Goal: Information Seeking & Learning: Learn about a topic

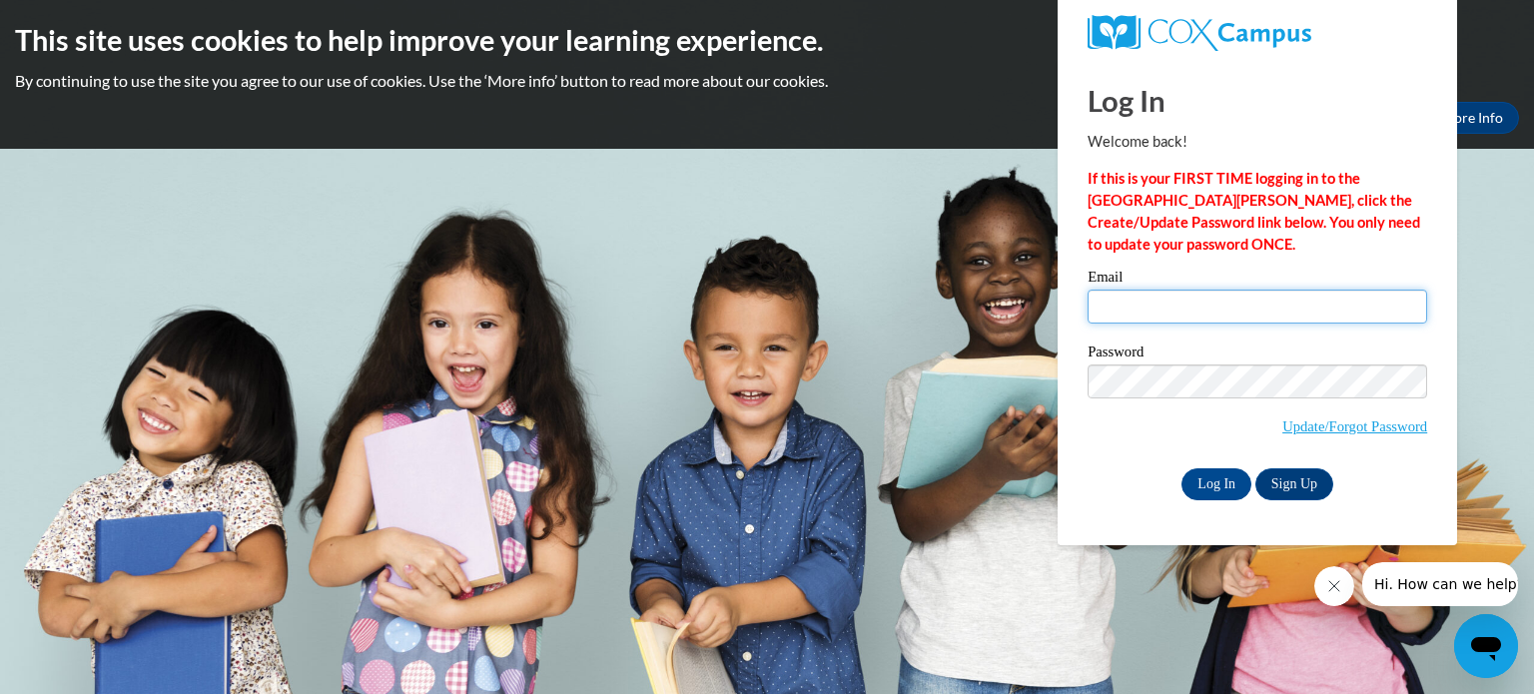
click at [1136, 307] on input "Email" at bounding box center [1256, 307] width 339 height 34
click at [1159, 319] on input "jessicaray@tattnall.k12.ga.us" at bounding box center [1256, 307] width 339 height 34
drag, startPoint x: 1286, startPoint y: 312, endPoint x: 958, endPoint y: 267, distance: 331.5
click at [958, 267] on body "This site uses cookies to help improve your learning experience. By continuing …" at bounding box center [767, 347] width 1534 height 694
type input "501jessicaray@tattnallcountywarriors.com"
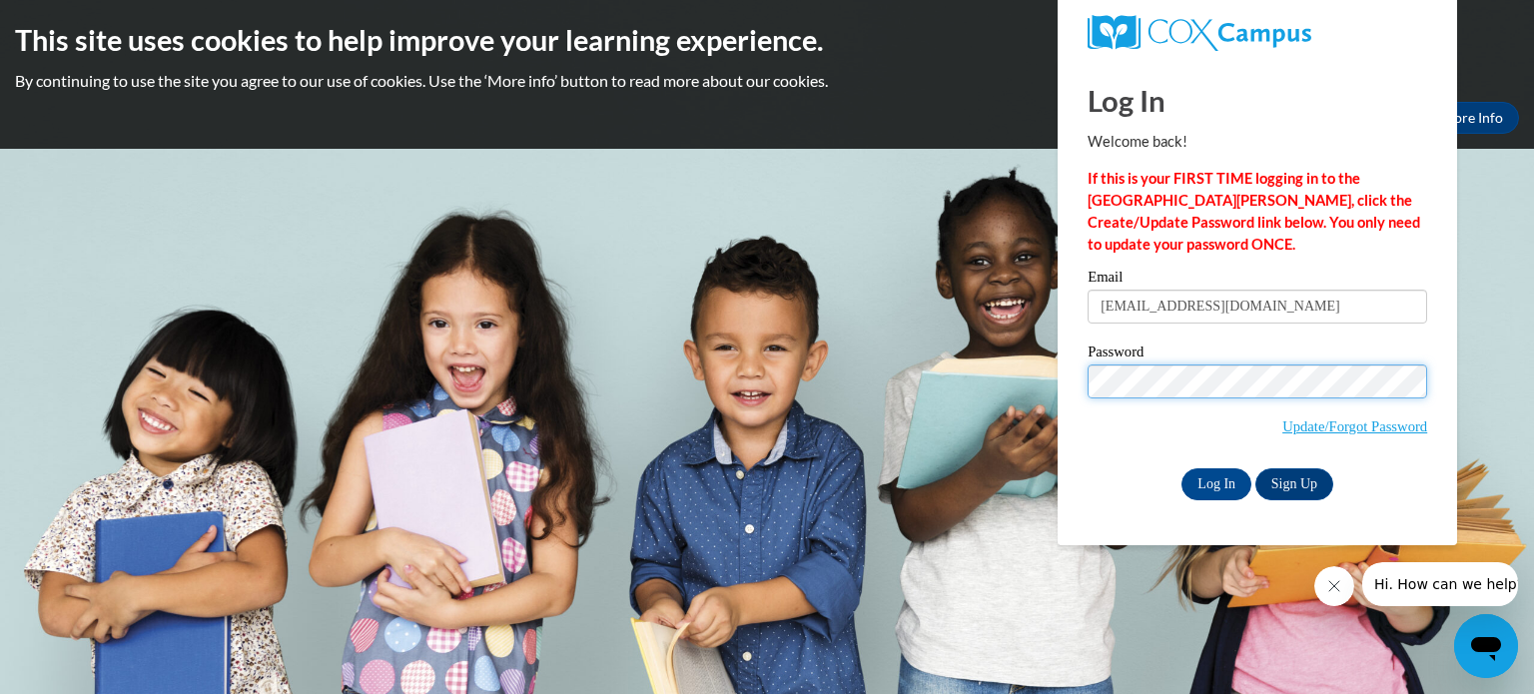
click at [1181, 468] on input "Log In" at bounding box center [1216, 484] width 70 height 32
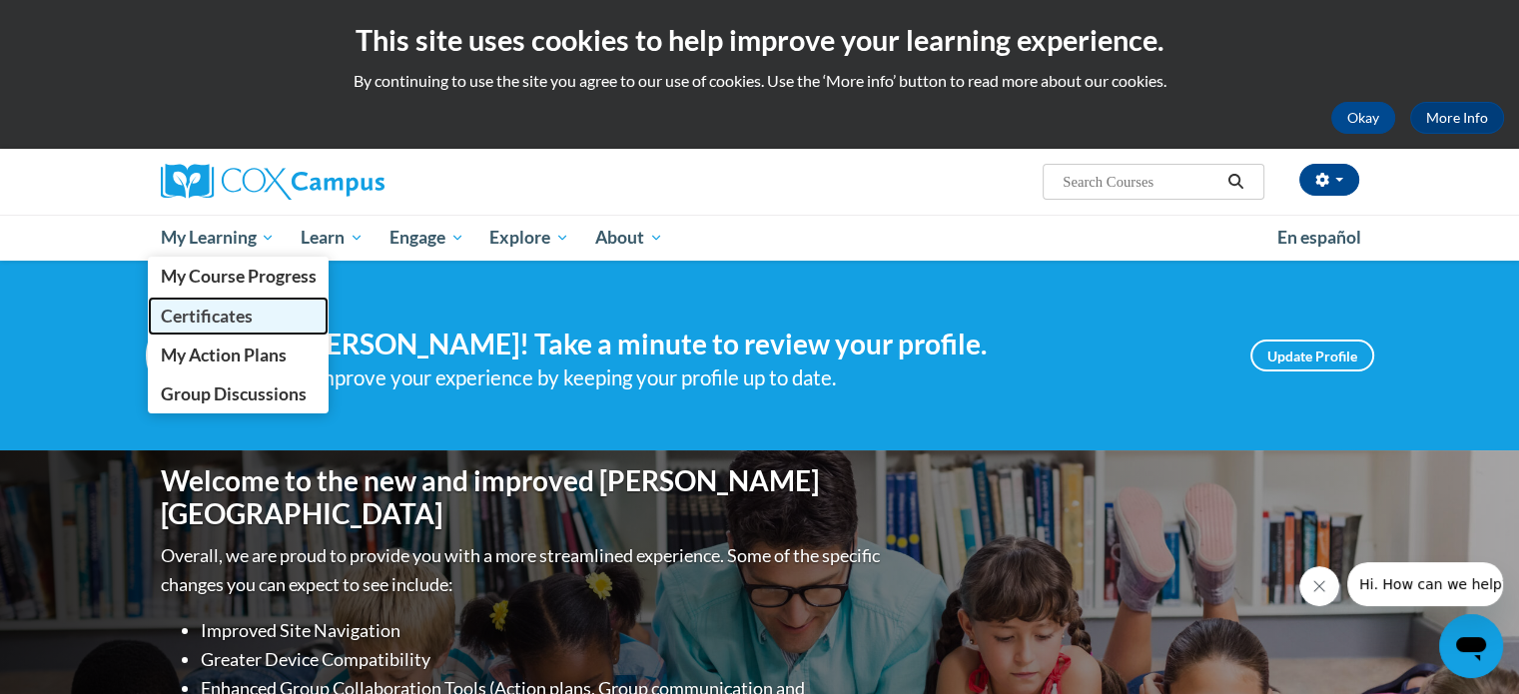
click at [233, 307] on span "Certificates" at bounding box center [206, 316] width 92 height 21
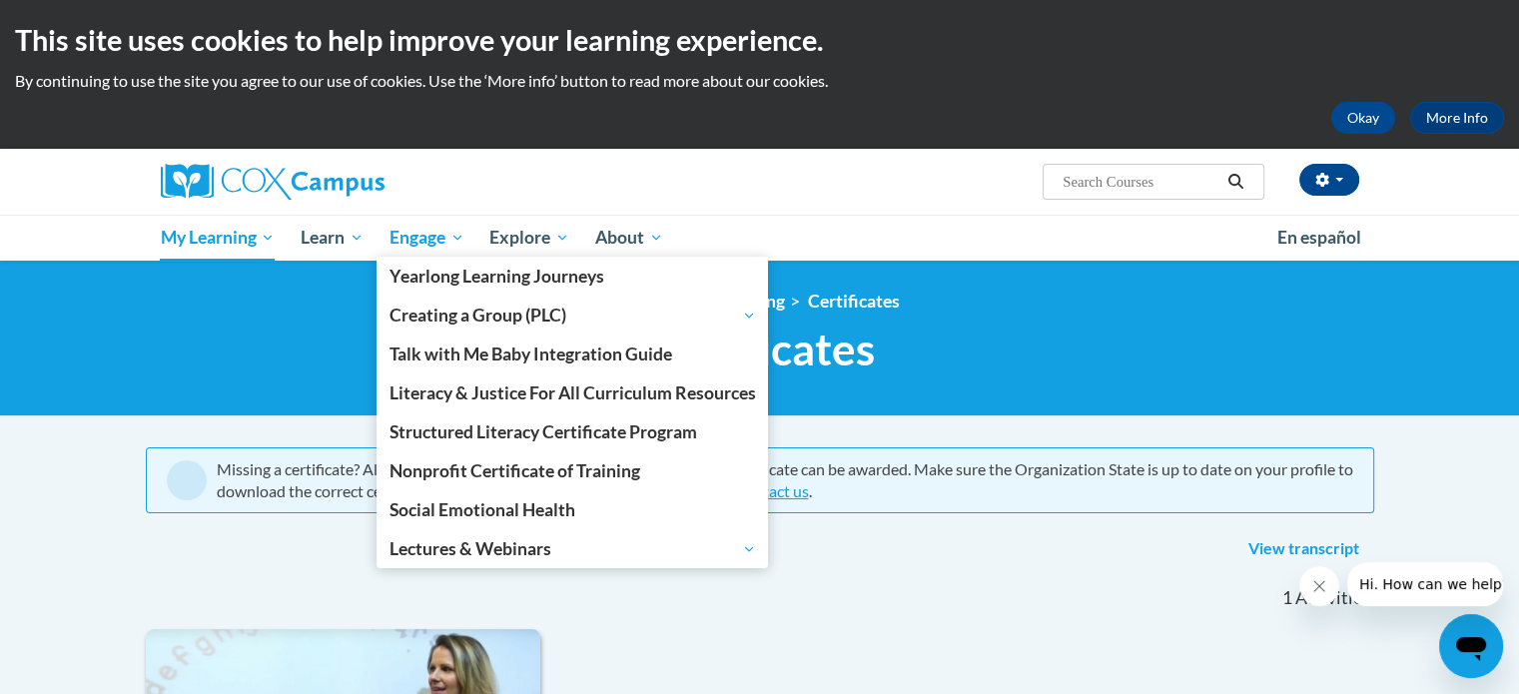
click at [462, 252] on link "Engage" at bounding box center [426, 238] width 101 height 46
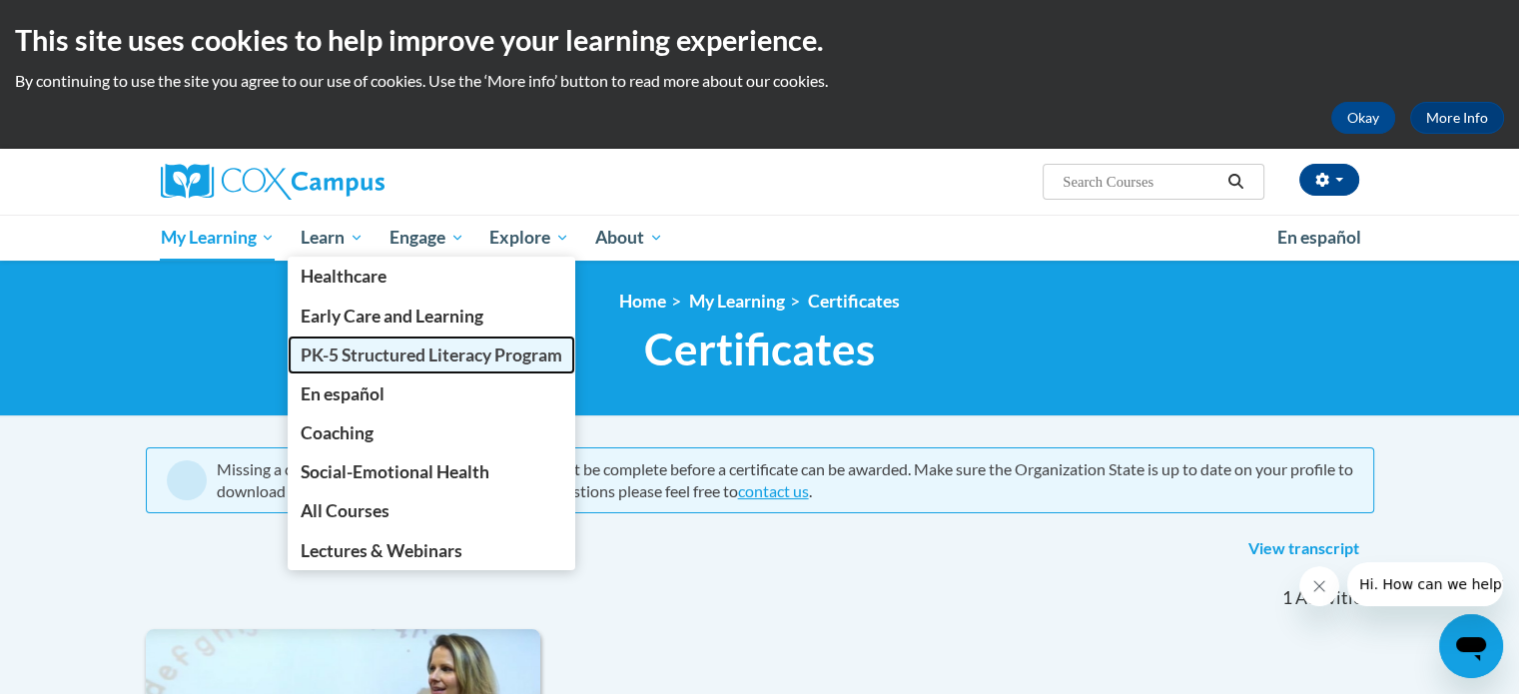
click at [344, 350] on span "PK-5 Structured Literacy Program" at bounding box center [432, 354] width 262 height 21
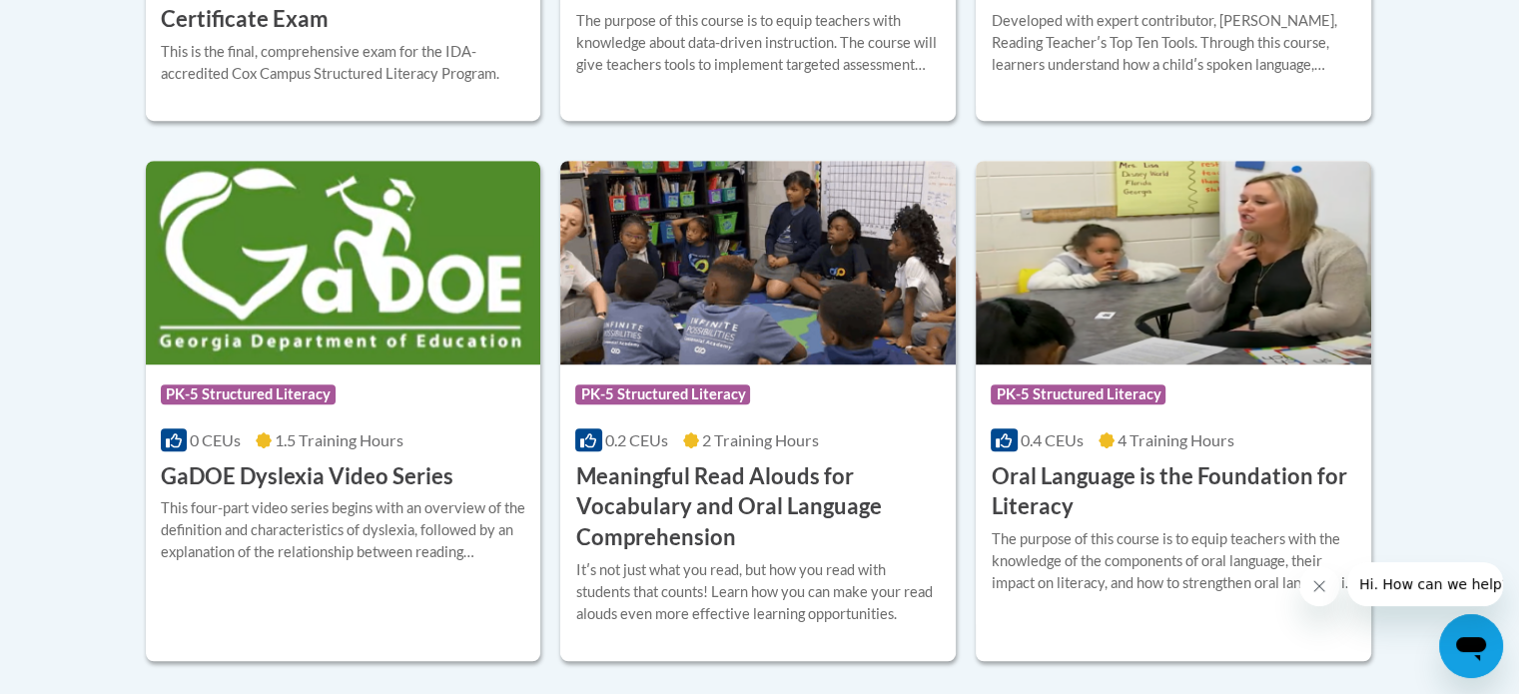
scroll to position [1240, 0]
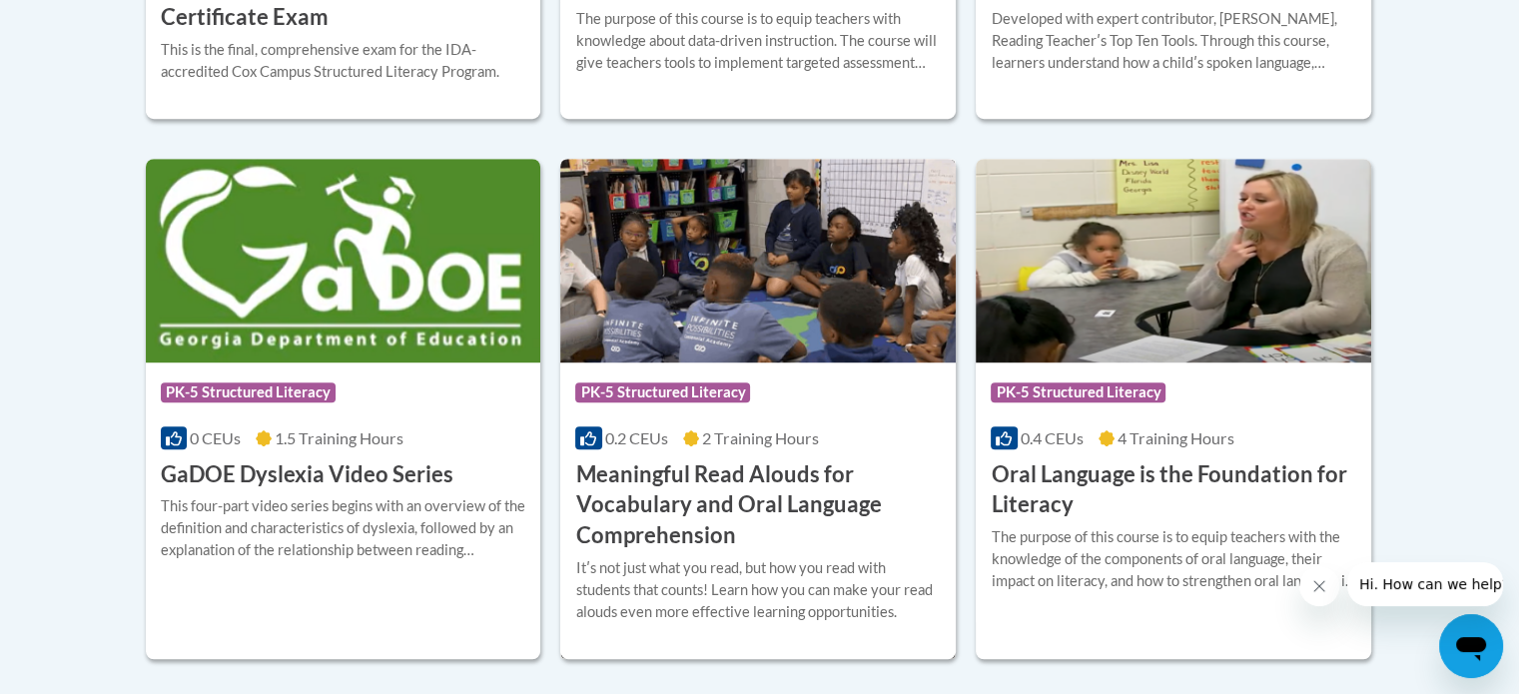
click at [683, 492] on h3 "Meaningful Read Alouds for Vocabulary and Oral Language Comprehension" at bounding box center [757, 505] width 365 height 92
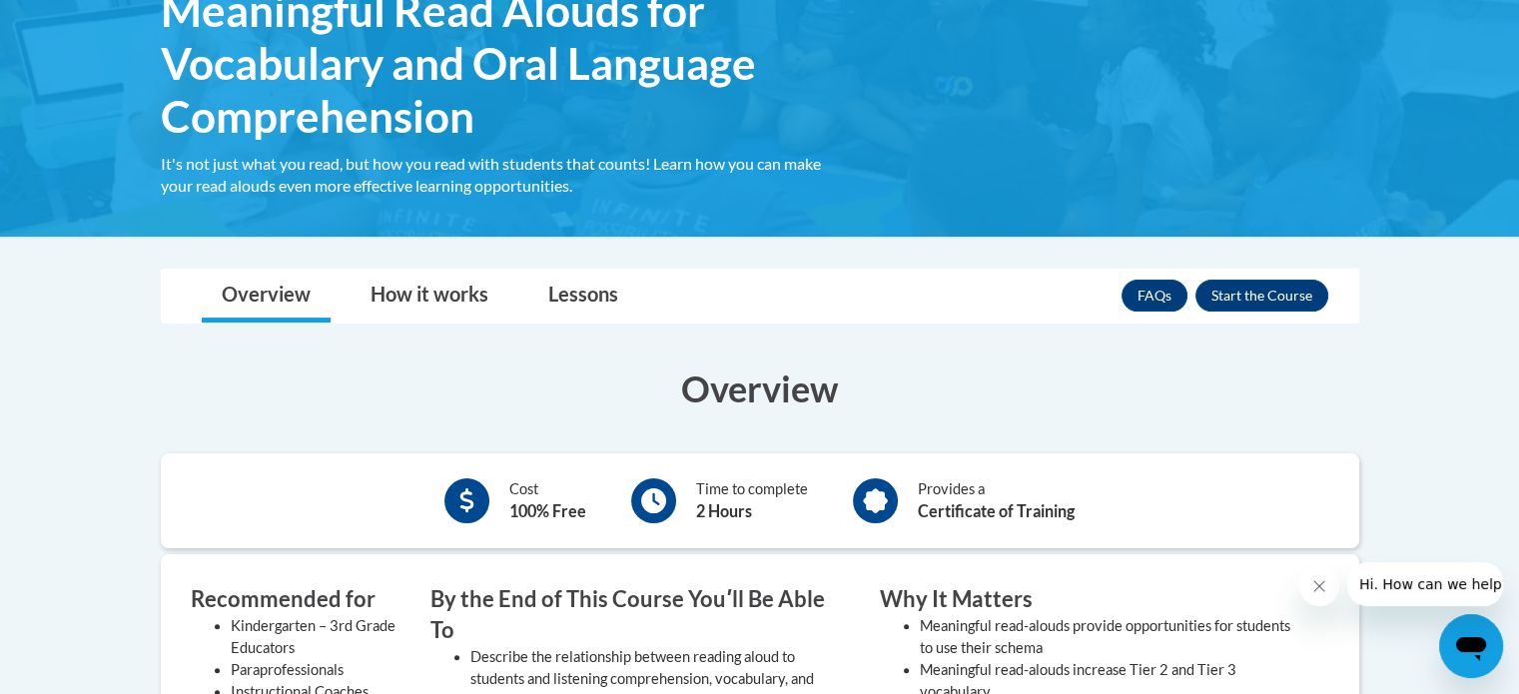
scroll to position [371, 0]
click at [1277, 295] on button "Enroll" at bounding box center [1261, 295] width 133 height 32
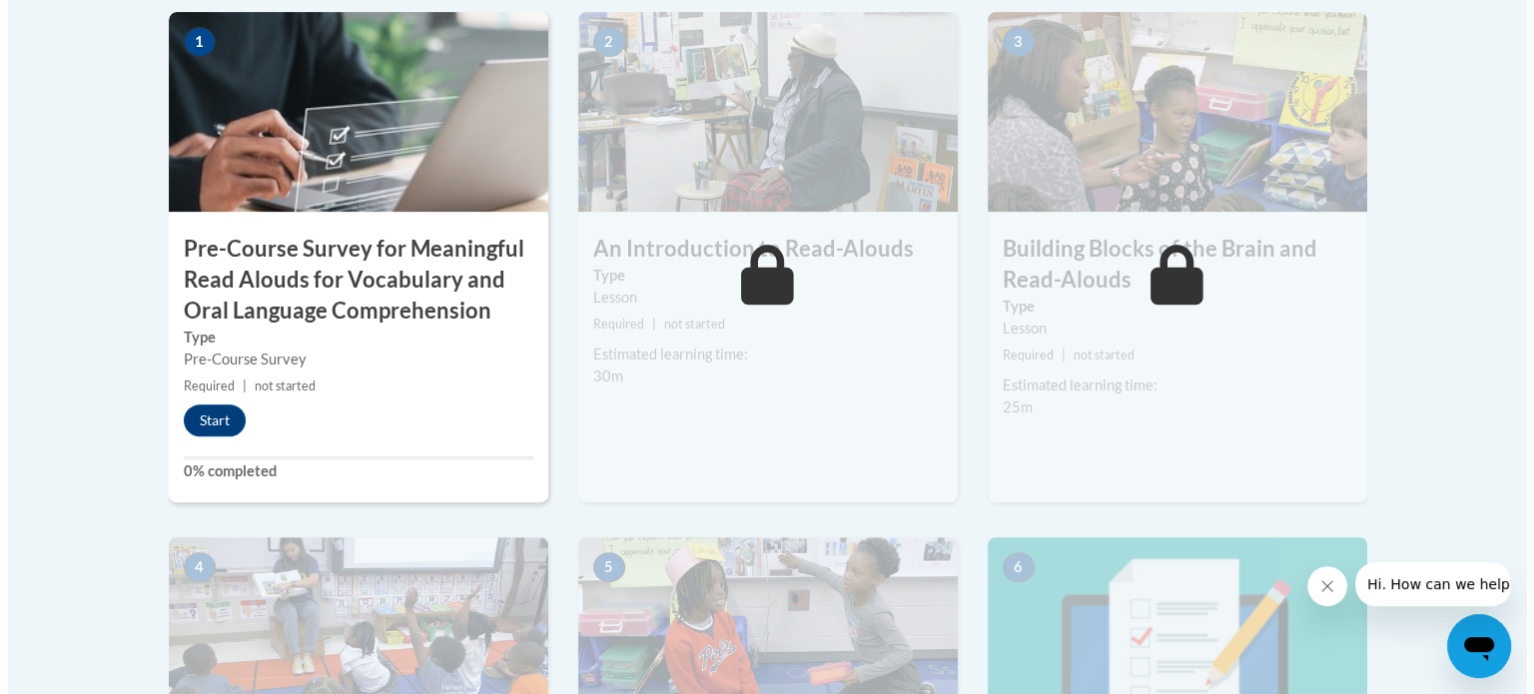
scroll to position [715, 0]
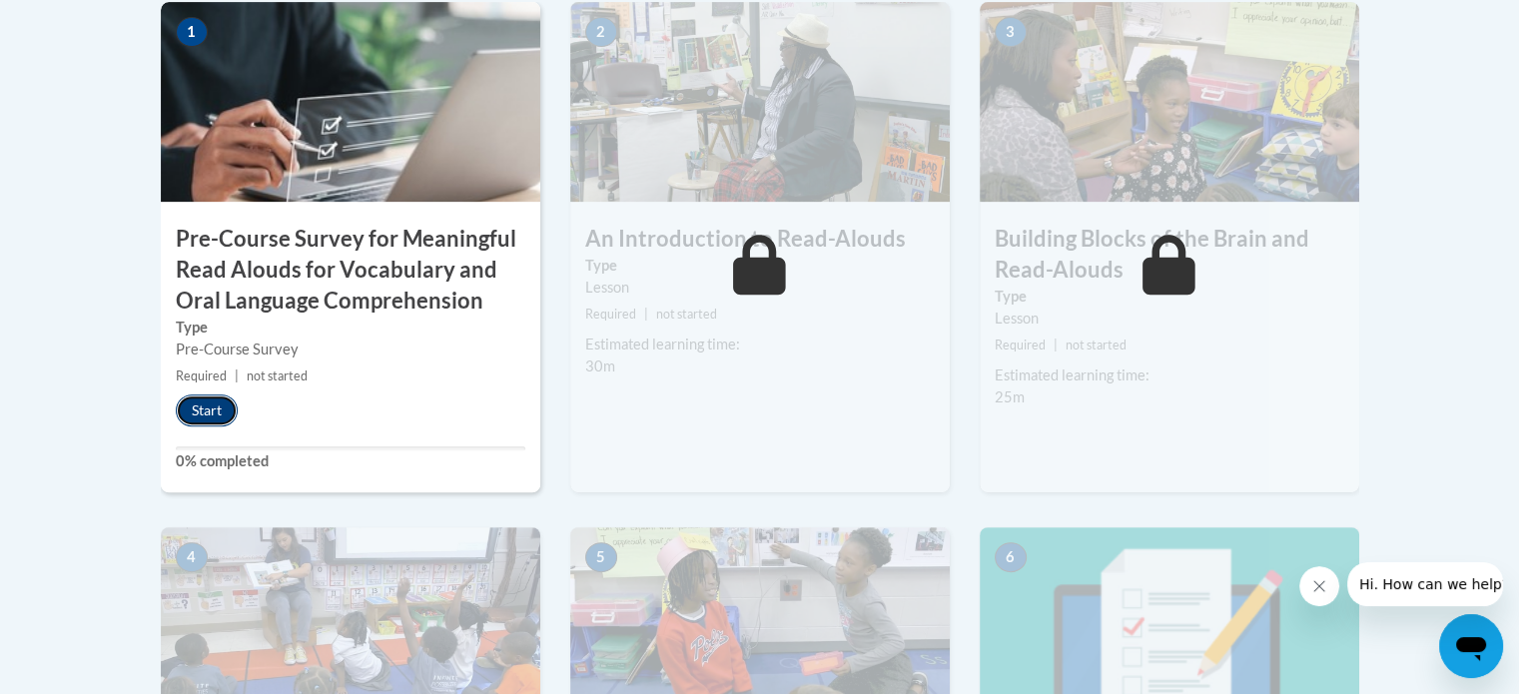
click at [213, 414] on button "Start" at bounding box center [207, 410] width 62 height 32
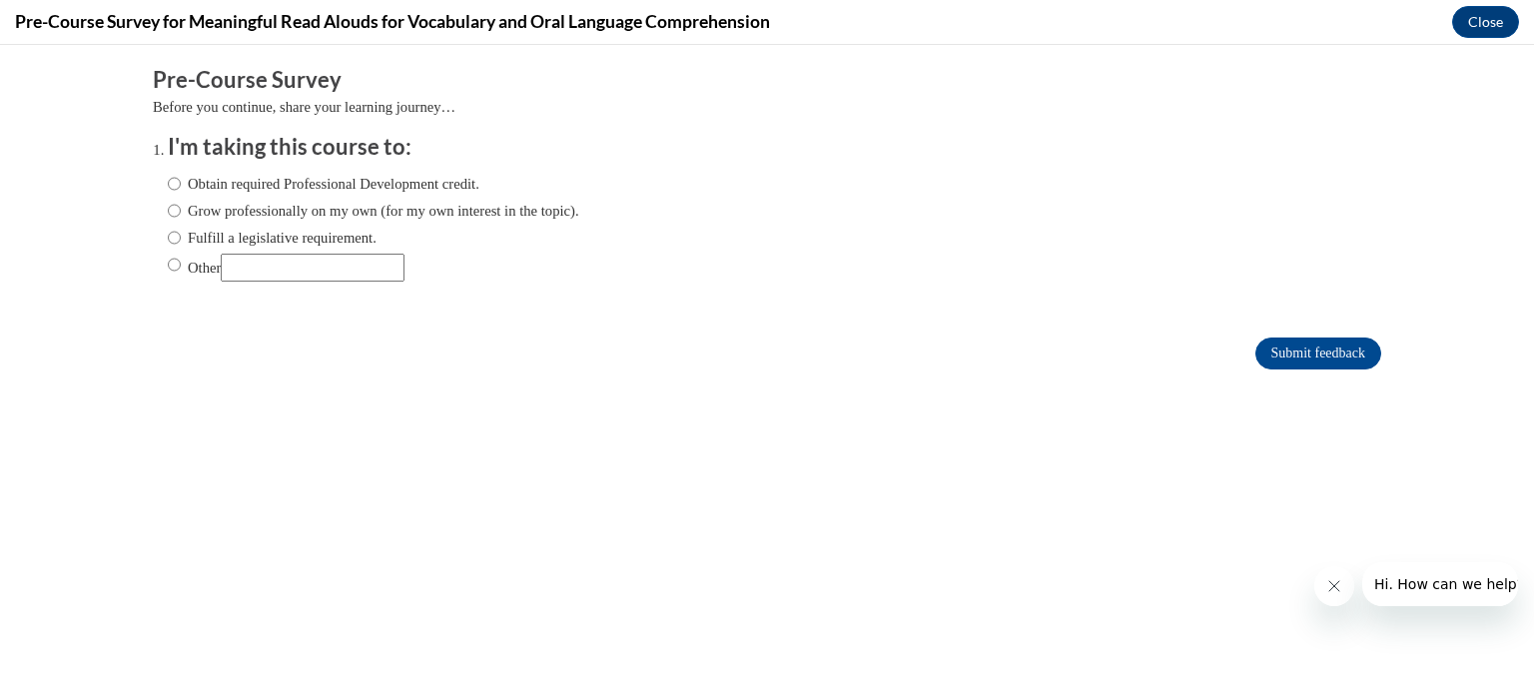
scroll to position [0, 0]
click at [175, 186] on label "Obtain required Professional Development credit." at bounding box center [324, 184] width 312 height 22
click at [175, 186] on input "Obtain required Professional Development credit." at bounding box center [174, 184] width 13 height 22
radio input "true"
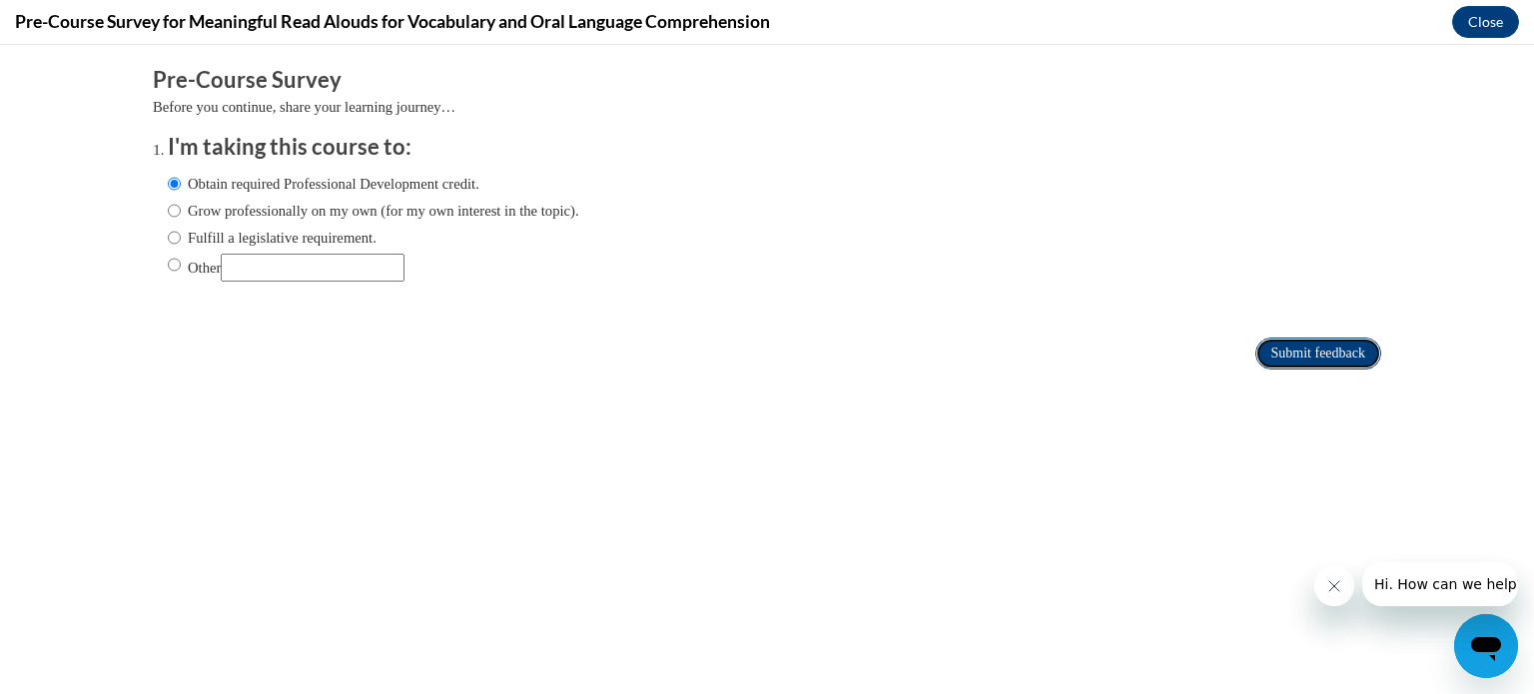
click at [1322, 342] on input "Submit feedback" at bounding box center [1318, 353] width 126 height 32
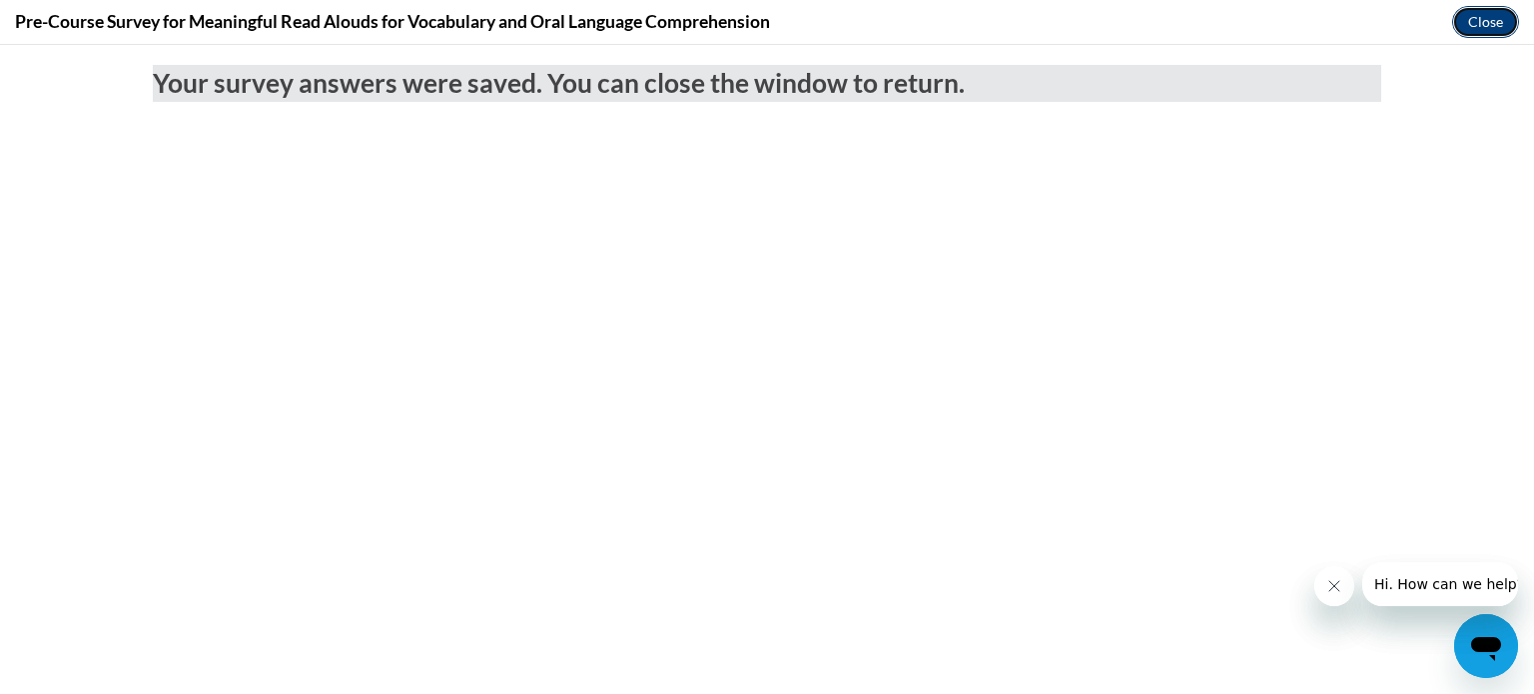
click at [1485, 19] on button "Close" at bounding box center [1485, 22] width 67 height 32
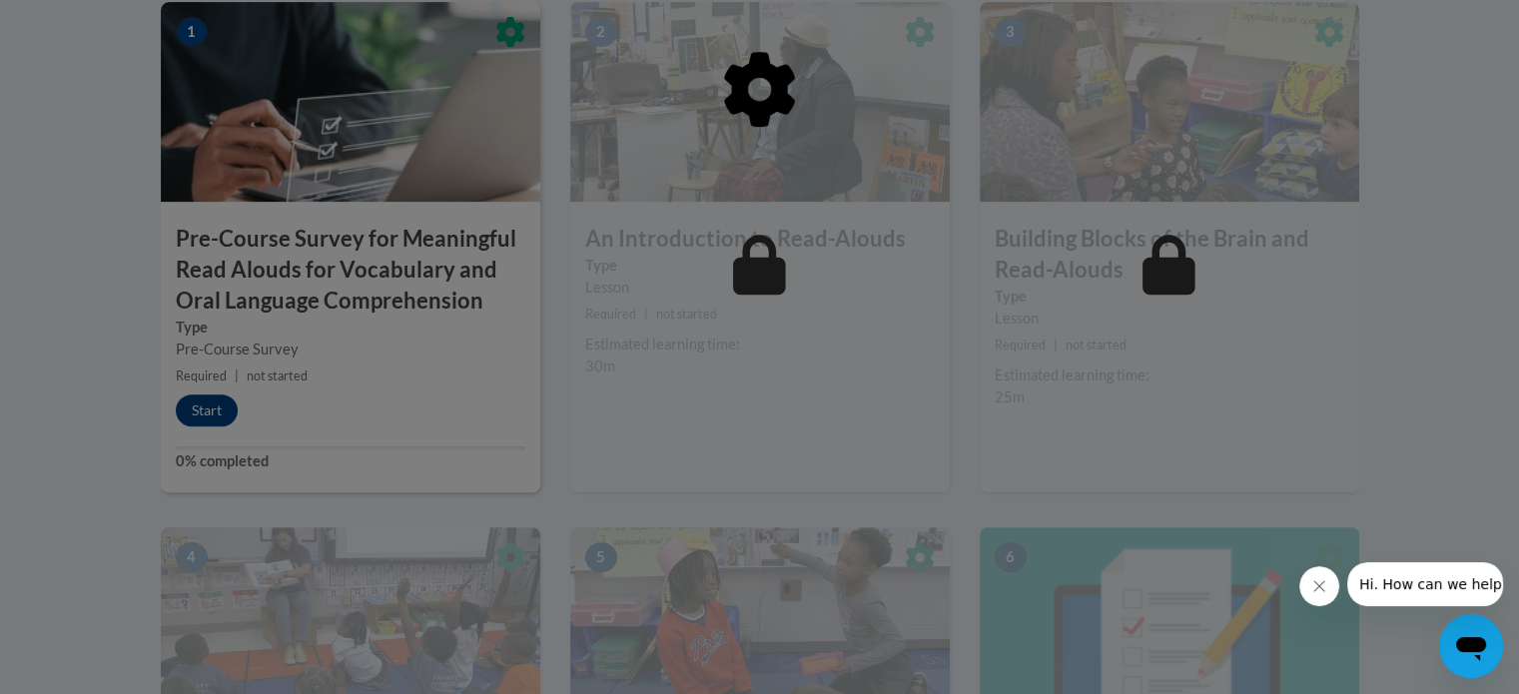
click at [217, 411] on div at bounding box center [759, 347] width 1519 height 694
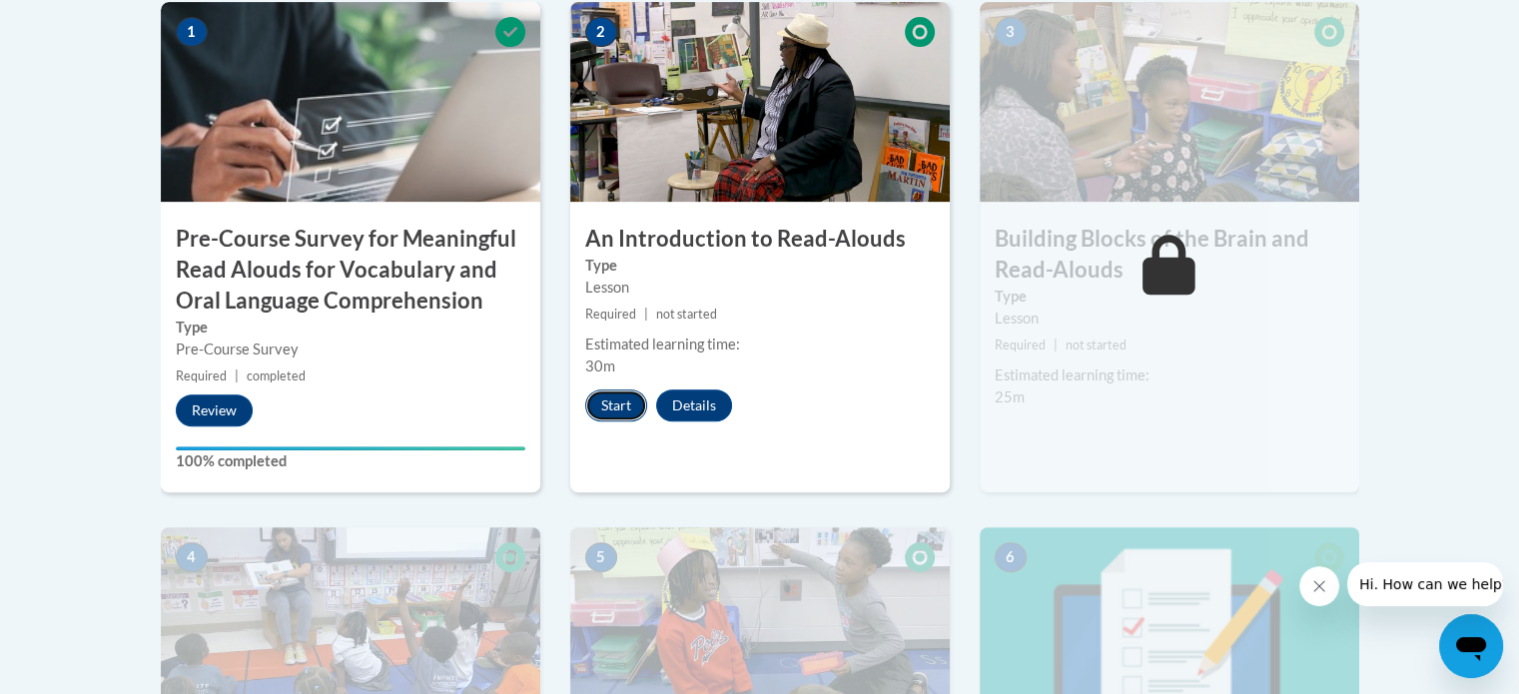
click at [623, 409] on button "Start" at bounding box center [616, 405] width 62 height 32
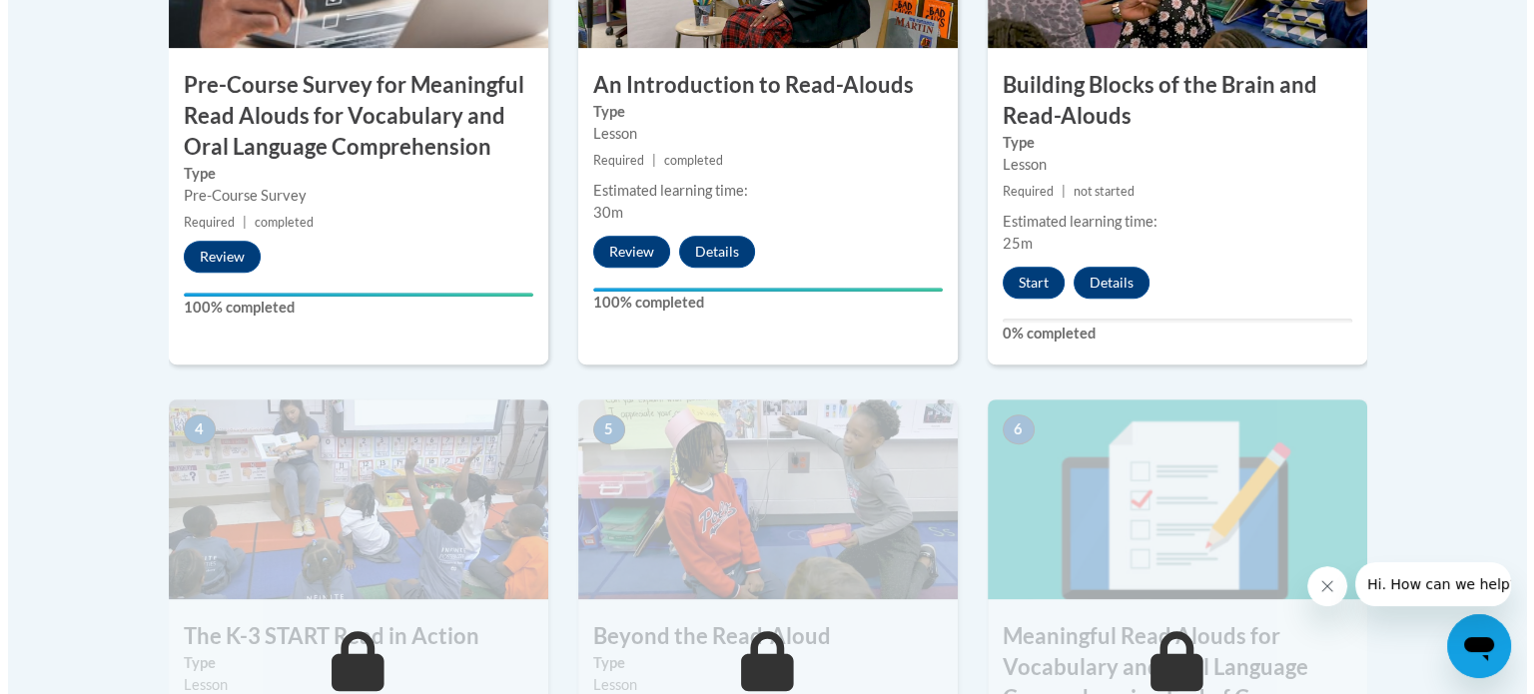
scroll to position [867, 0]
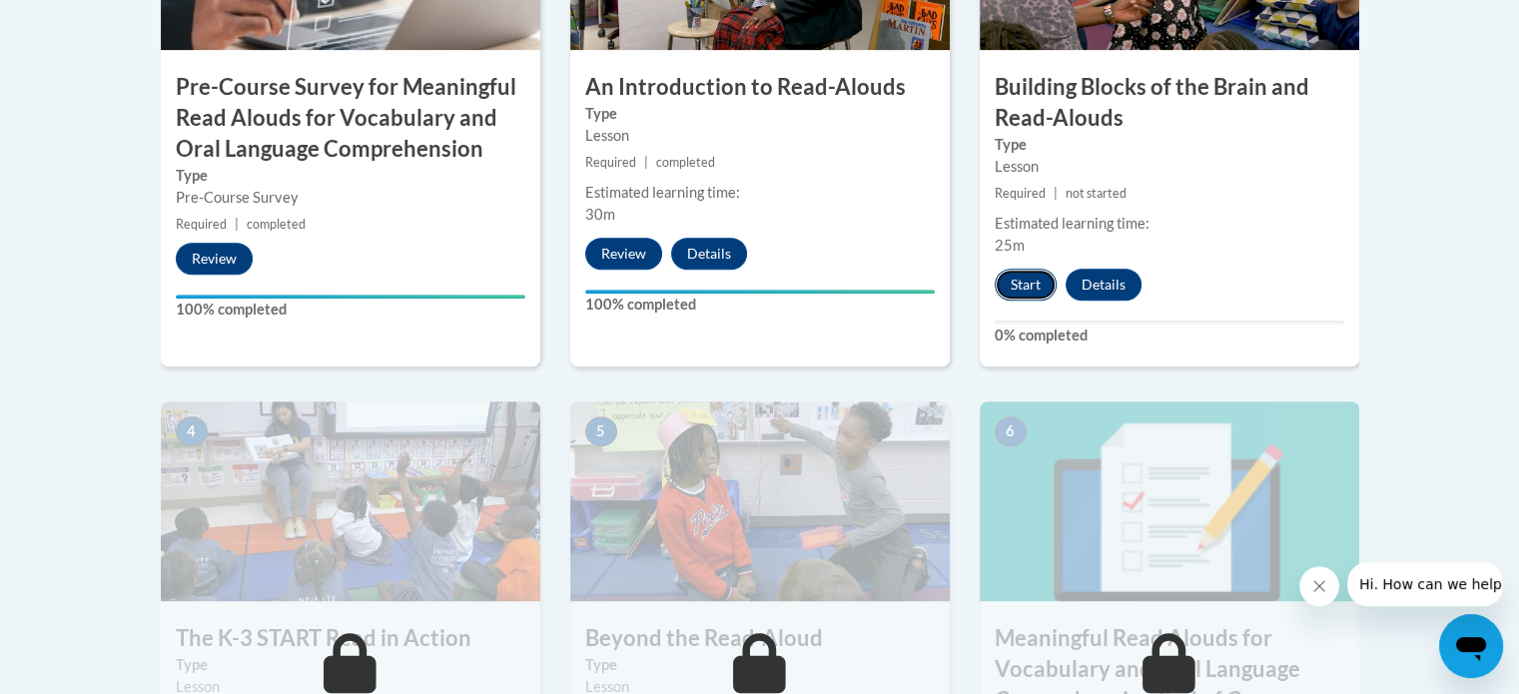
click at [1029, 289] on button "Start" at bounding box center [1025, 285] width 62 height 32
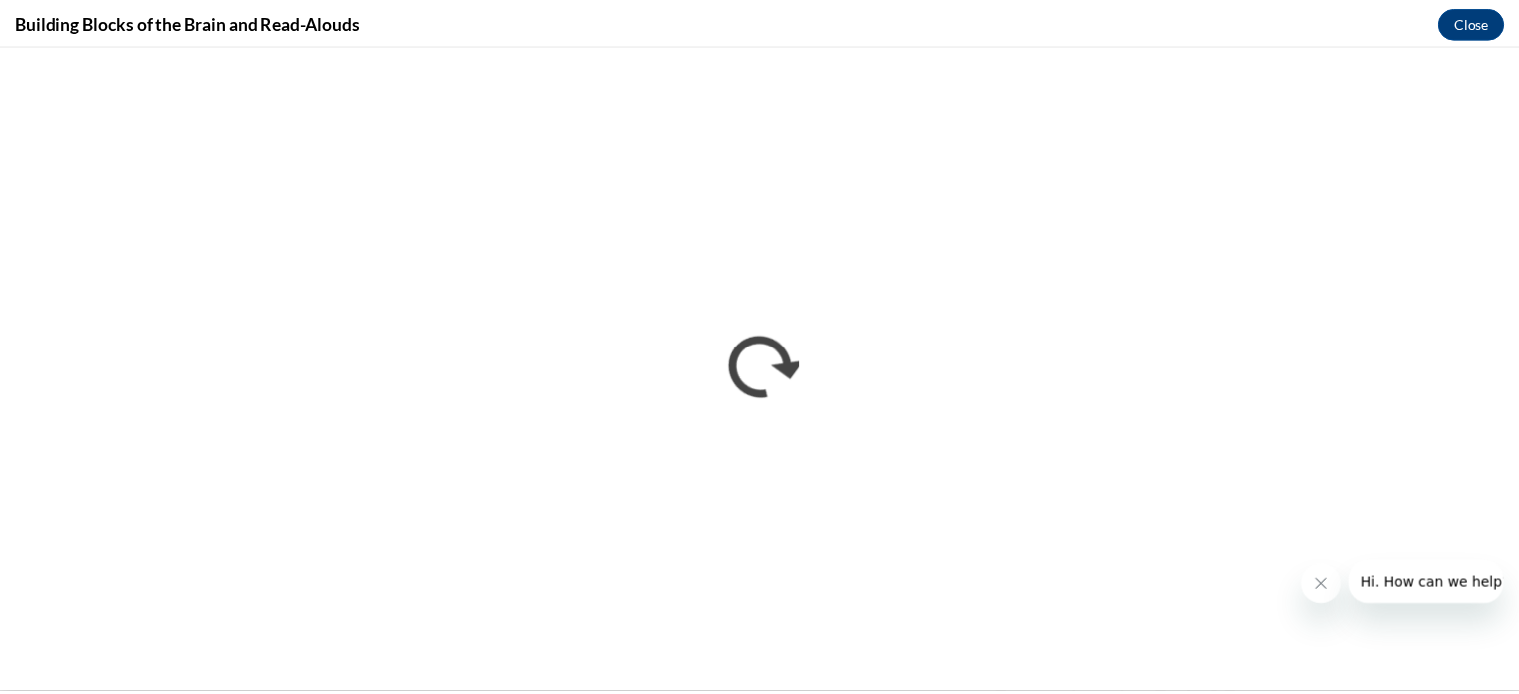
scroll to position [0, 0]
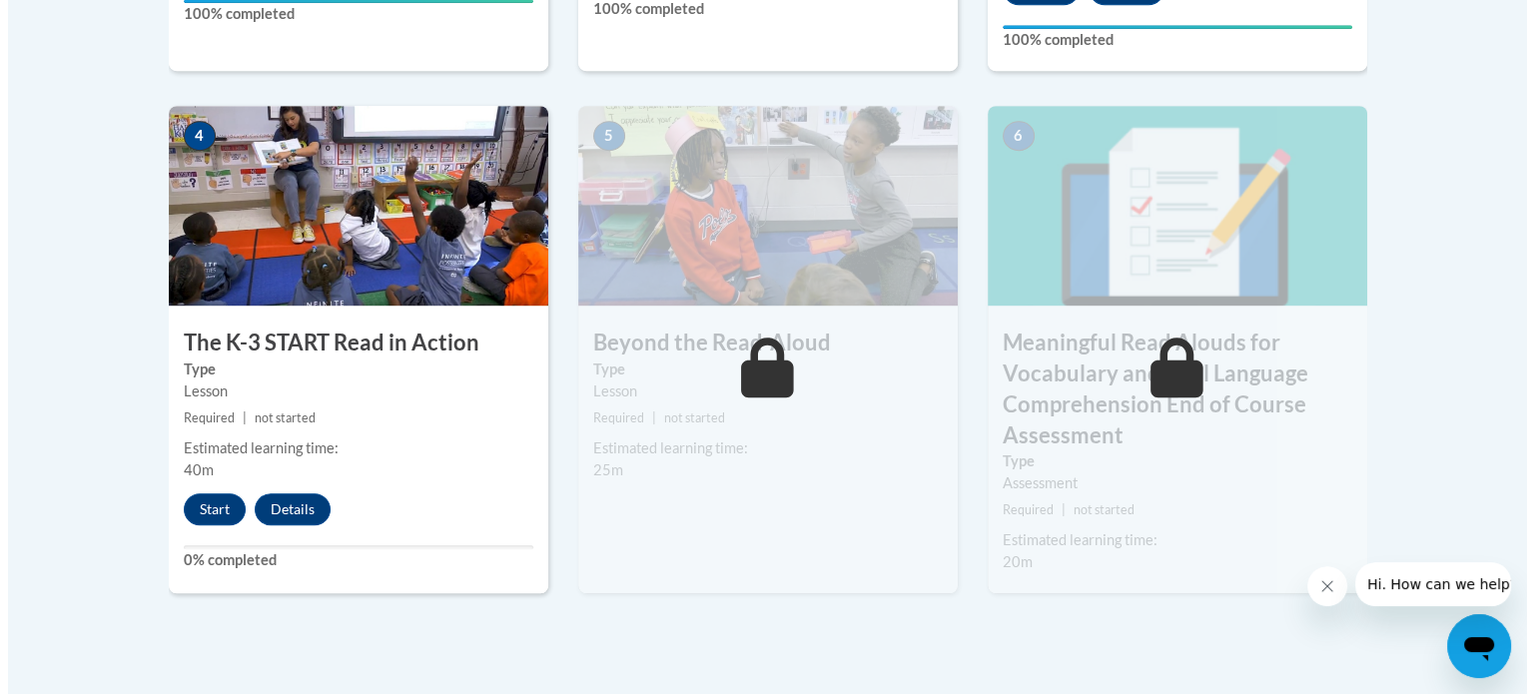
scroll to position [1173, 0]
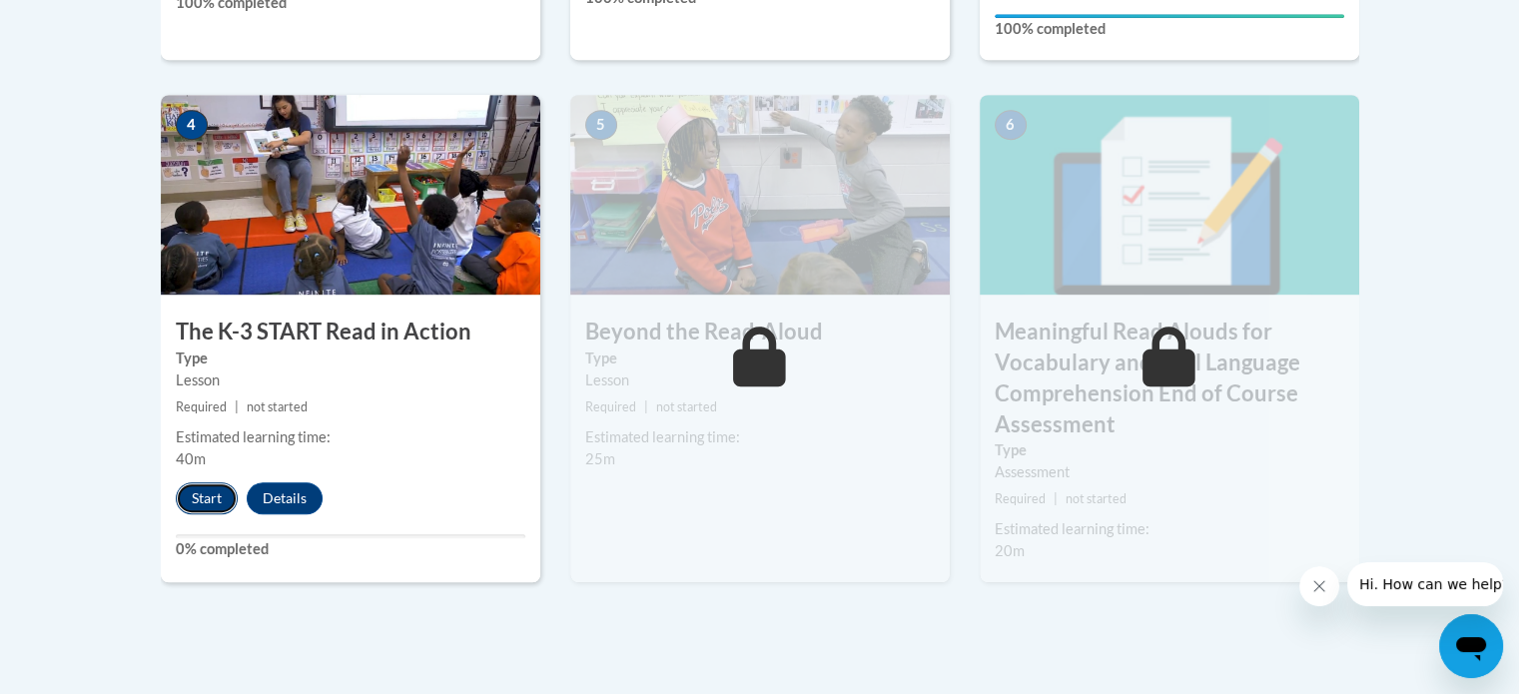
click at [212, 493] on button "Start" at bounding box center [207, 498] width 62 height 32
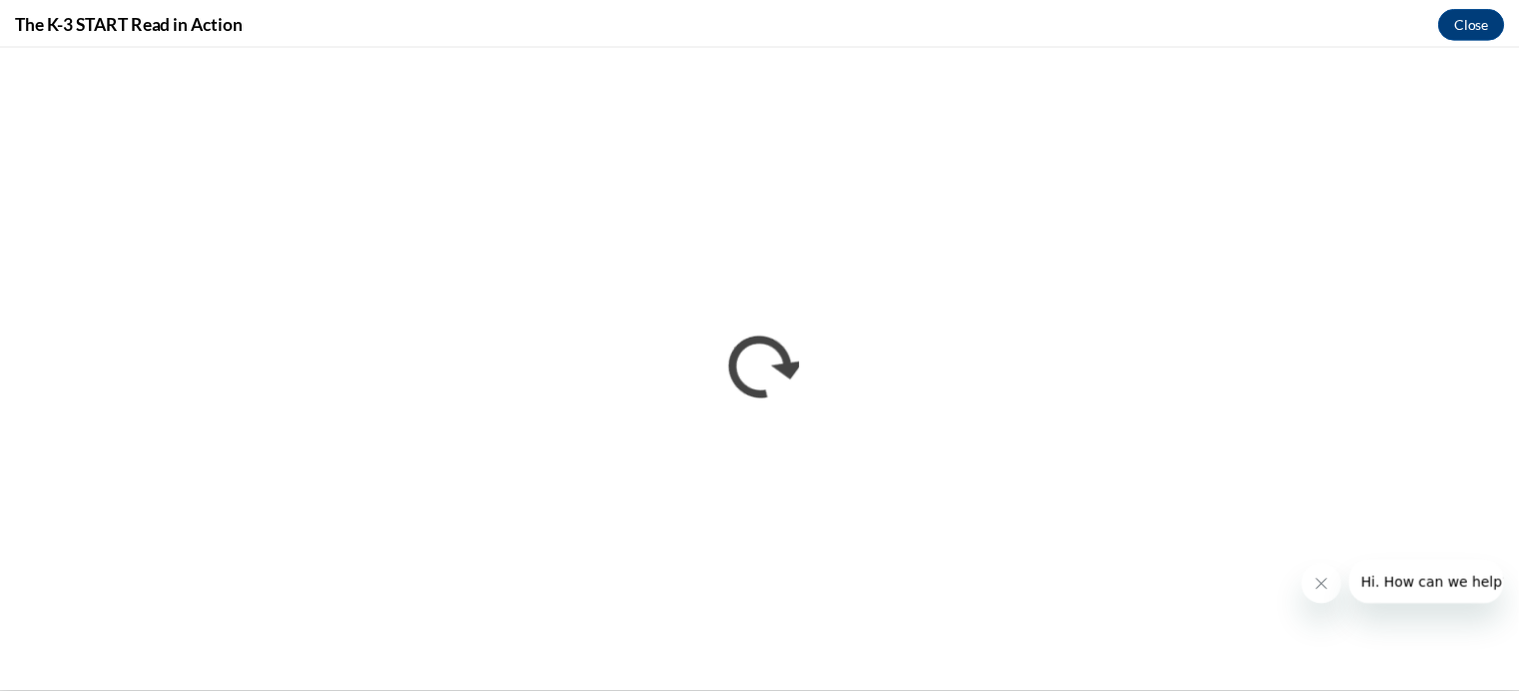
scroll to position [0, 0]
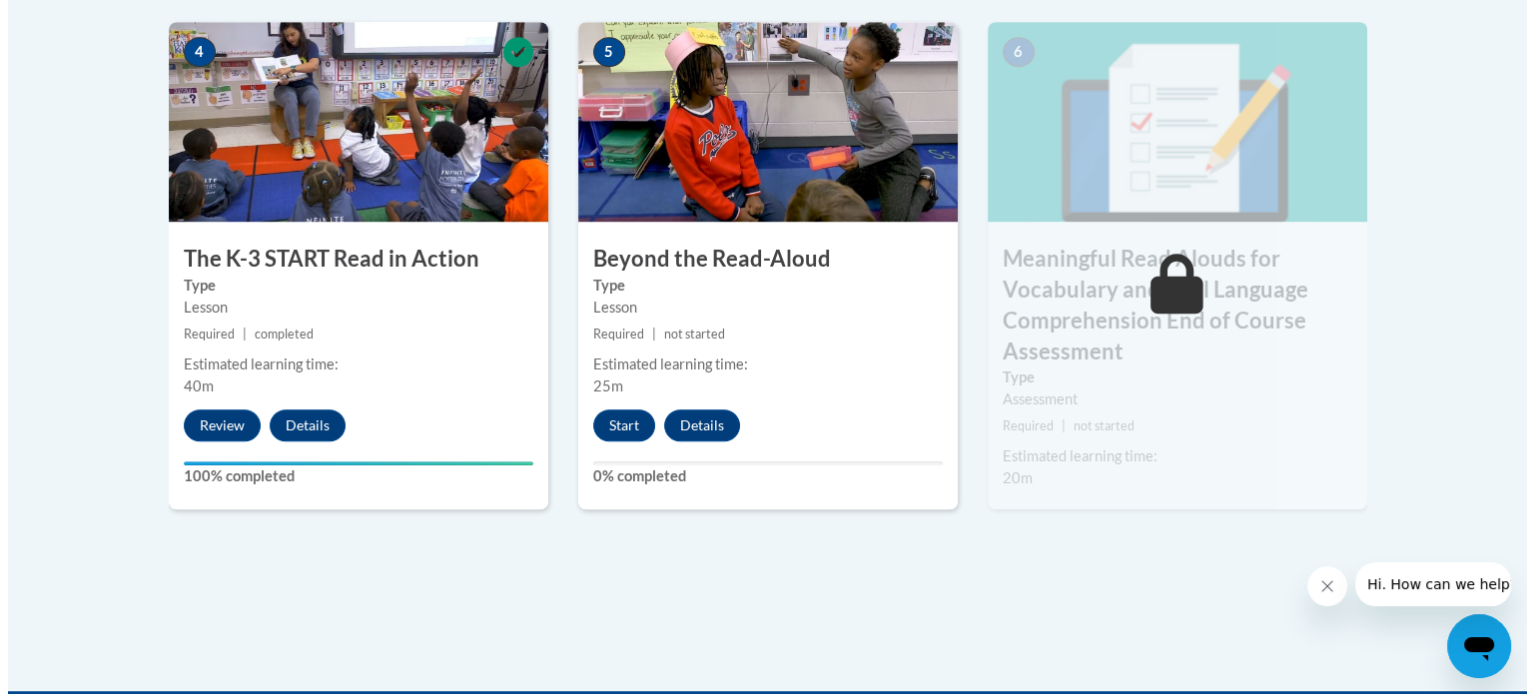
scroll to position [1242, 0]
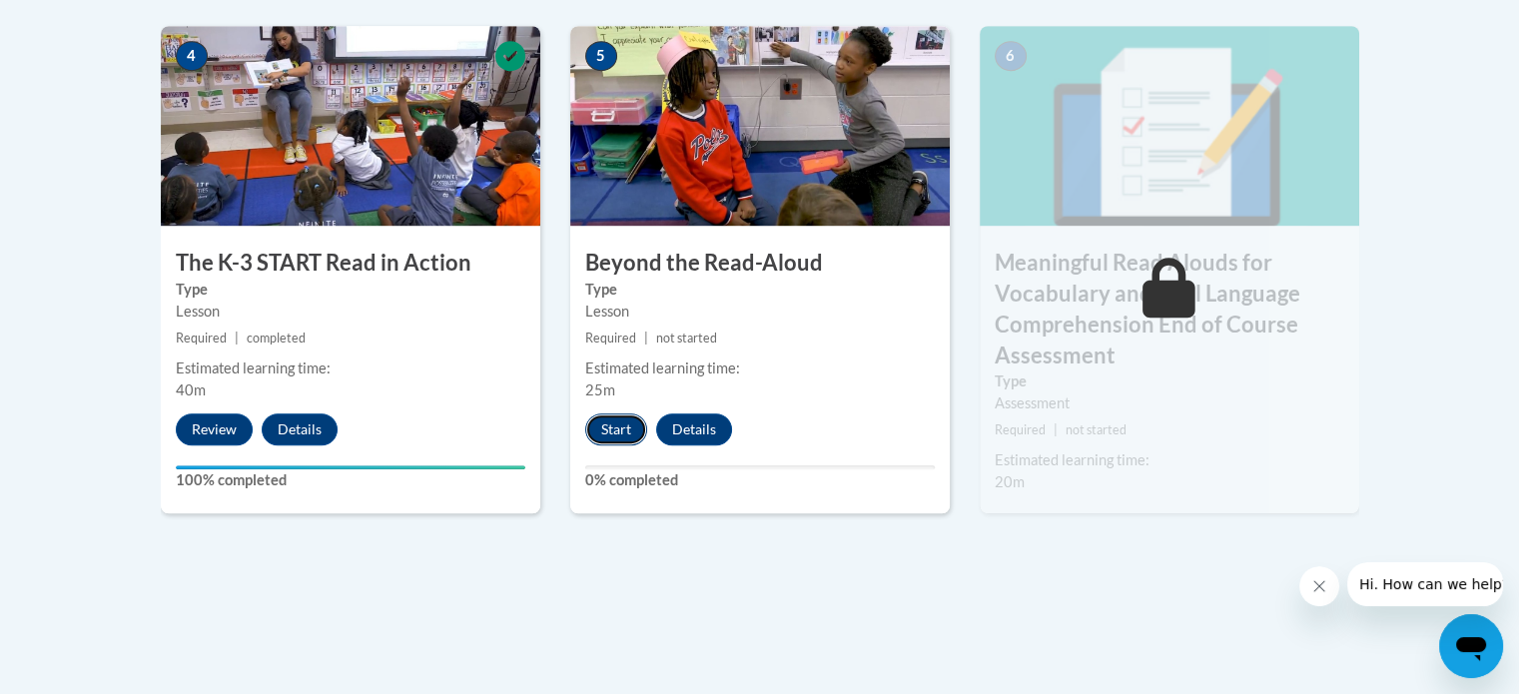
click at [613, 420] on button "Start" at bounding box center [616, 429] width 62 height 32
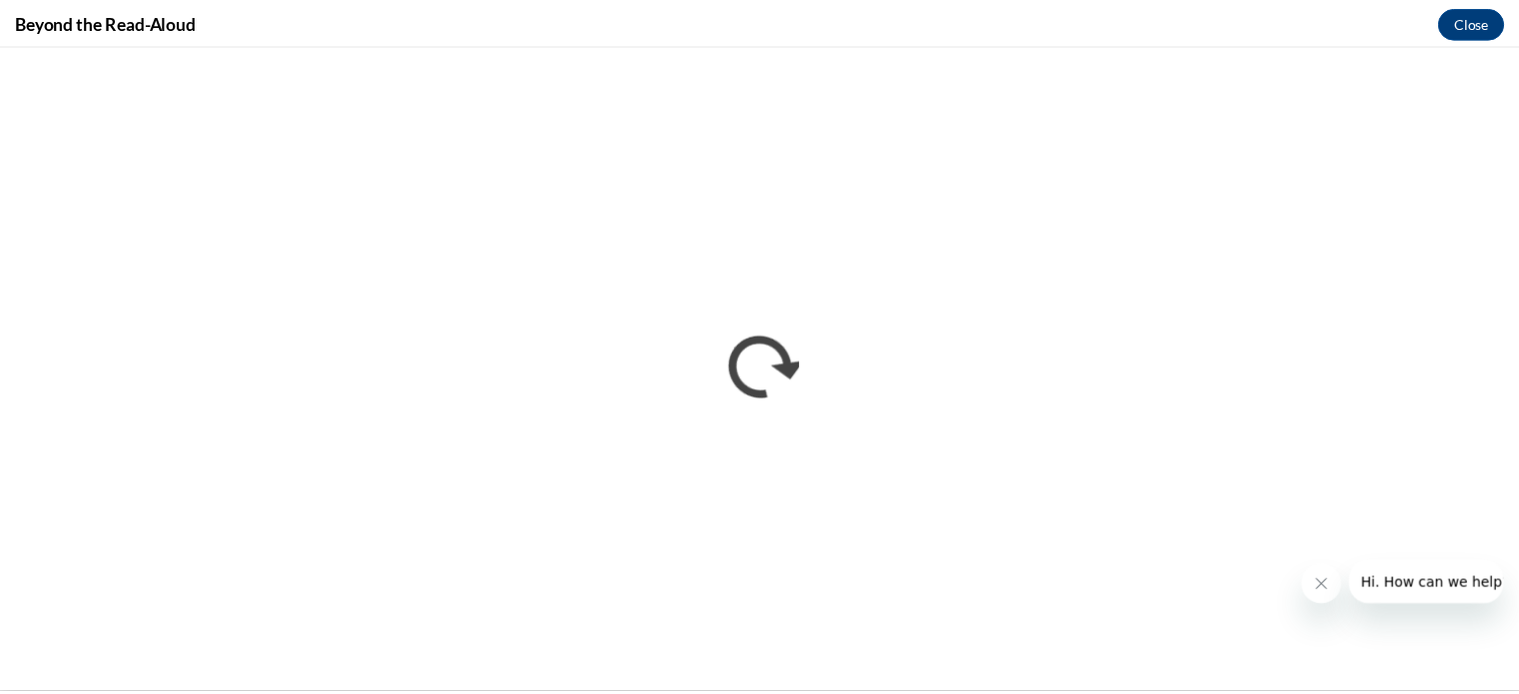
scroll to position [0, 0]
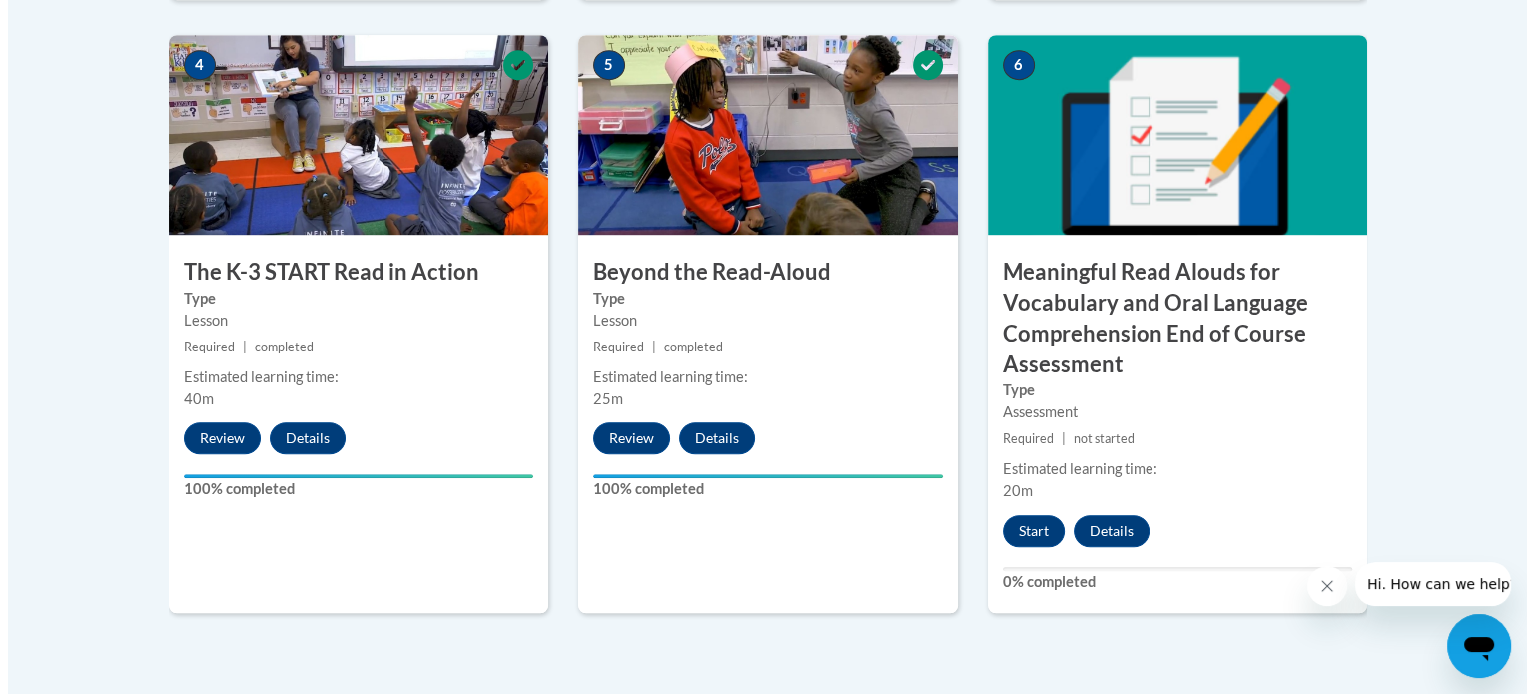
scroll to position [1234, 0]
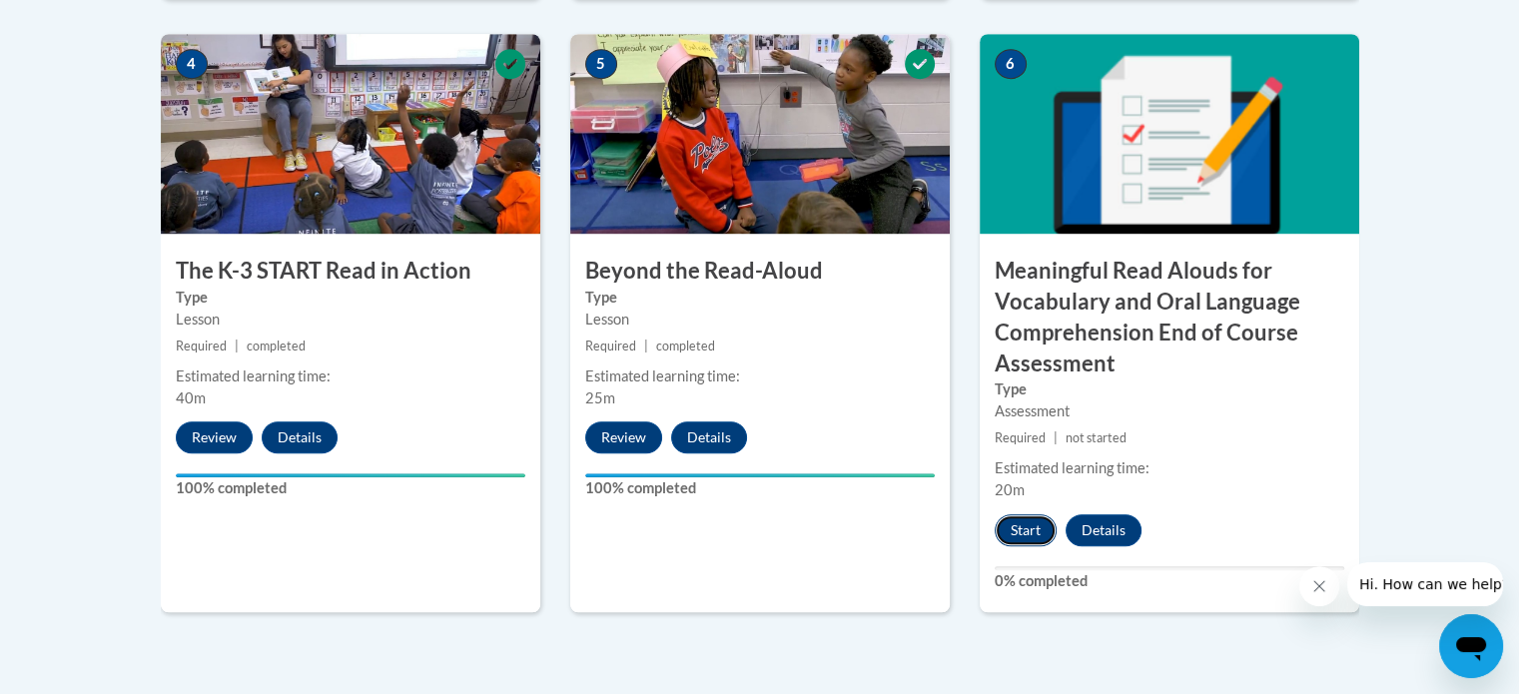
click at [1016, 514] on button "Start" at bounding box center [1025, 530] width 62 height 32
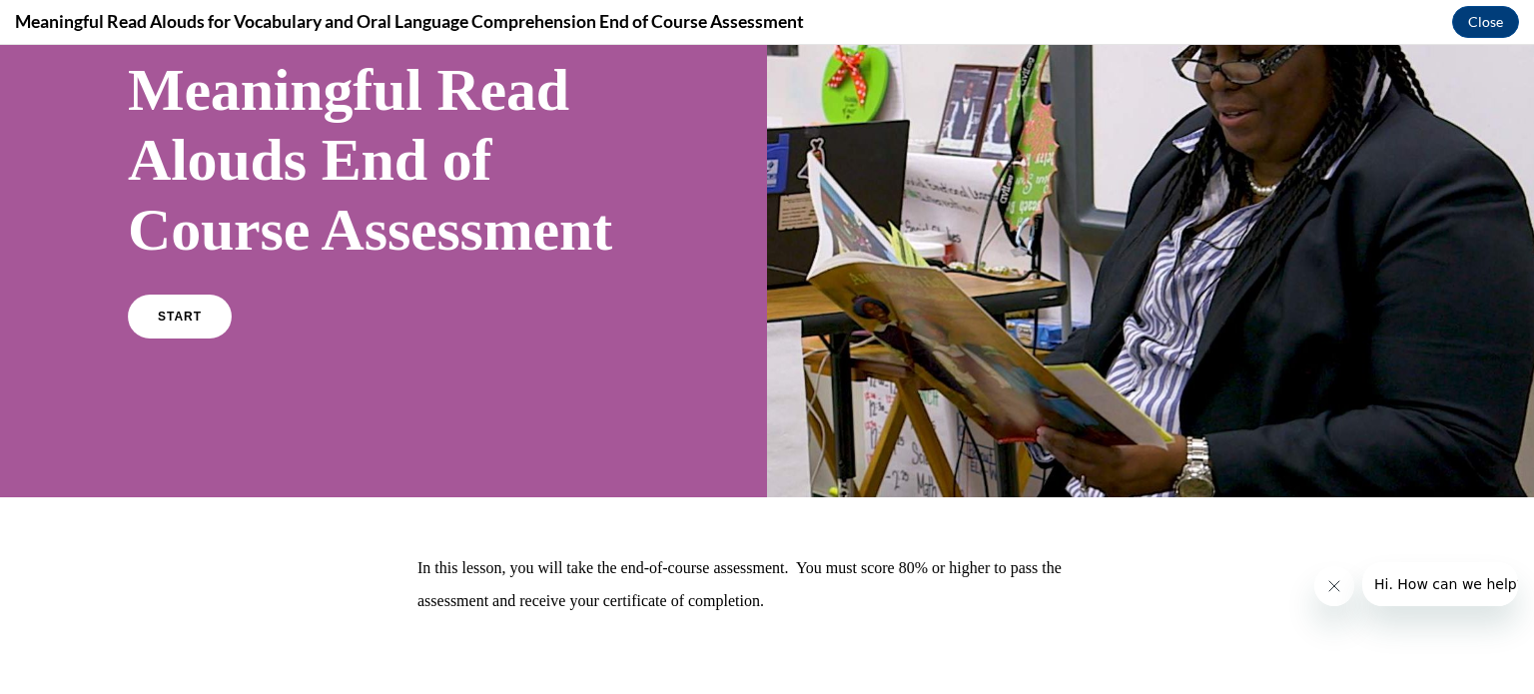
scroll to position [159, 0]
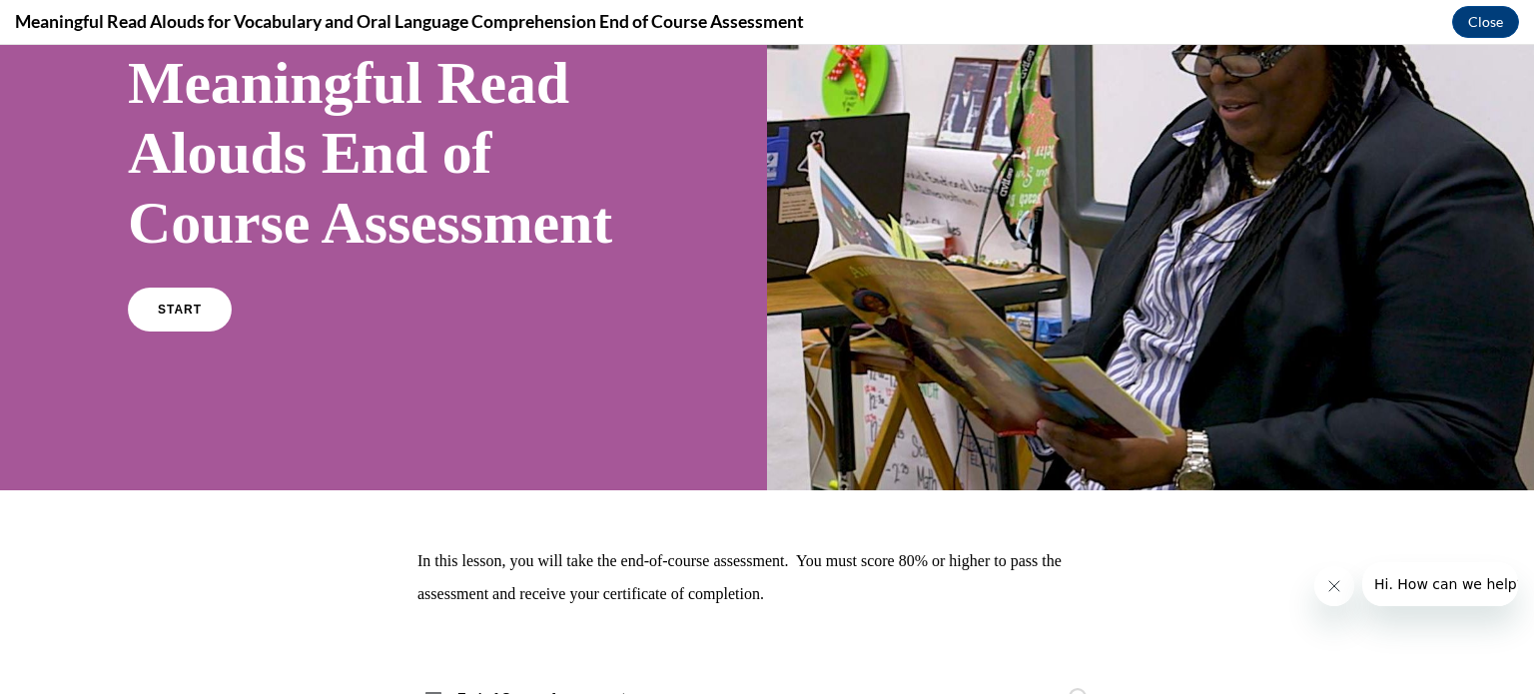
click at [192, 435] on div "Meaningful Read Alouds End of Course Assessment START" at bounding box center [383, 188] width 767 height 604
click at [196, 332] on link "START" at bounding box center [179, 310] width 109 height 46
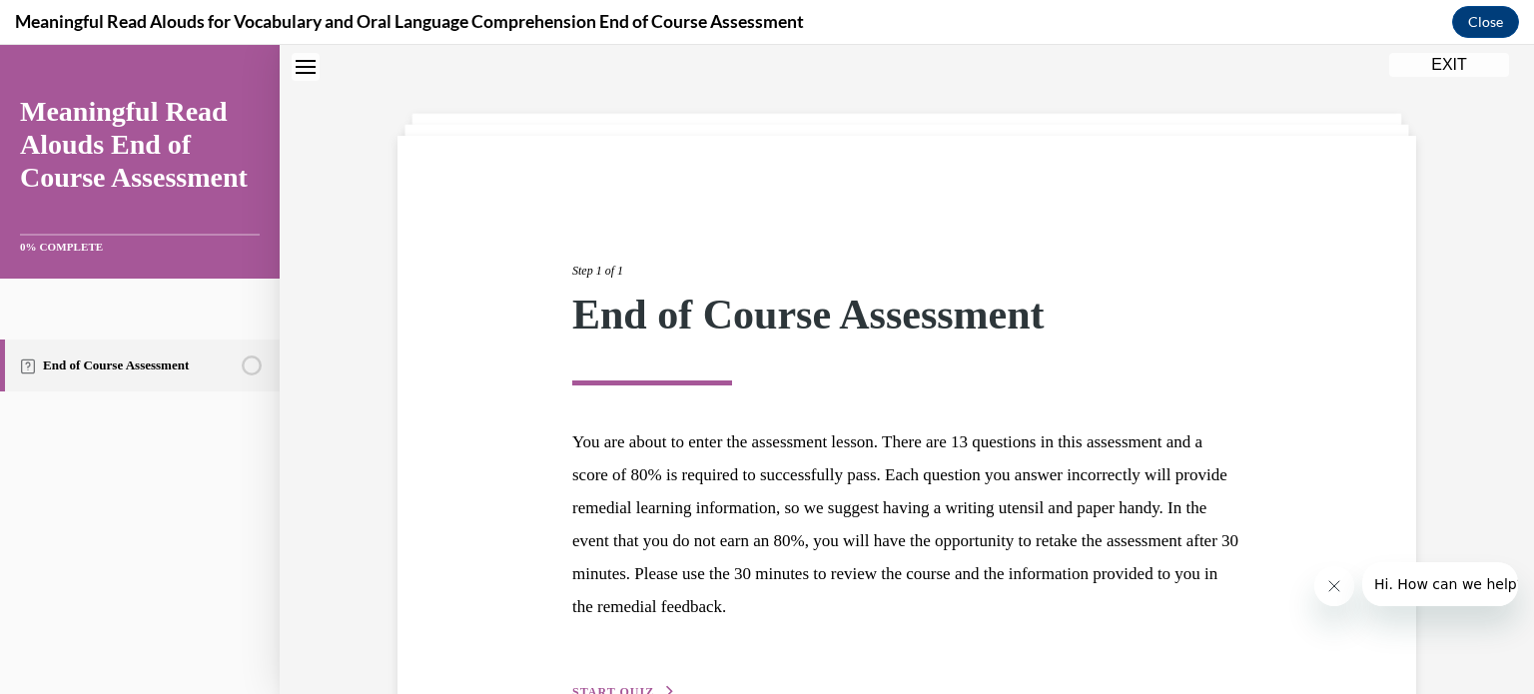
scroll to position [189, 0]
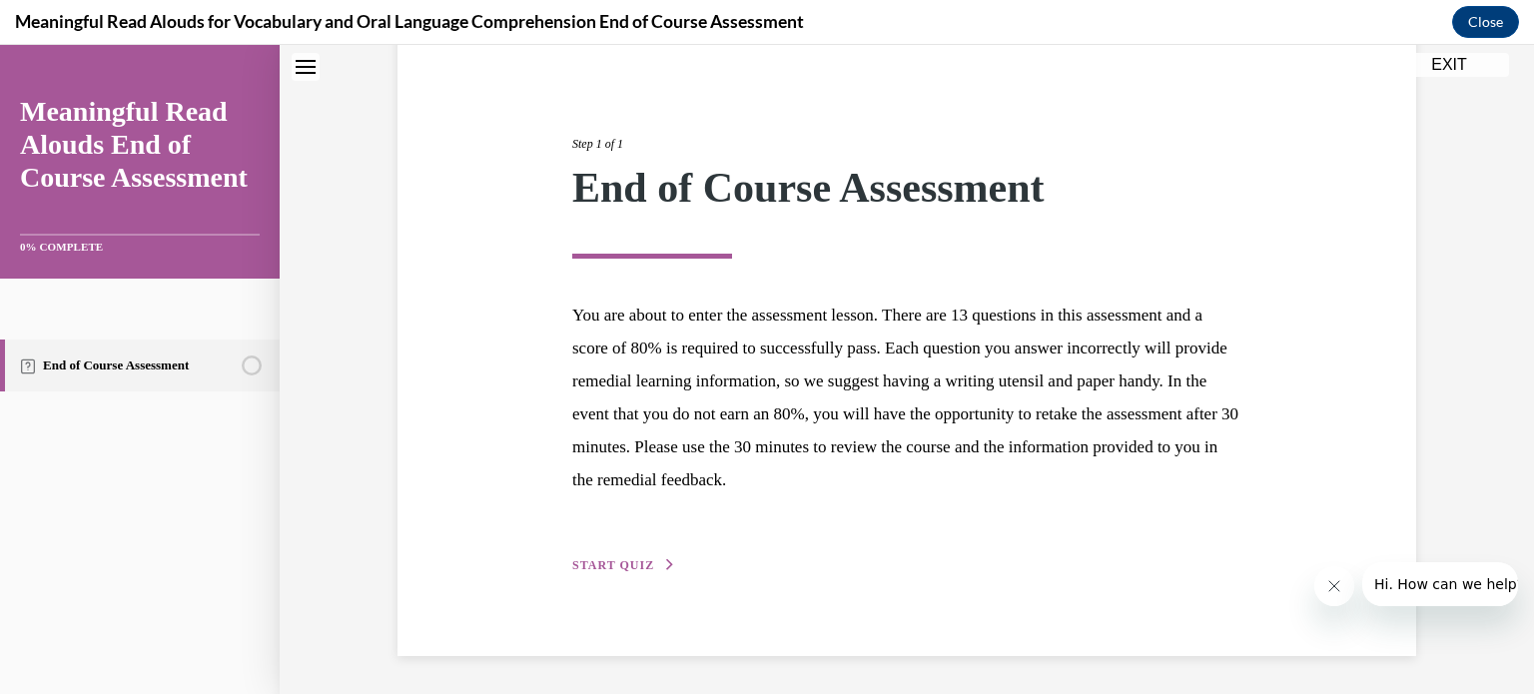
click at [619, 559] on span "START QUIZ" at bounding box center [613, 565] width 82 height 14
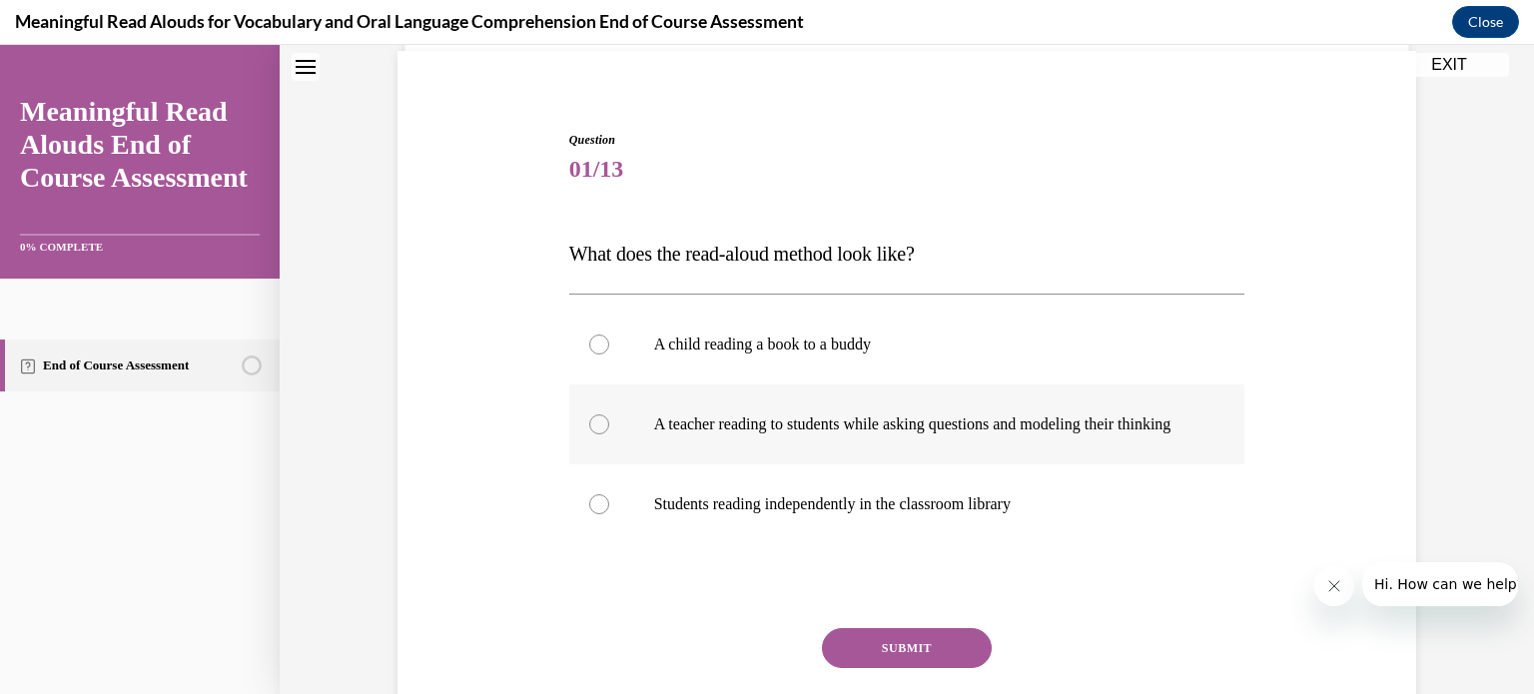
scroll to position [145, 0]
click at [904, 466] on label "A teacher reading to students while asking questions and modeling their thinking" at bounding box center [907, 426] width 676 height 80
click at [609, 436] on input "A teacher reading to students while asking questions and modeling their thinking" at bounding box center [599, 426] width 20 height 20
radio input "true"
click at [892, 647] on div "Question 01/13 What does the read-aloud method look like? A child reading a boo…" at bounding box center [907, 463] width 676 height 661
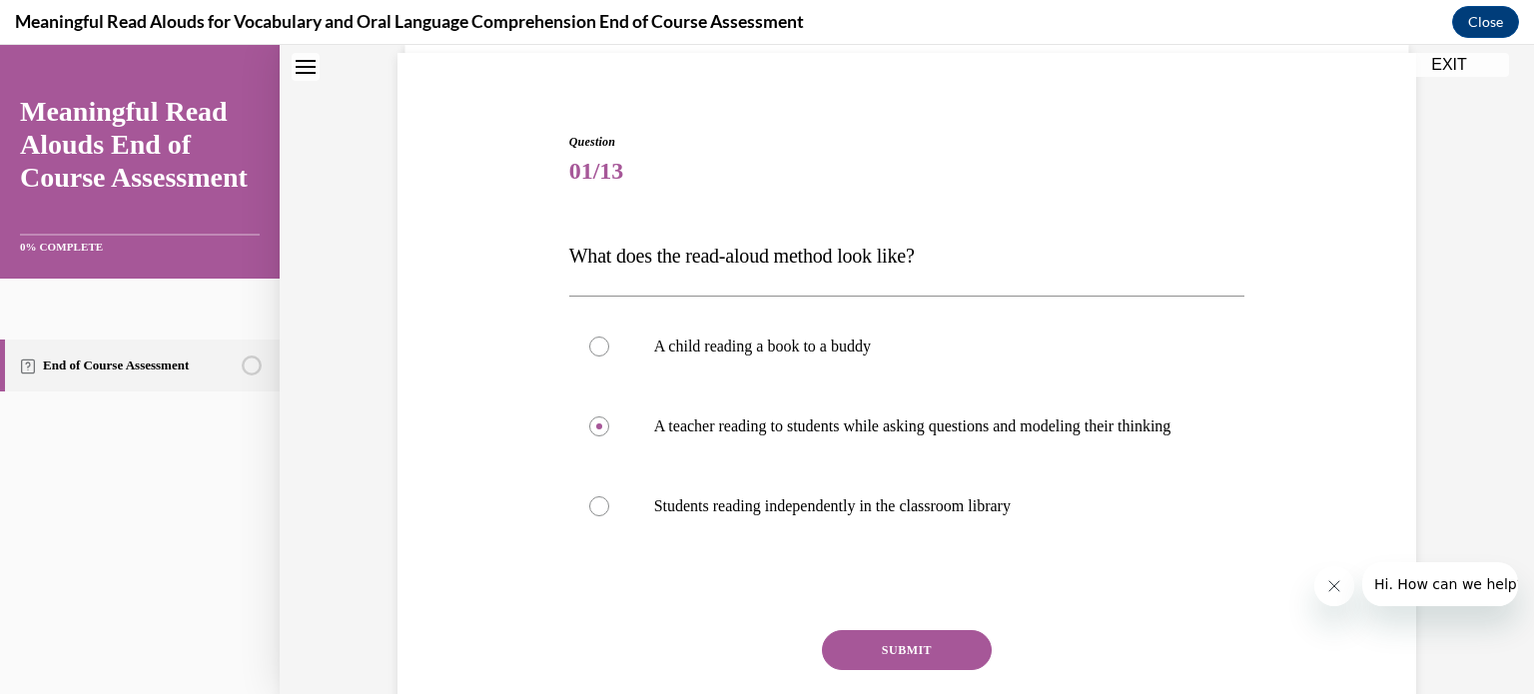
click at [894, 658] on button "SUBMIT" at bounding box center [907, 650] width 170 height 40
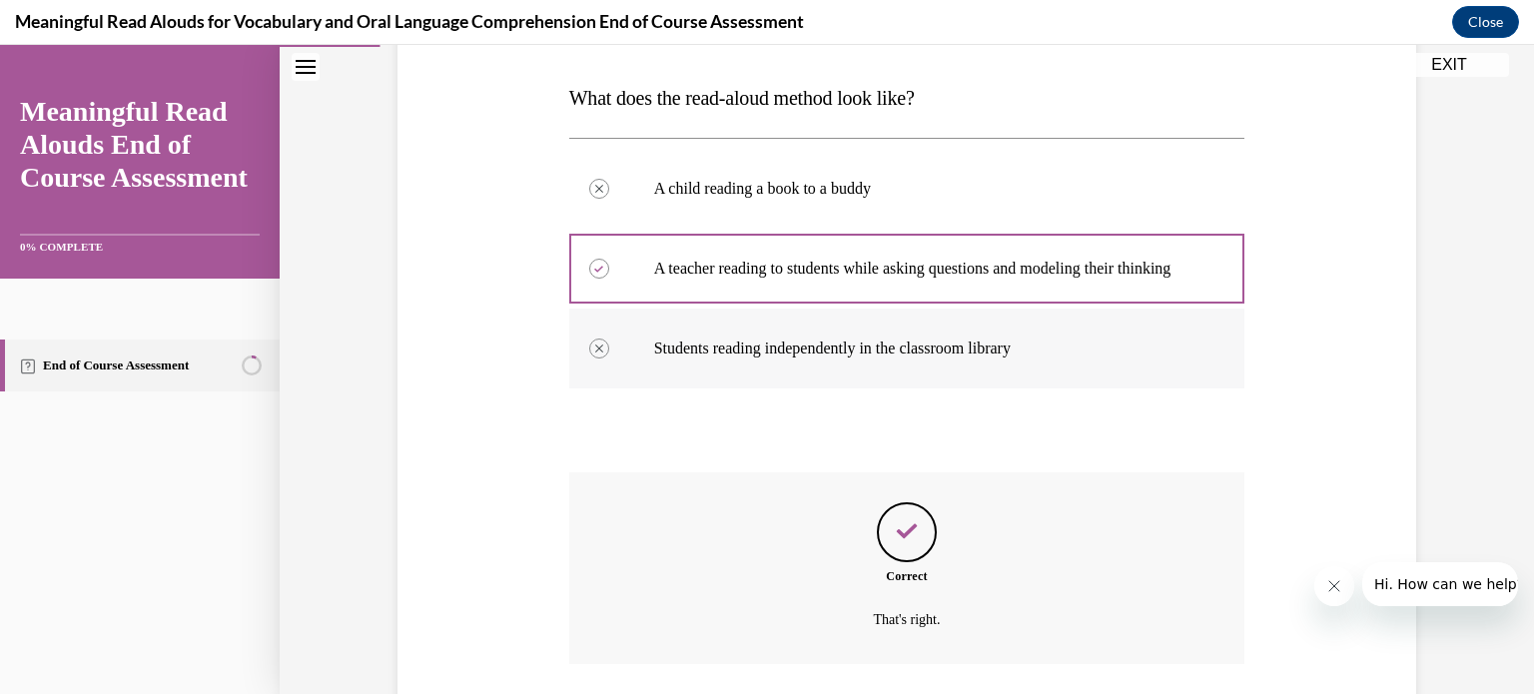
scroll to position [465, 0]
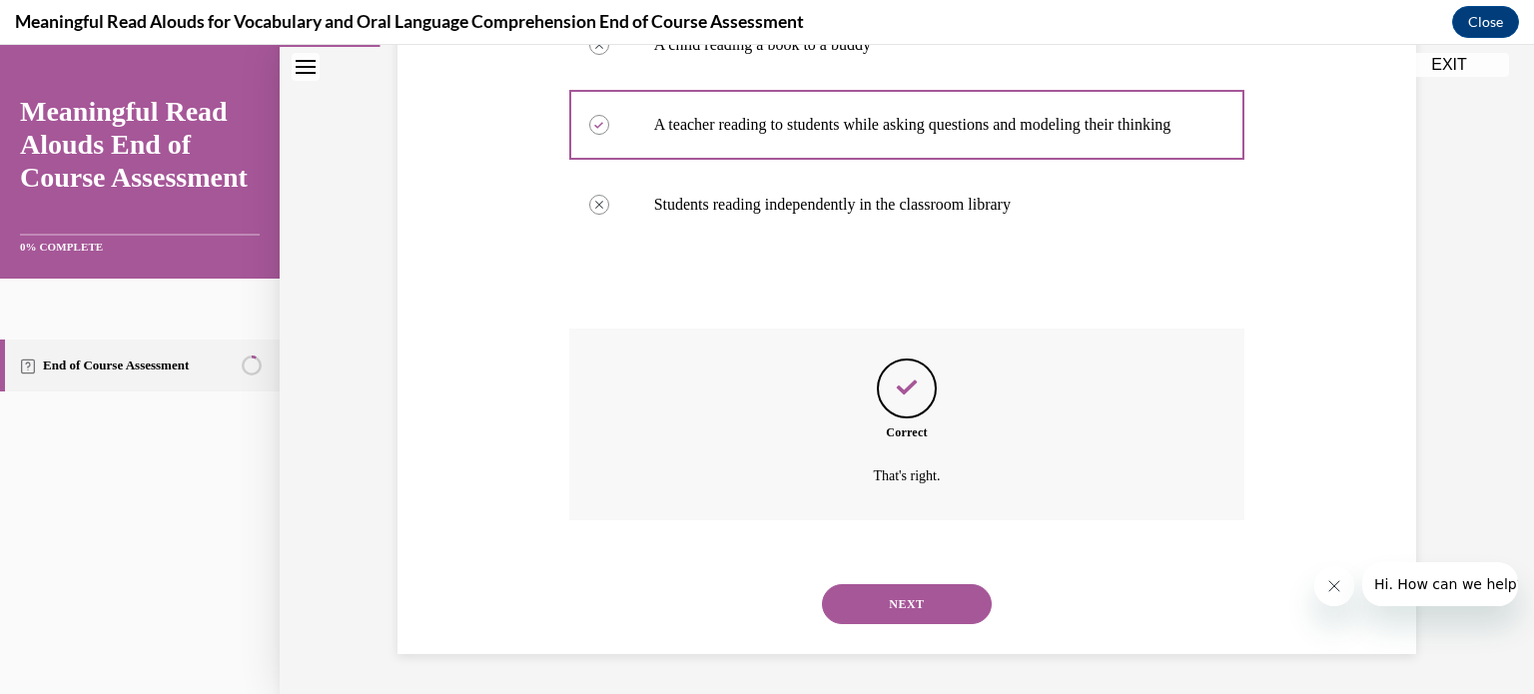
click at [864, 594] on button "NEXT" at bounding box center [907, 604] width 170 height 40
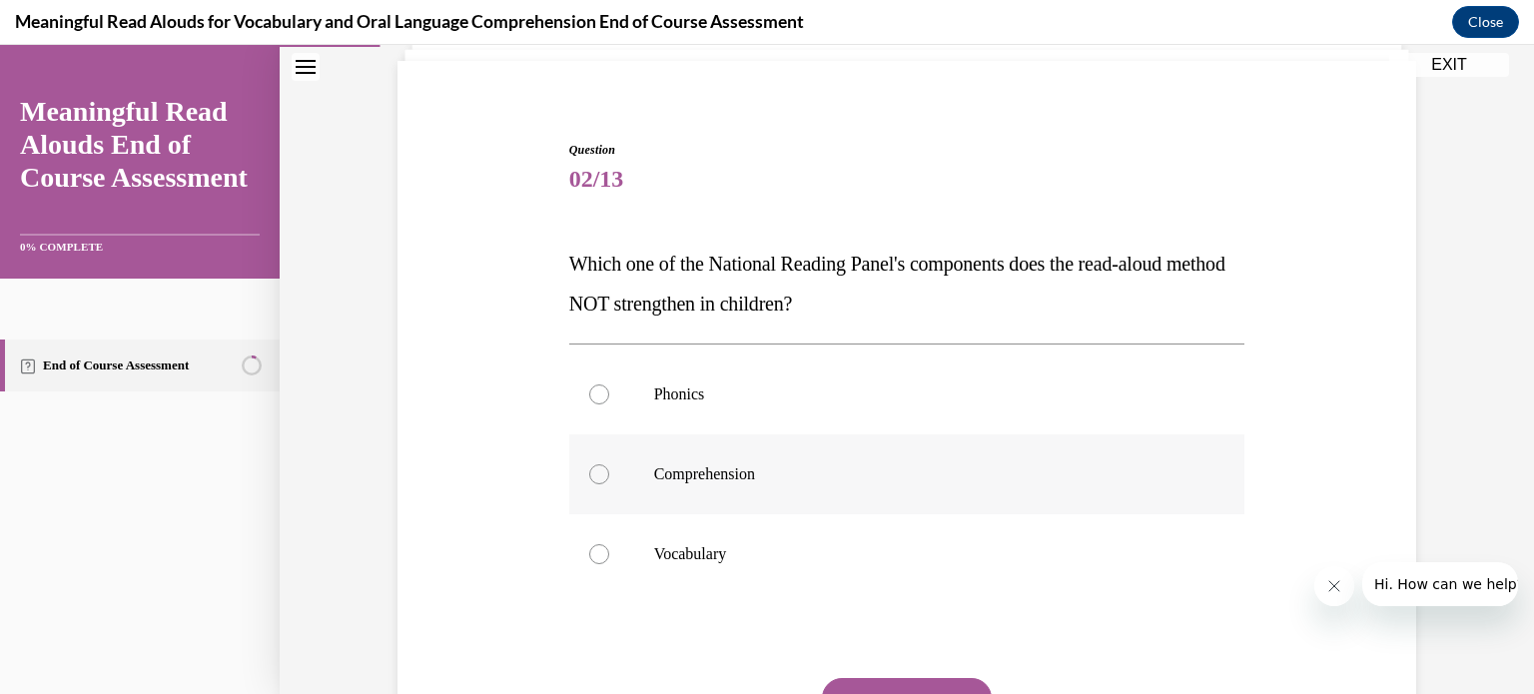
scroll to position [141, 0]
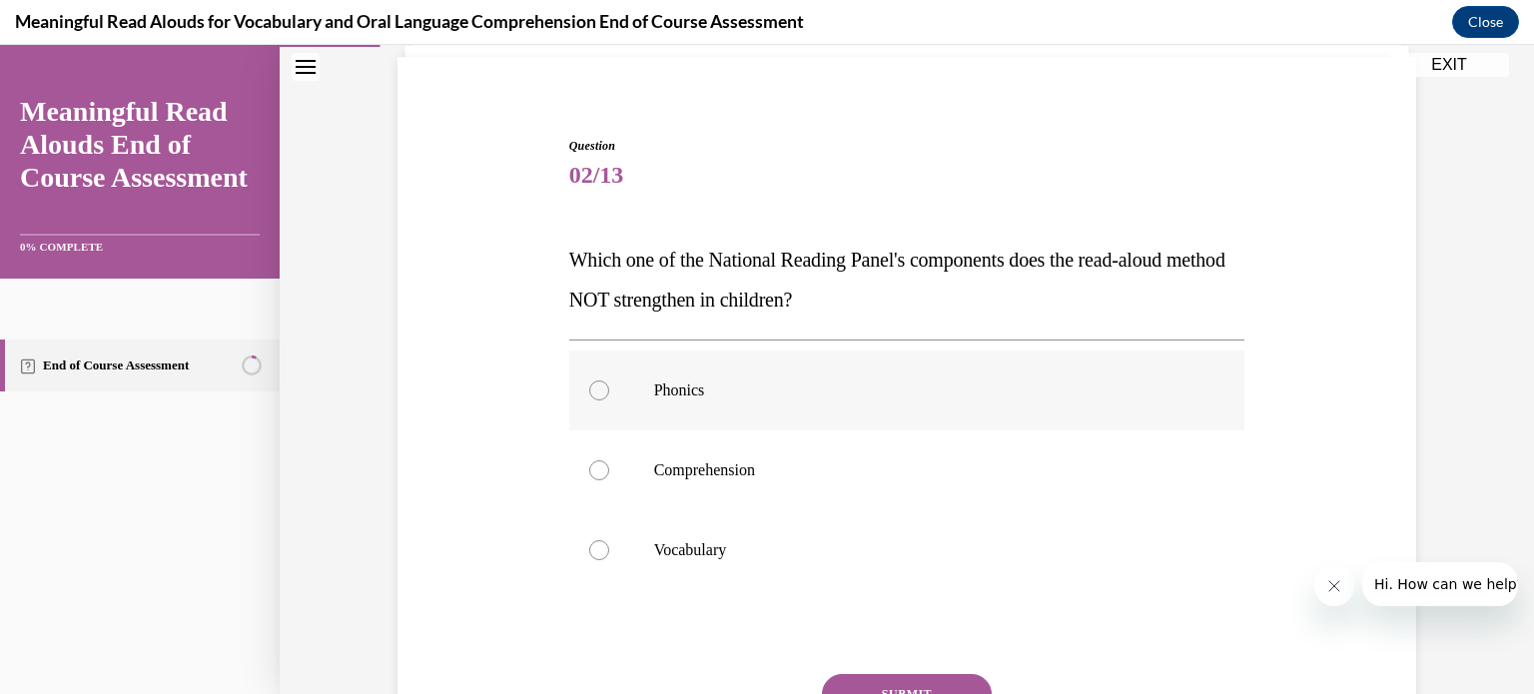
click at [862, 389] on p "Phonics" at bounding box center [924, 390] width 541 height 20
click at [609, 389] on input "Phonics" at bounding box center [599, 390] width 20 height 20
radio input "true"
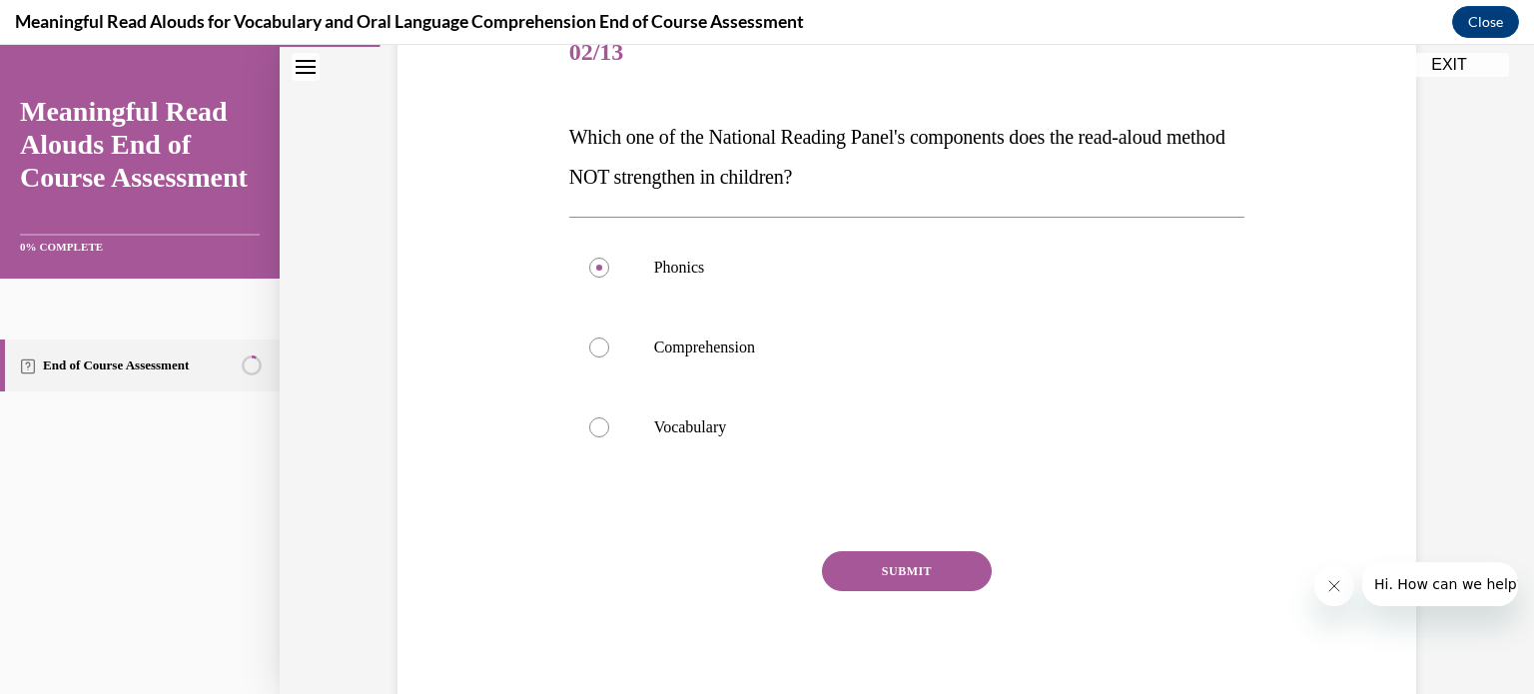
click at [932, 555] on button "SUBMIT" at bounding box center [907, 571] width 170 height 40
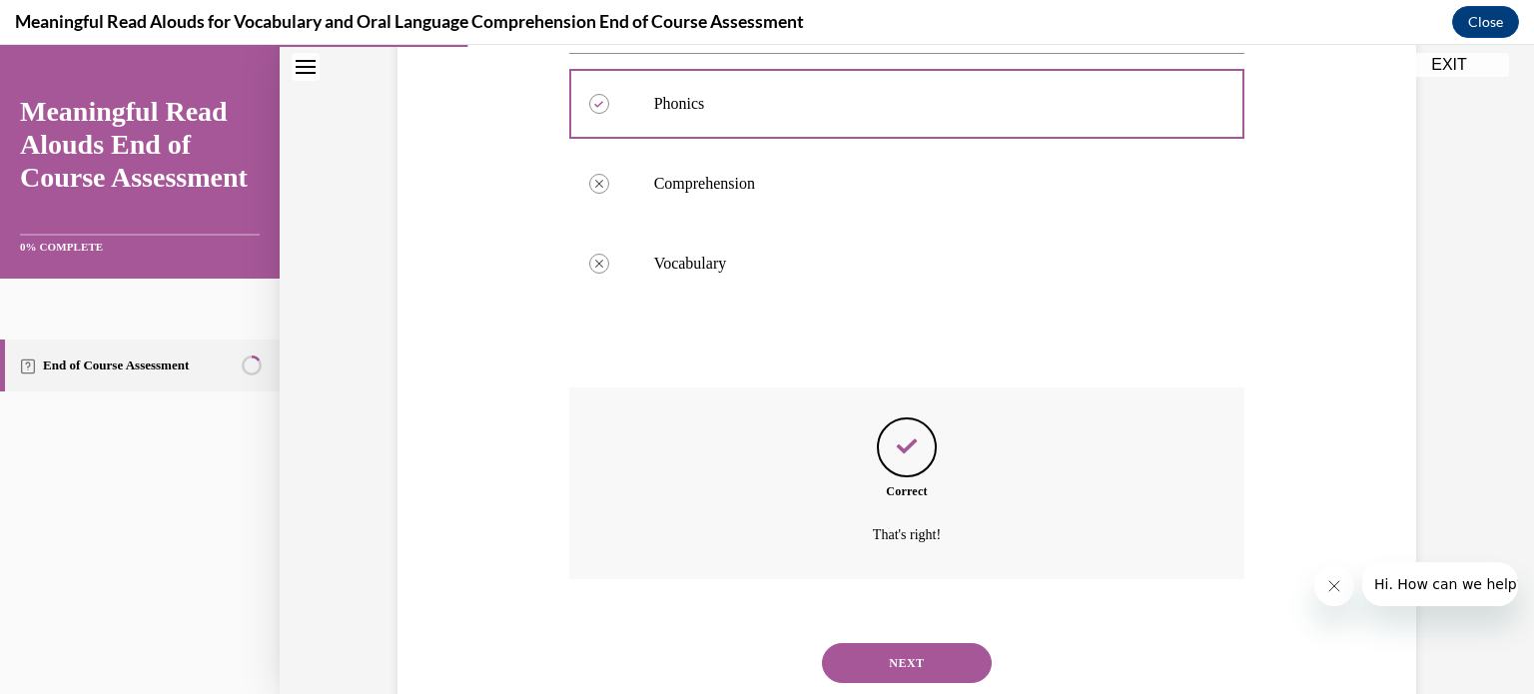
scroll to position [485, 0]
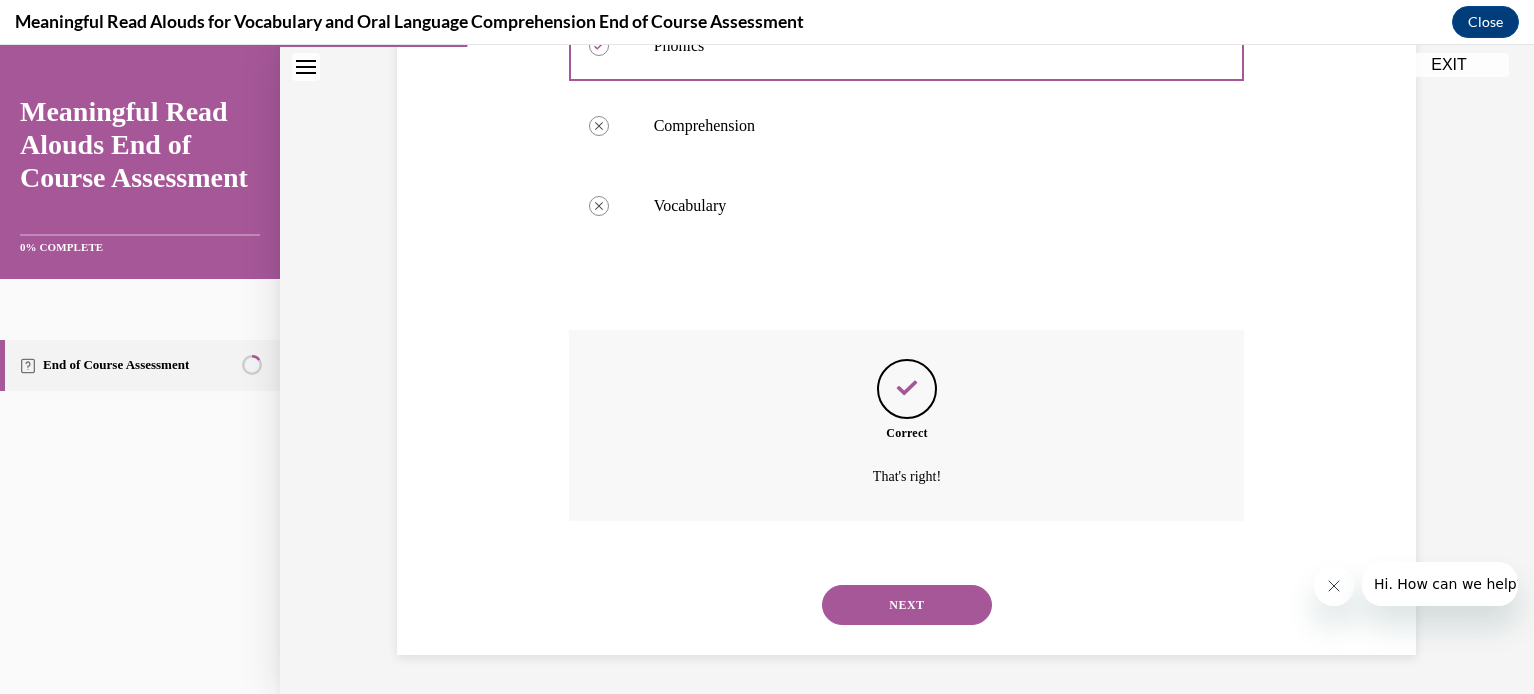
click at [923, 602] on button "NEXT" at bounding box center [907, 605] width 170 height 40
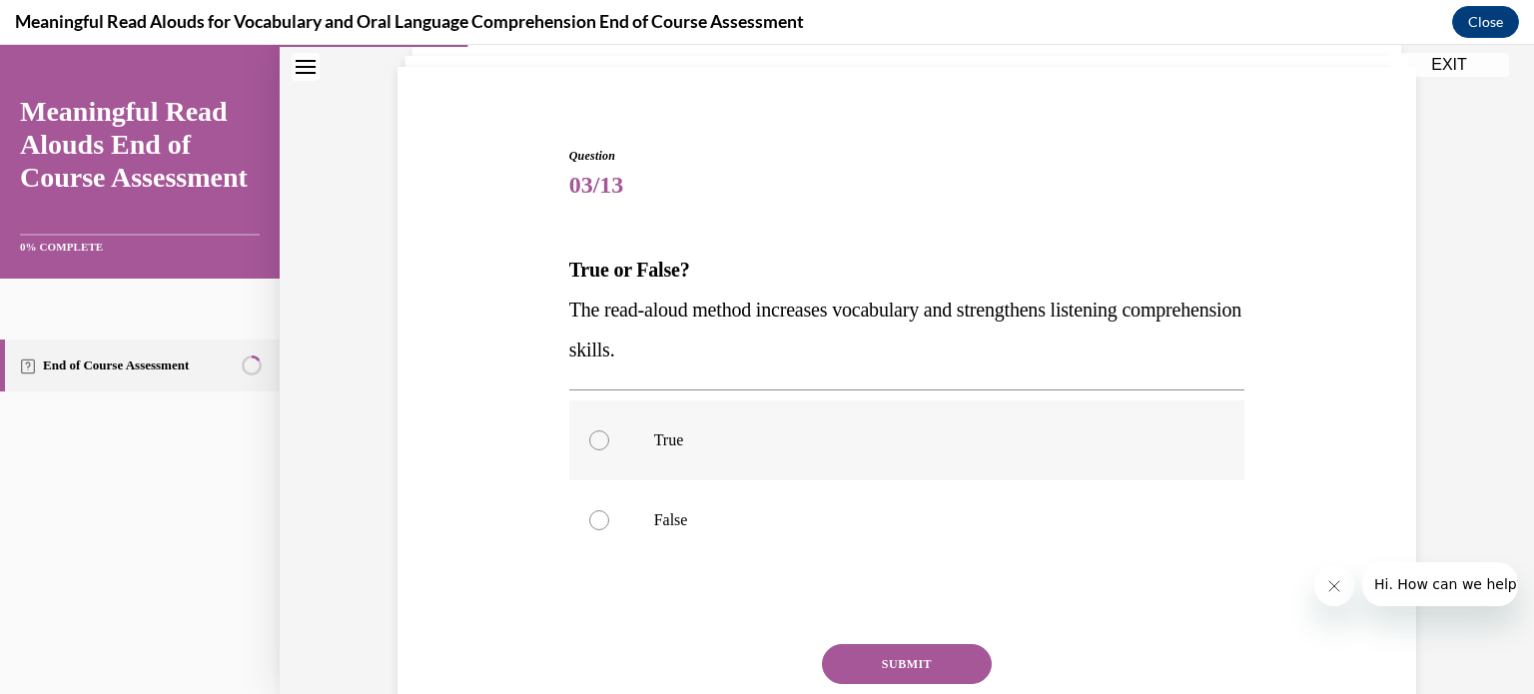
scroll to position [139, 0]
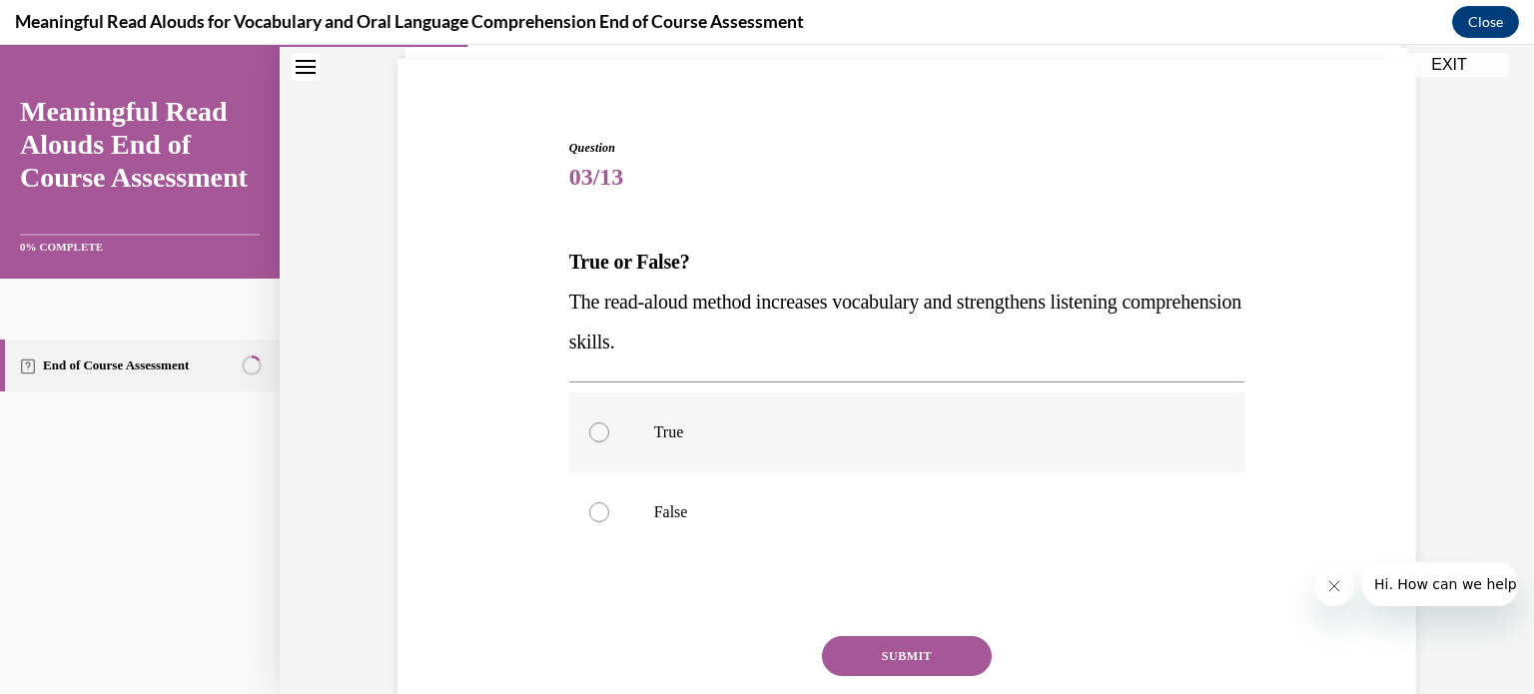
drag, startPoint x: 893, startPoint y: 454, endPoint x: 740, endPoint y: 454, distance: 152.8
click at [740, 454] on label "True" at bounding box center [907, 432] width 676 height 80
click at [609, 442] on input "True" at bounding box center [599, 432] width 20 height 20
radio input "true"
click at [879, 658] on button "SUBMIT" at bounding box center [907, 656] width 170 height 40
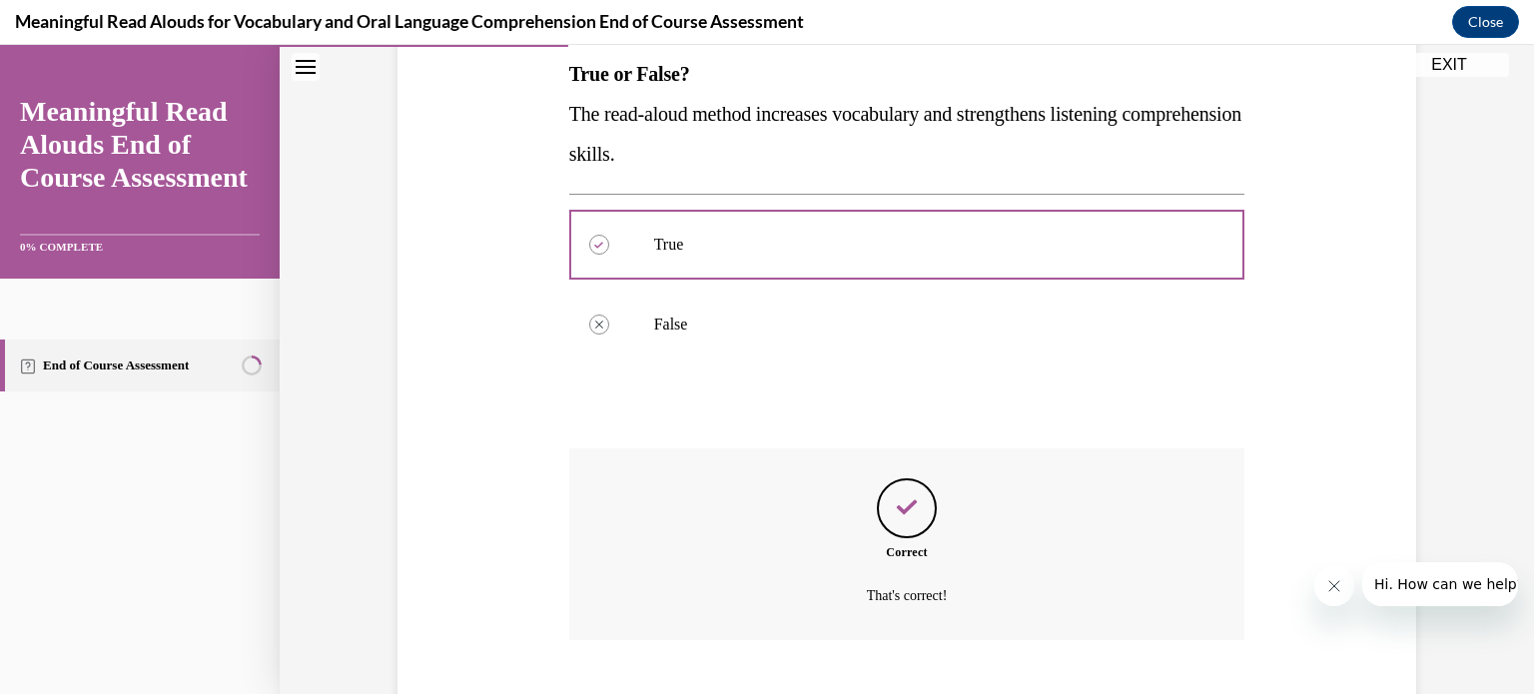
scroll to position [445, 0]
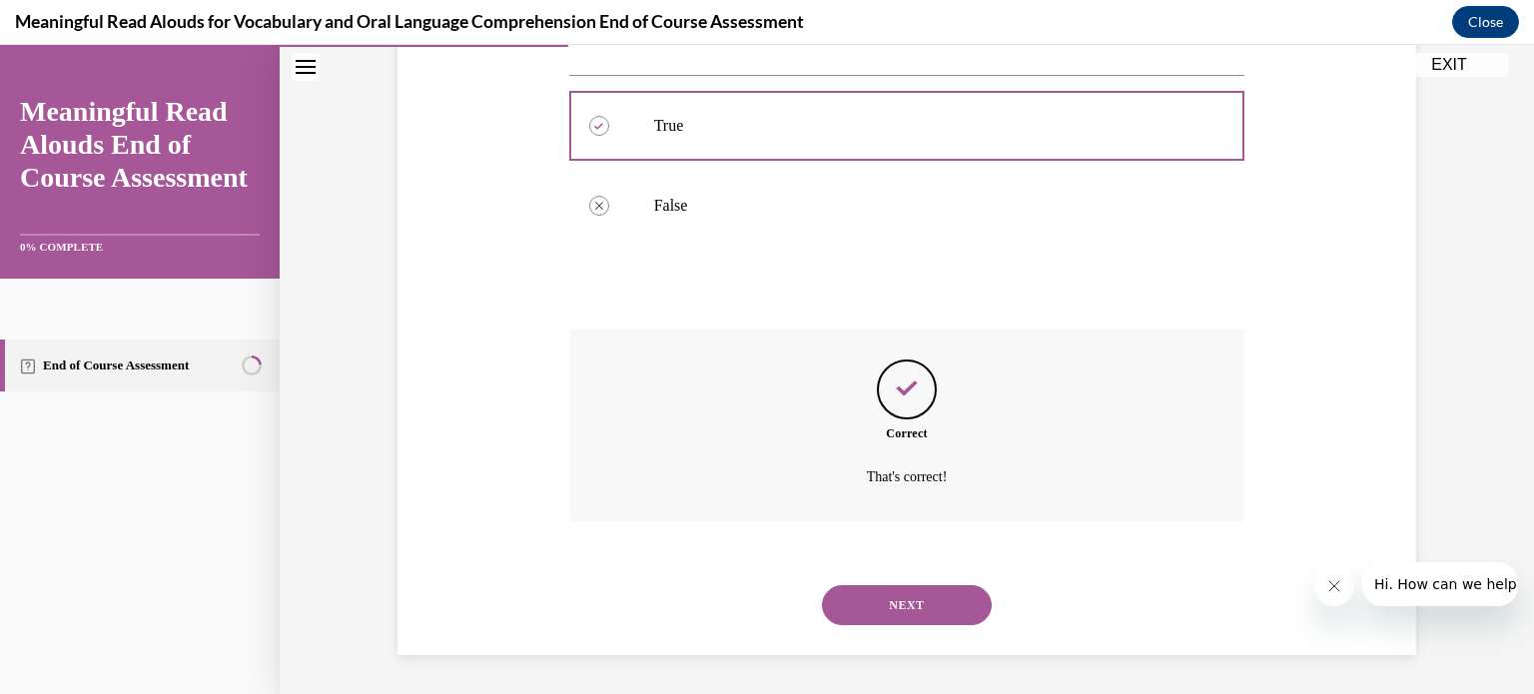
click at [871, 604] on button "NEXT" at bounding box center [907, 605] width 170 height 40
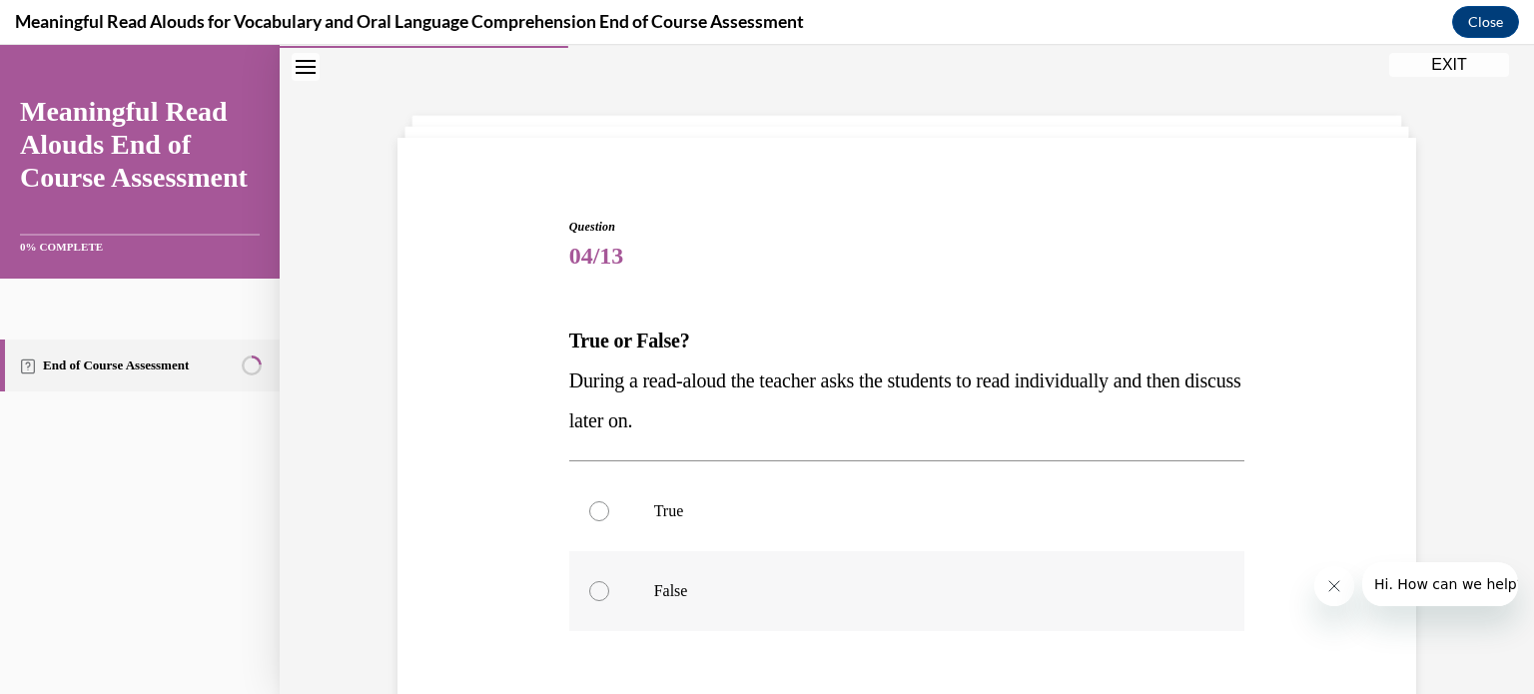
click at [654, 581] on p "False" at bounding box center [924, 591] width 541 height 20
click at [609, 581] on input "False" at bounding box center [599, 591] width 20 height 20
radio input "true"
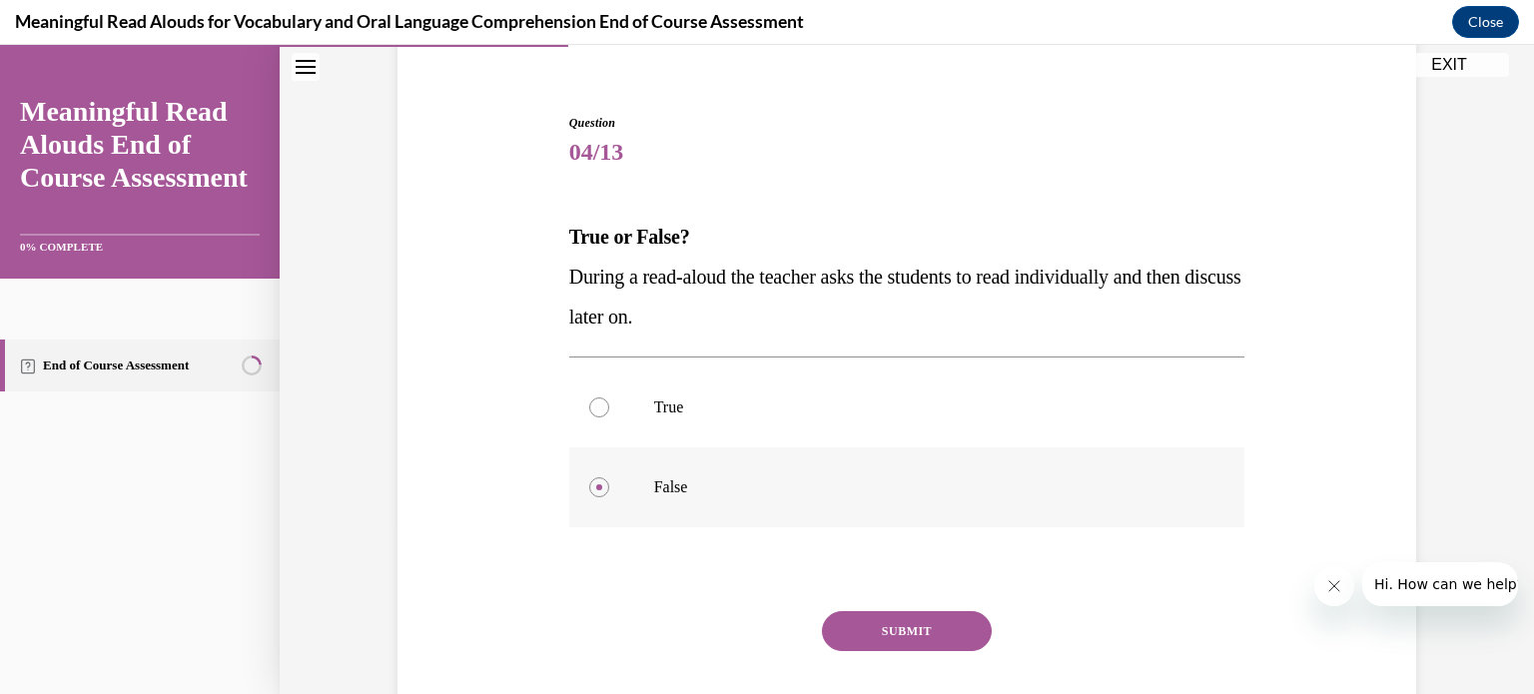
scroll to position [173, 0]
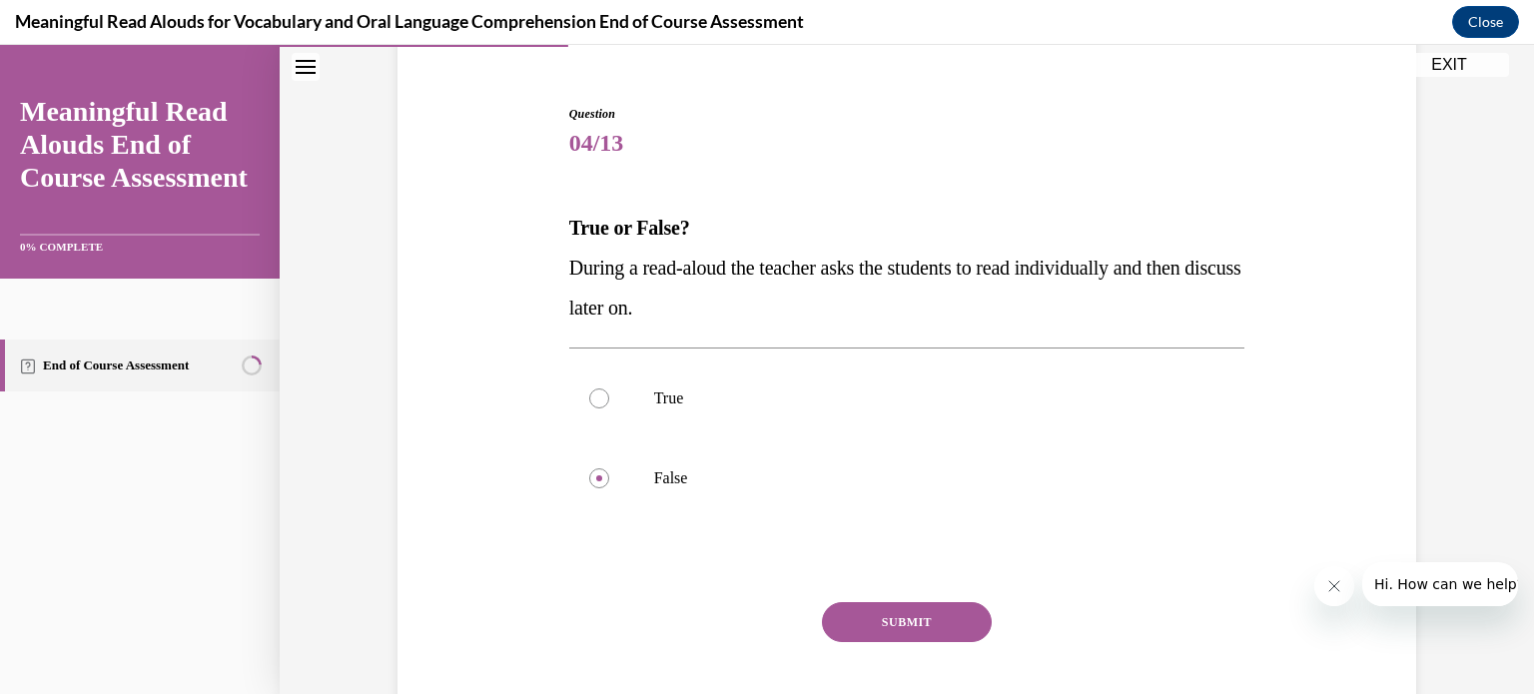
click at [882, 610] on button "SUBMIT" at bounding box center [907, 622] width 170 height 40
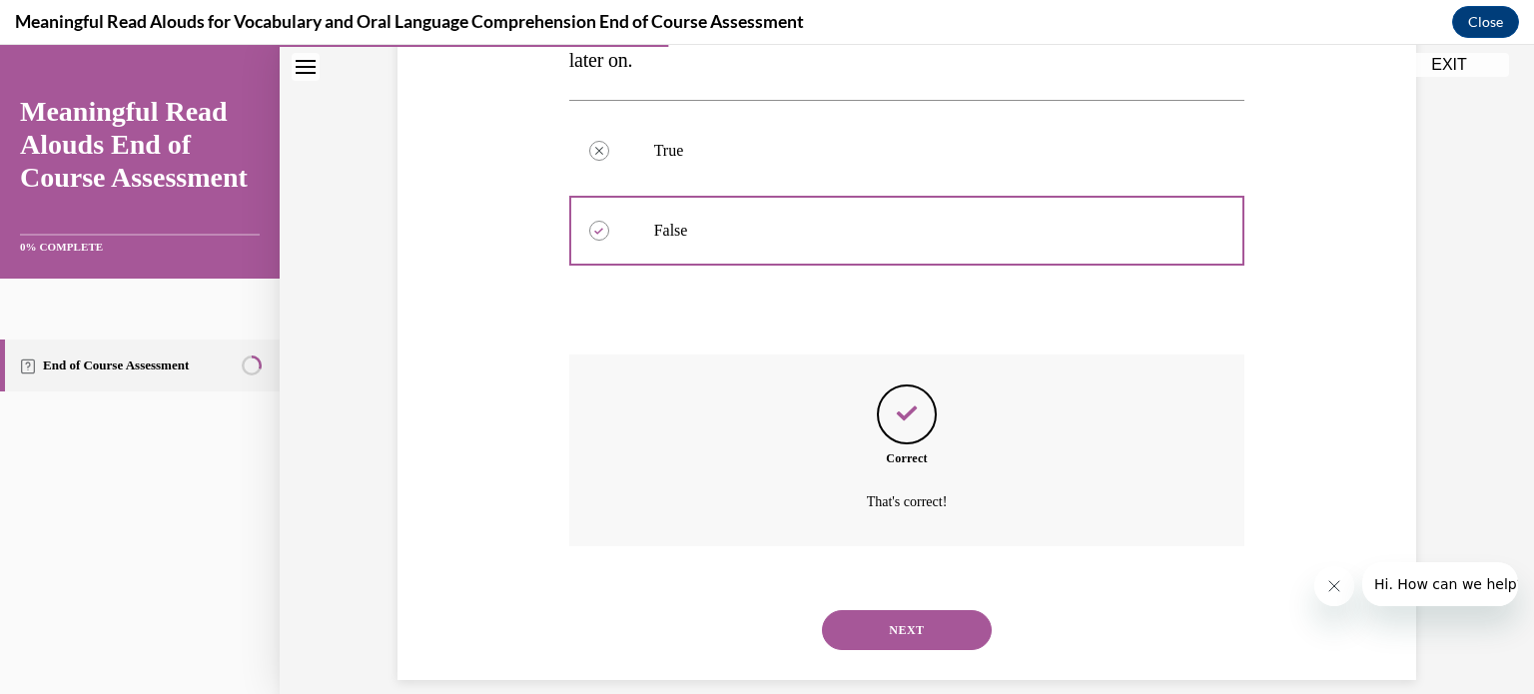
click at [882, 610] on button "NEXT" at bounding box center [907, 630] width 170 height 40
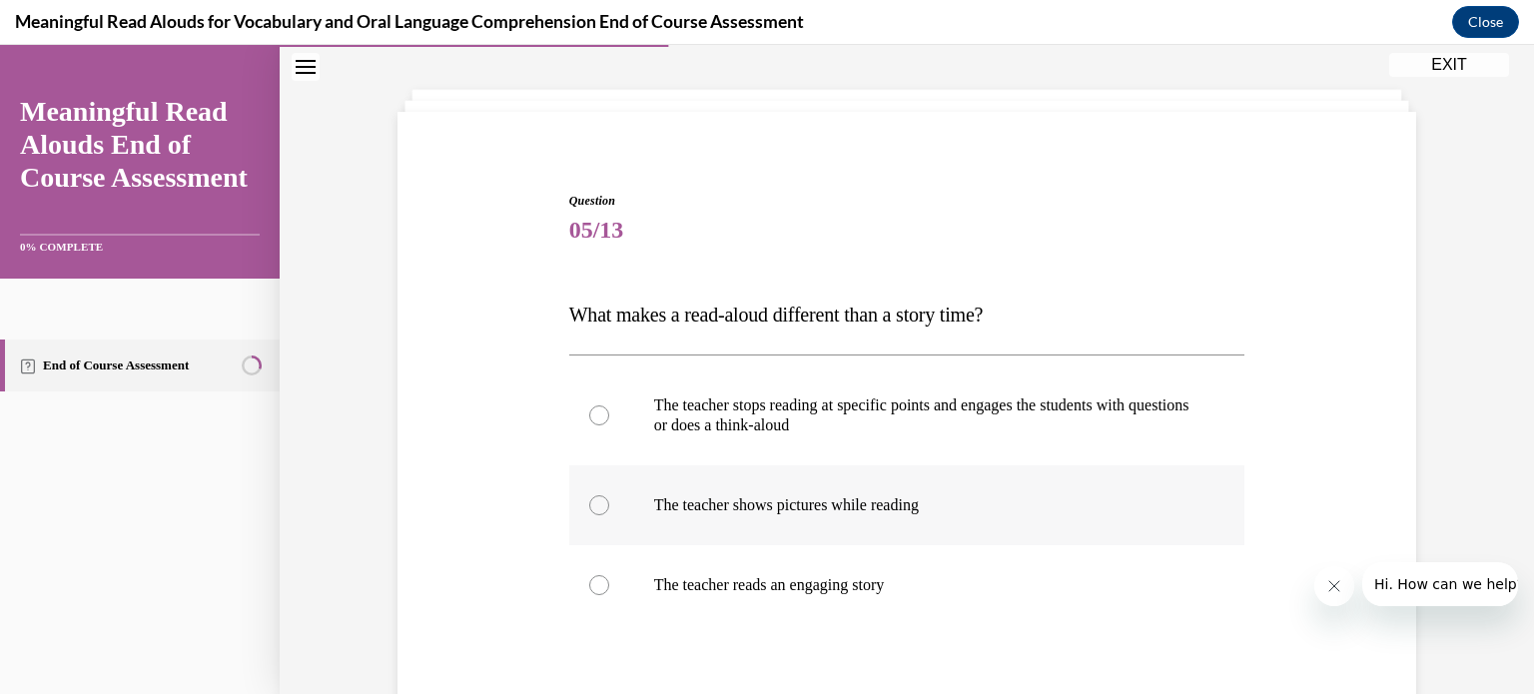
scroll to position [84, 0]
click at [863, 444] on label "The teacher stops reading at specific points and engages the students with ques…" at bounding box center [907, 417] width 676 height 100
click at [609, 427] on input "The teacher stops reading at specific points and engages the students with ques…" at bounding box center [599, 417] width 20 height 20
radio input "true"
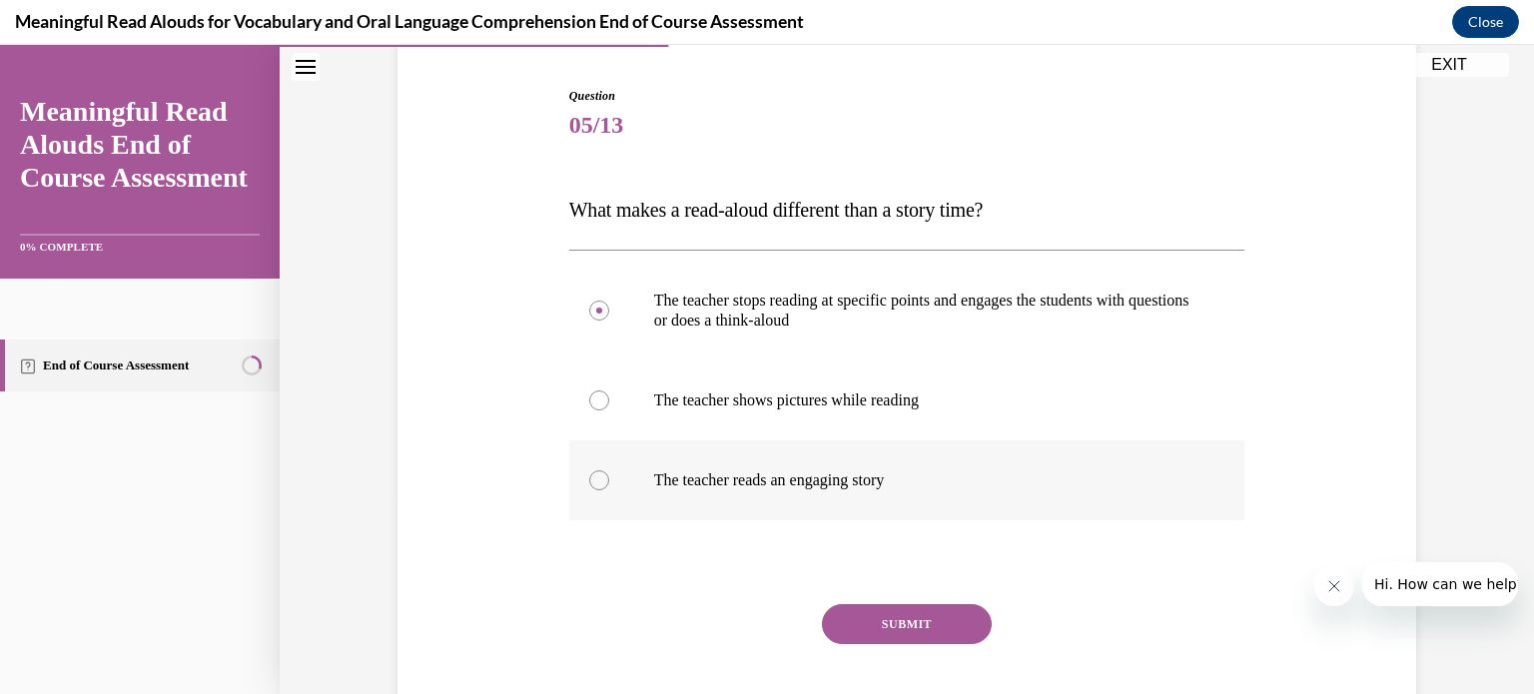
scroll to position [244, 0]
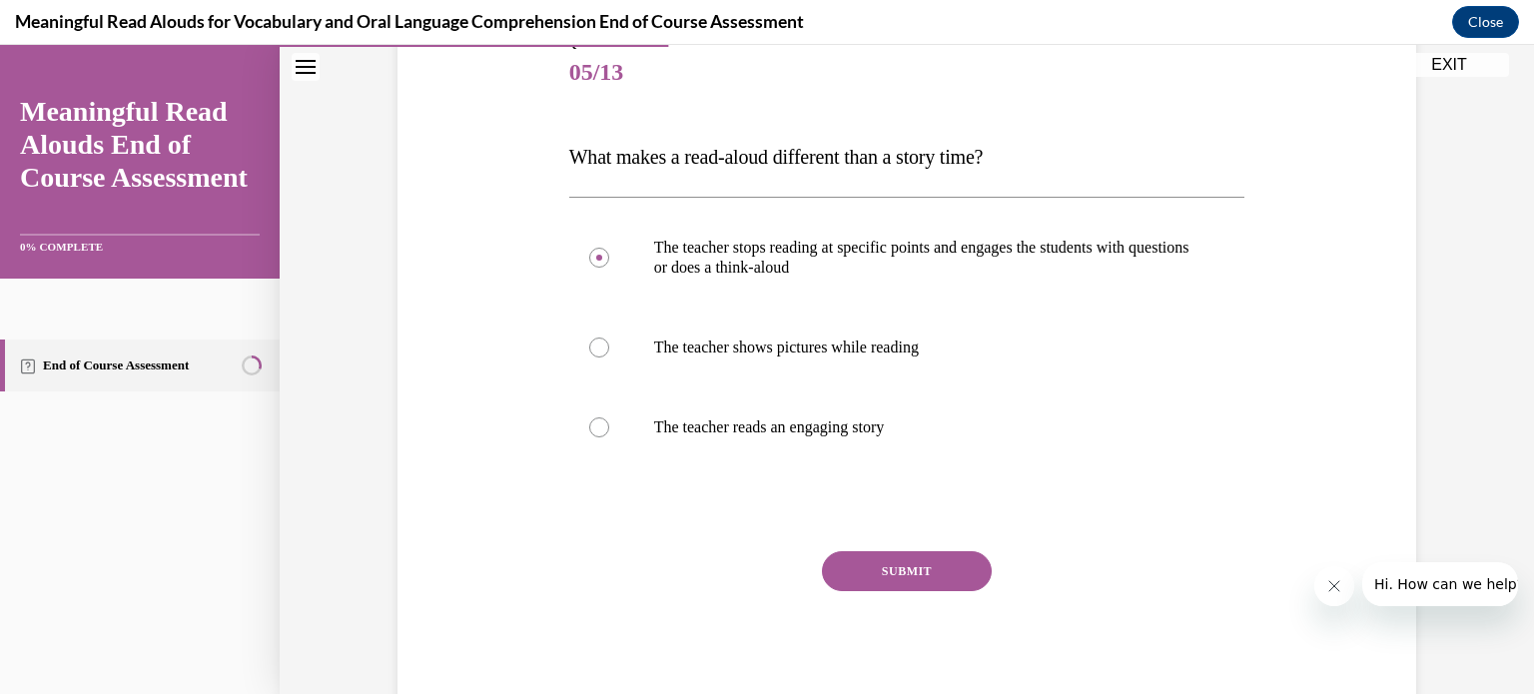
click at [868, 558] on button "SUBMIT" at bounding box center [907, 571] width 170 height 40
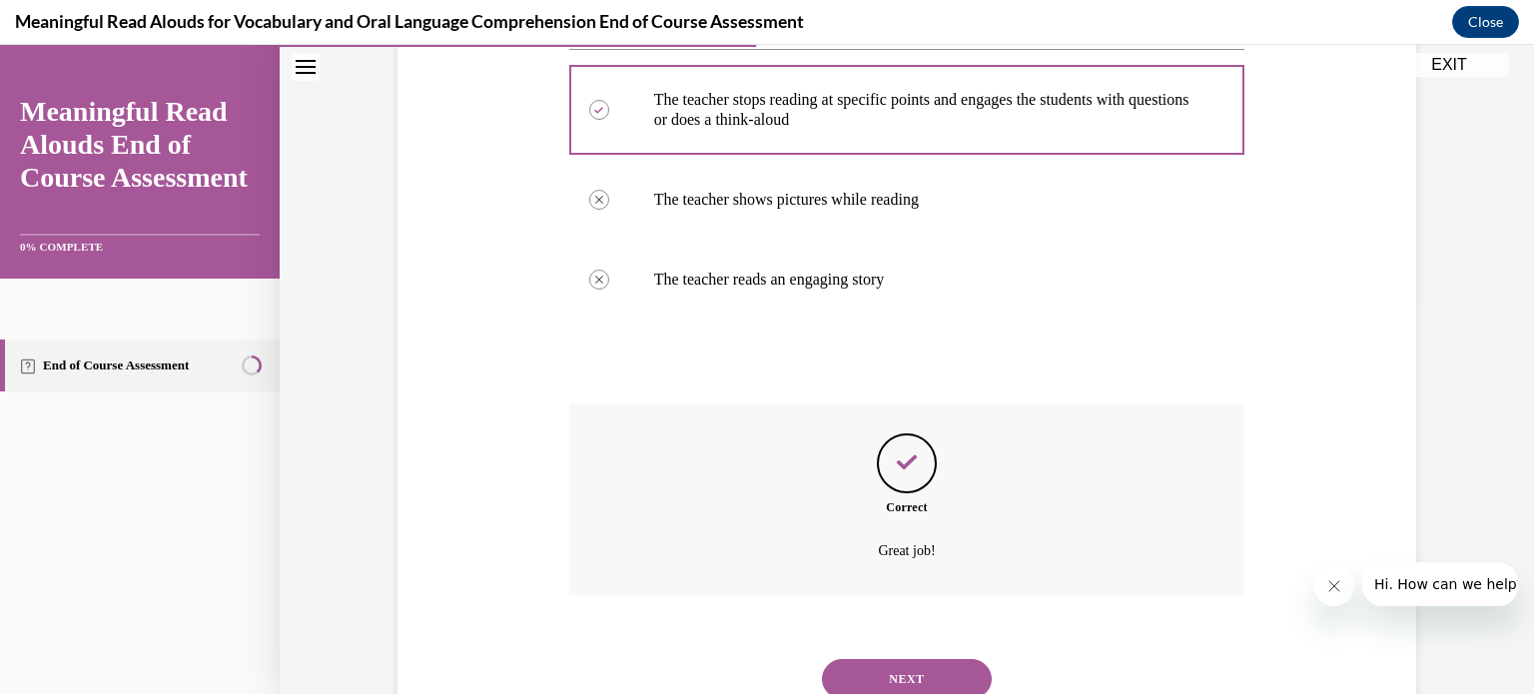
scroll to position [444, 0]
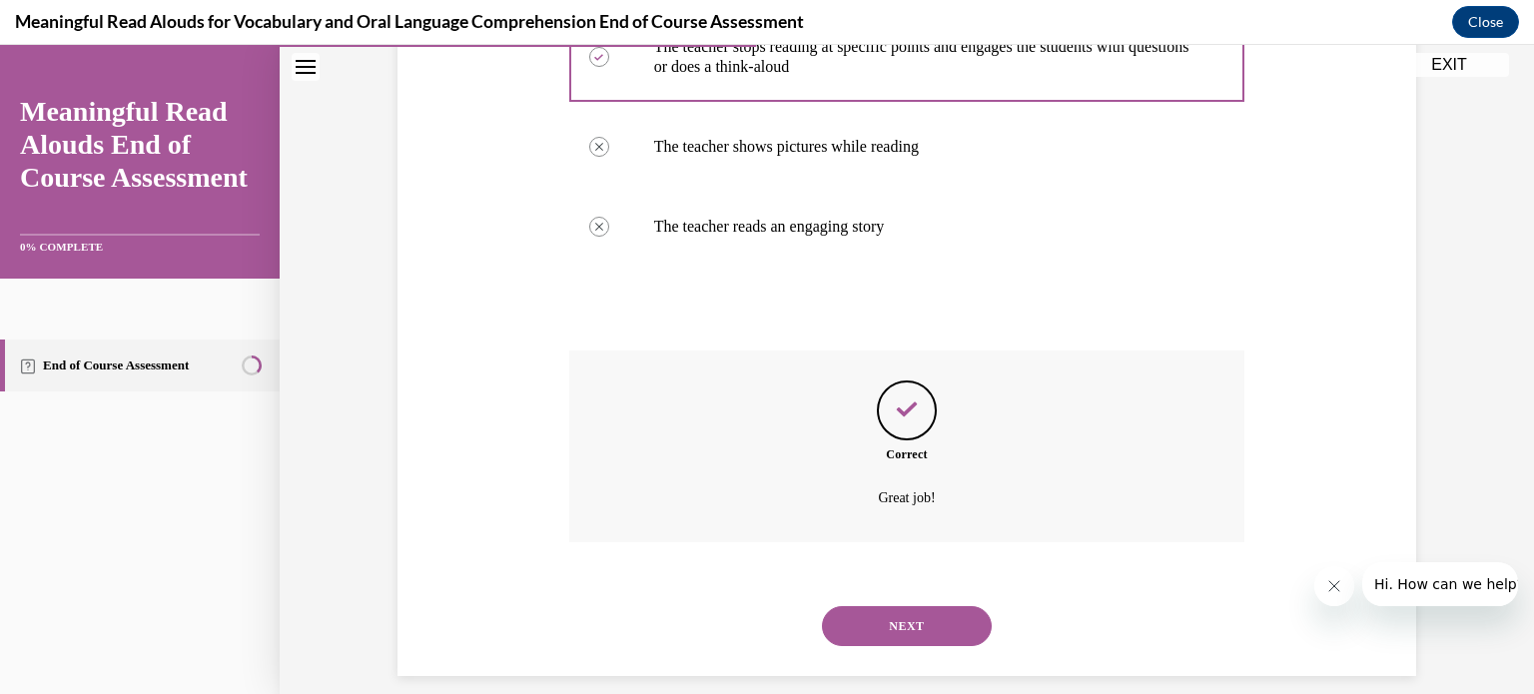
click at [893, 630] on button "NEXT" at bounding box center [907, 626] width 170 height 40
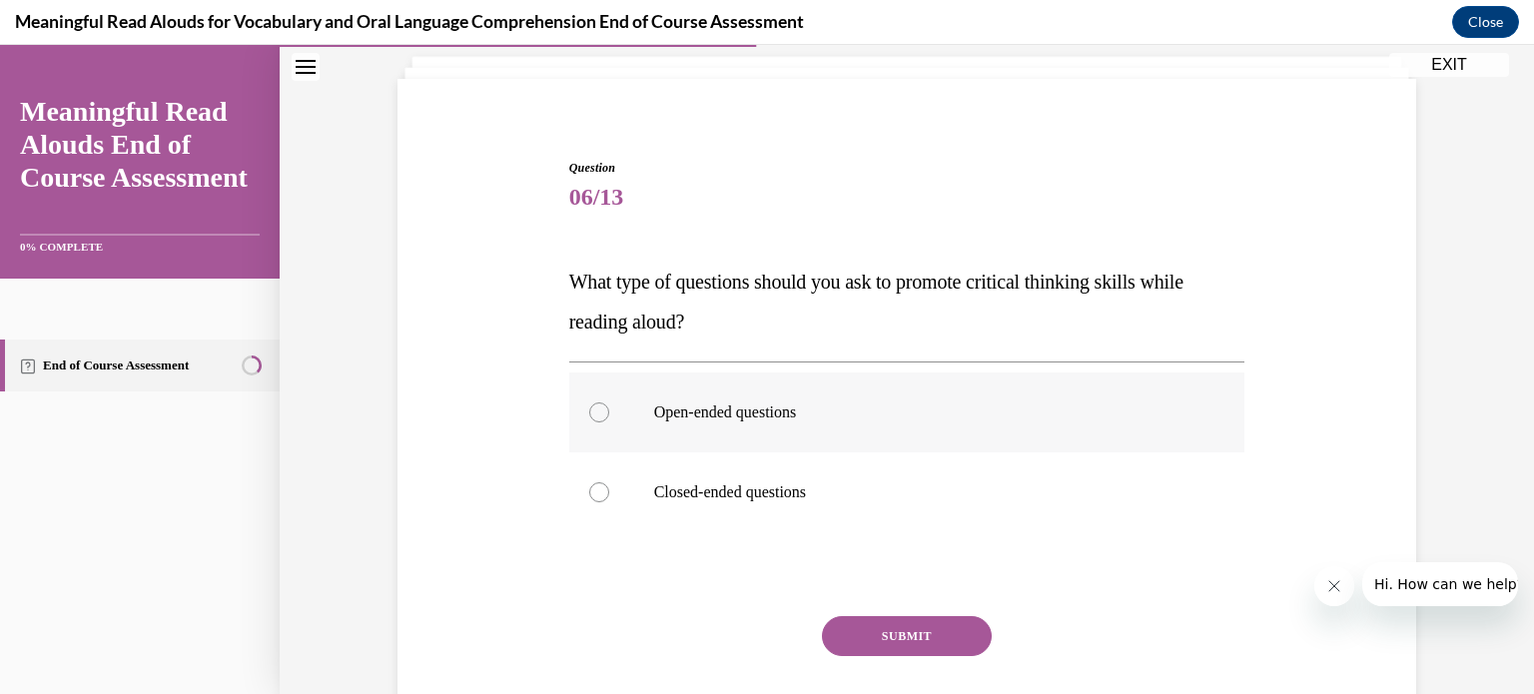
scroll to position [118, 0]
drag, startPoint x: 864, startPoint y: 418, endPoint x: 734, endPoint y: 442, distance: 132.0
click at [734, 442] on label "Open-ended questions" at bounding box center [907, 413] width 676 height 80
click at [609, 423] on input "Open-ended questions" at bounding box center [599, 413] width 20 height 20
radio input "true"
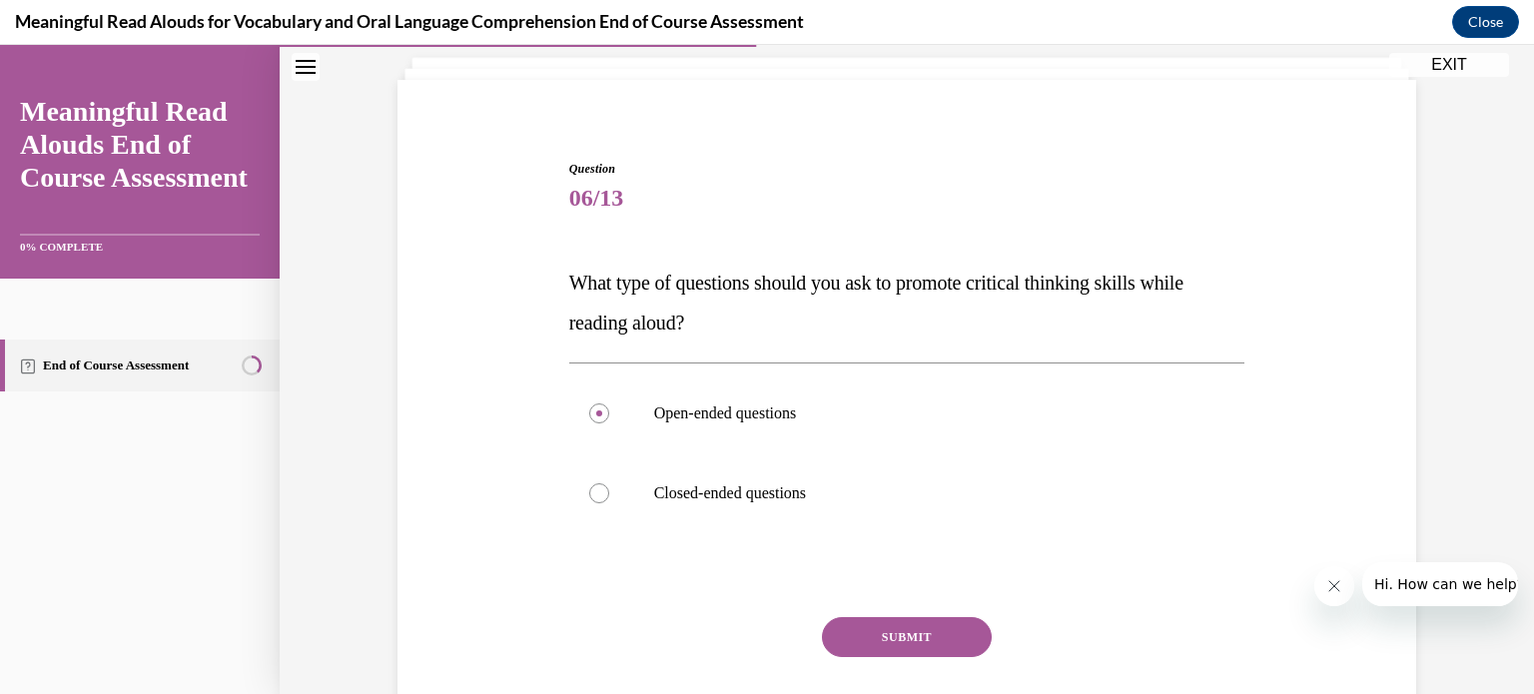
click at [907, 630] on button "SUBMIT" at bounding box center [907, 637] width 170 height 40
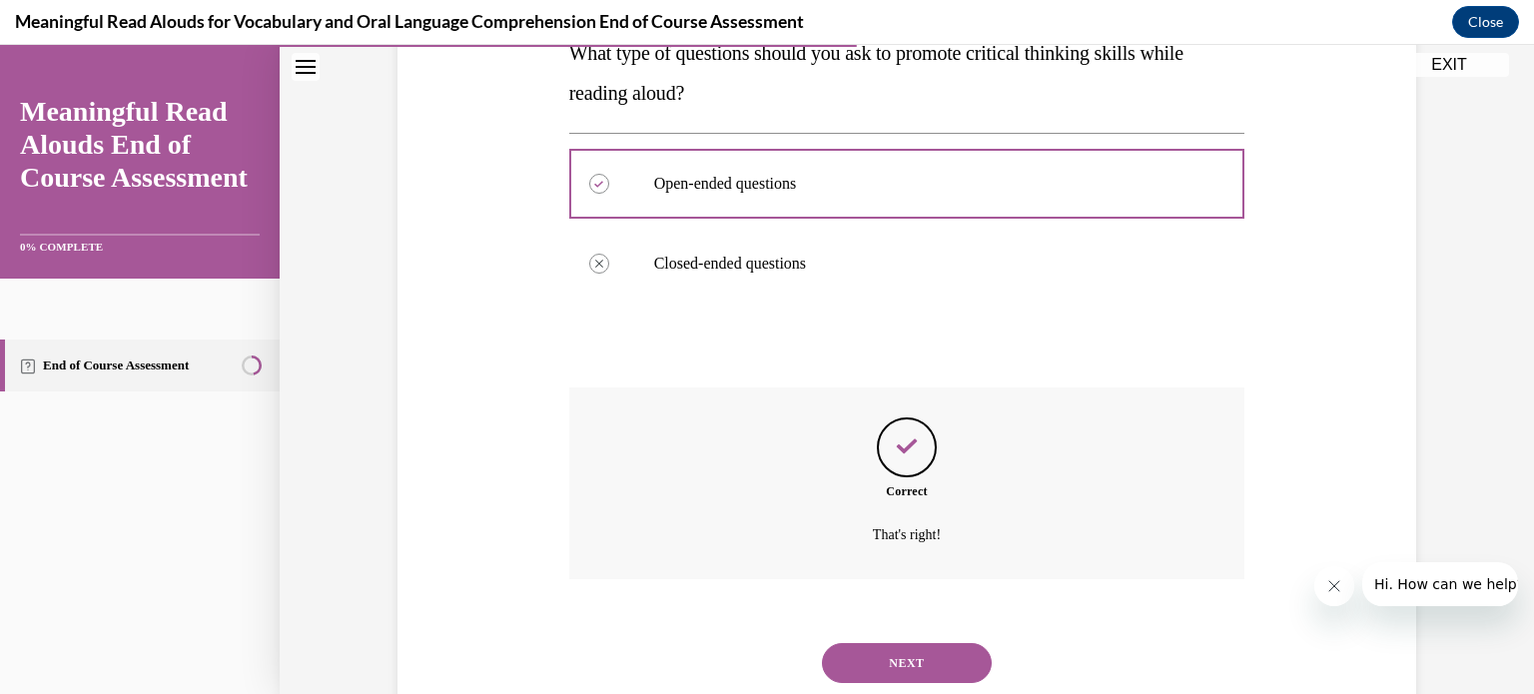
scroll to position [379, 0]
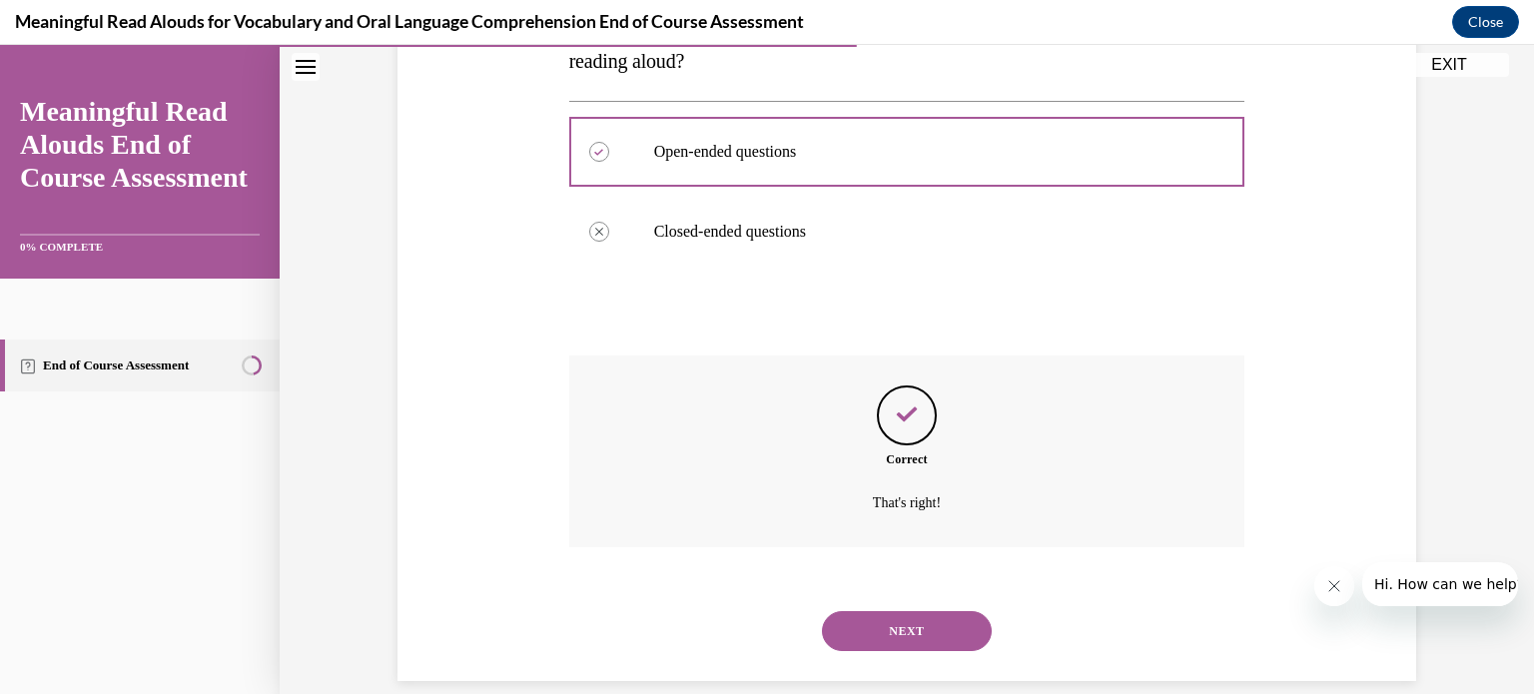
click at [907, 627] on button "NEXT" at bounding box center [907, 631] width 170 height 40
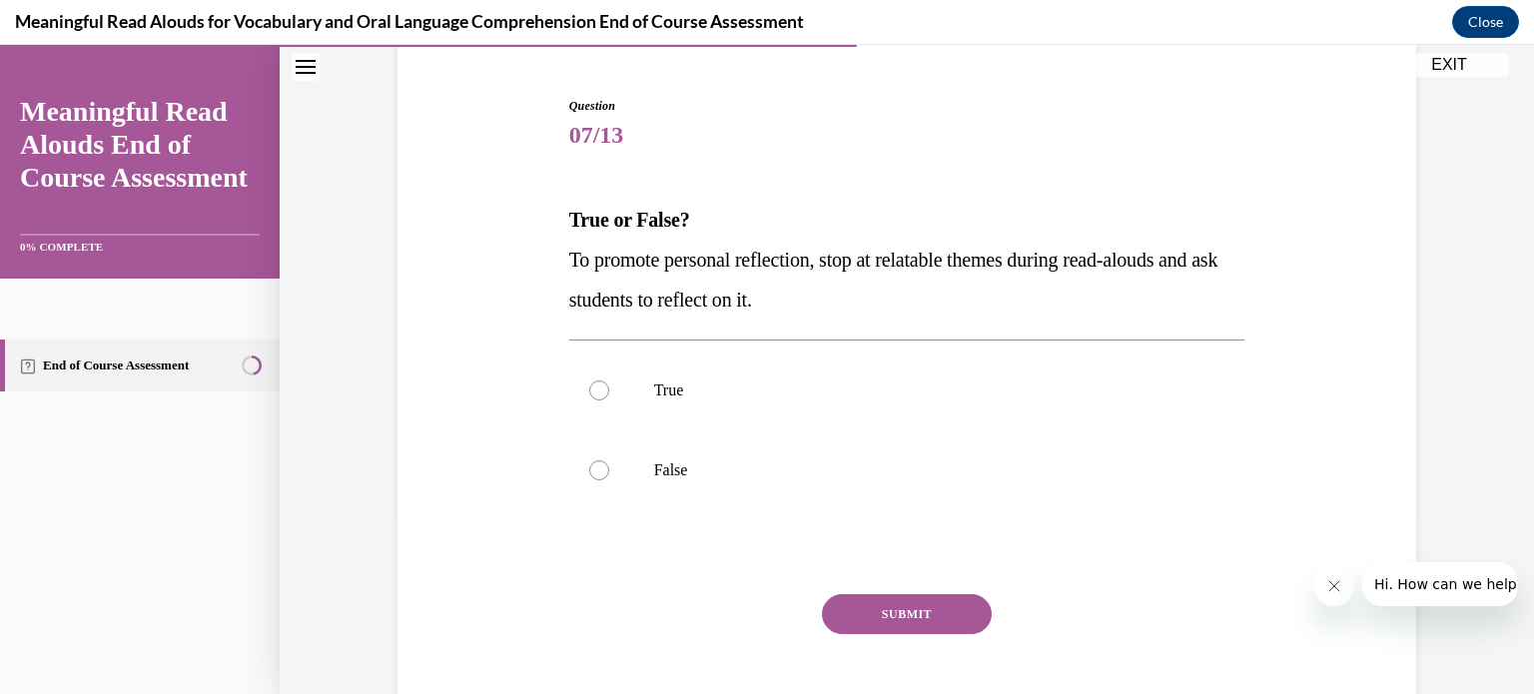
scroll to position [183, 0]
click at [628, 401] on label "True" at bounding box center [907, 388] width 676 height 80
click at [609, 398] on input "True" at bounding box center [599, 388] width 20 height 20
radio input "true"
click at [922, 608] on button "SUBMIT" at bounding box center [907, 612] width 170 height 40
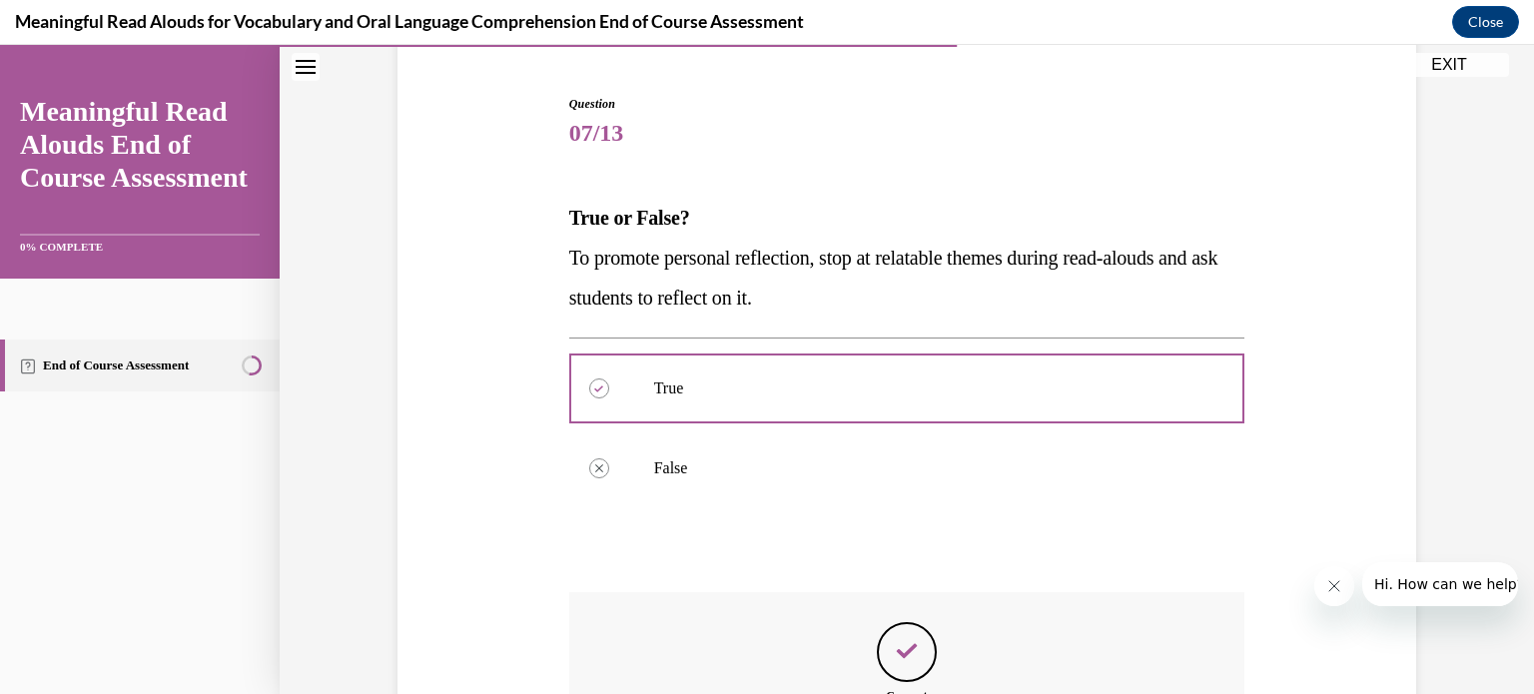
scroll to position [445, 0]
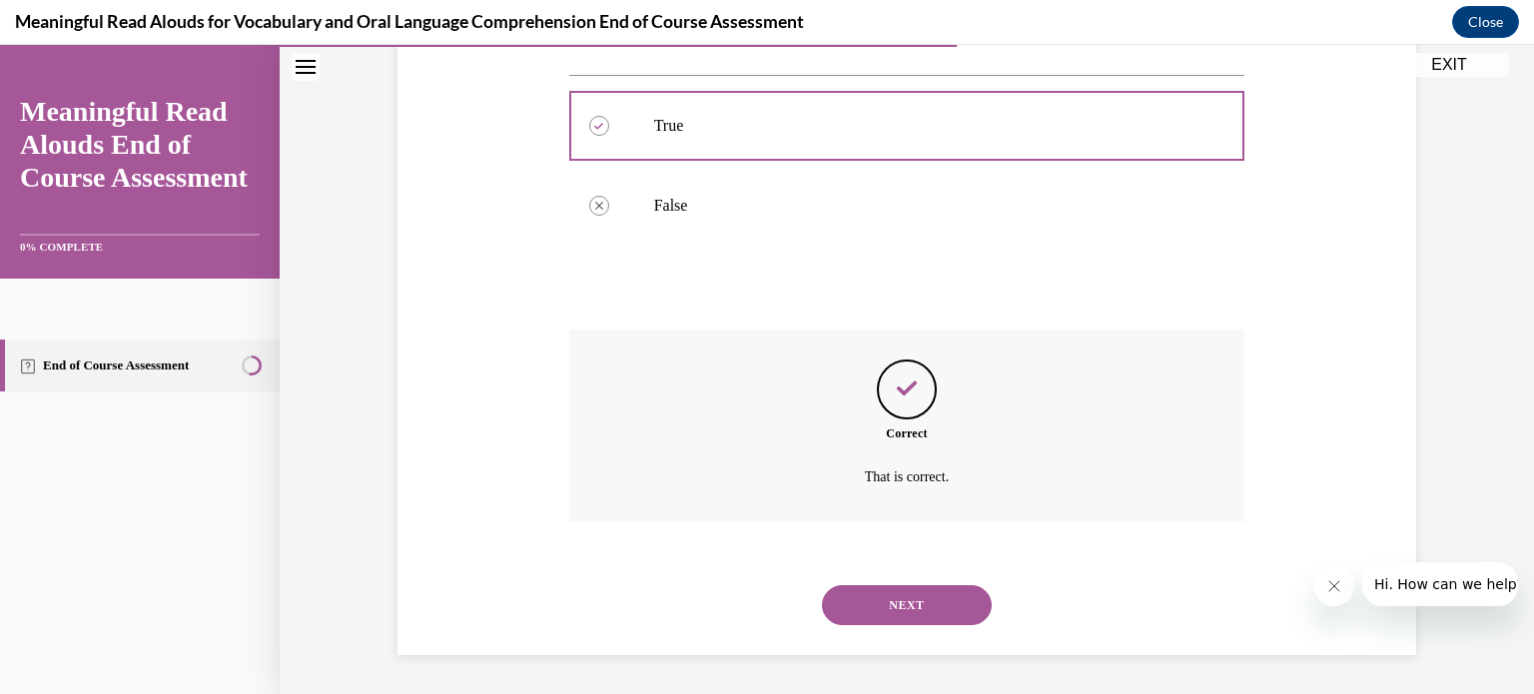
drag, startPoint x: 919, startPoint y: 616, endPoint x: 852, endPoint y: 603, distance: 68.1
click at [852, 603] on button "NEXT" at bounding box center [907, 605] width 170 height 40
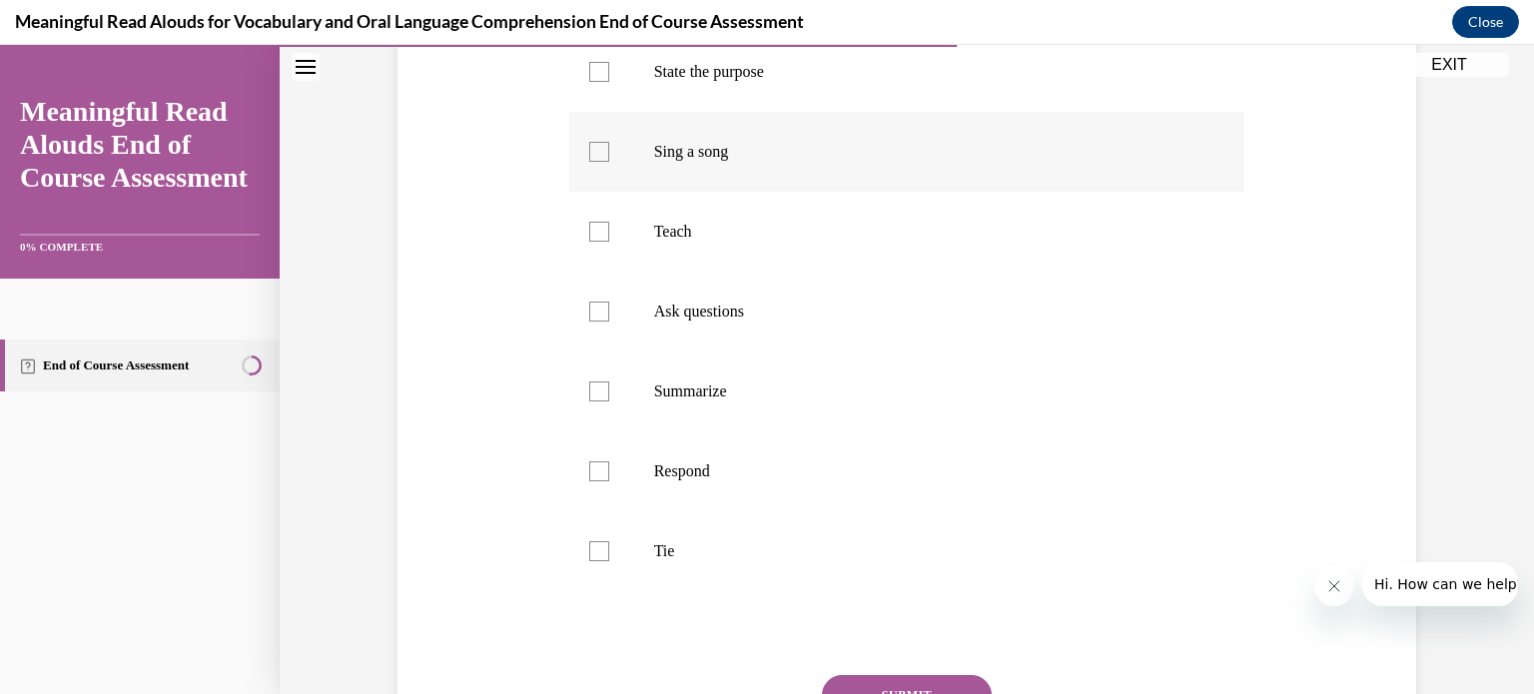
scroll to position [427, 0]
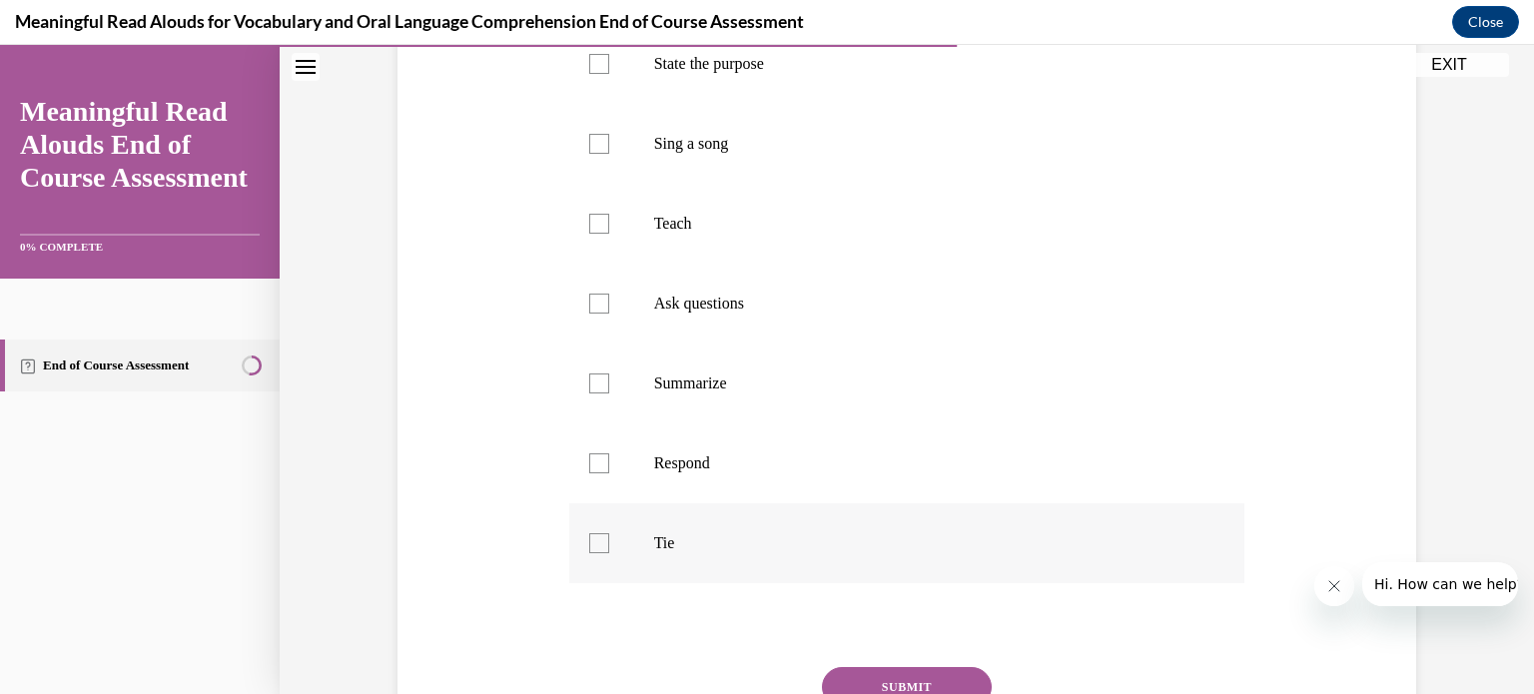
click at [592, 535] on div at bounding box center [599, 543] width 20 height 20
click at [592, 535] on input "Tie" at bounding box center [599, 543] width 20 height 20
checkbox input "true"
click at [599, 454] on div at bounding box center [599, 463] width 20 height 20
click at [599, 454] on input "Respond" at bounding box center [599, 463] width 20 height 20
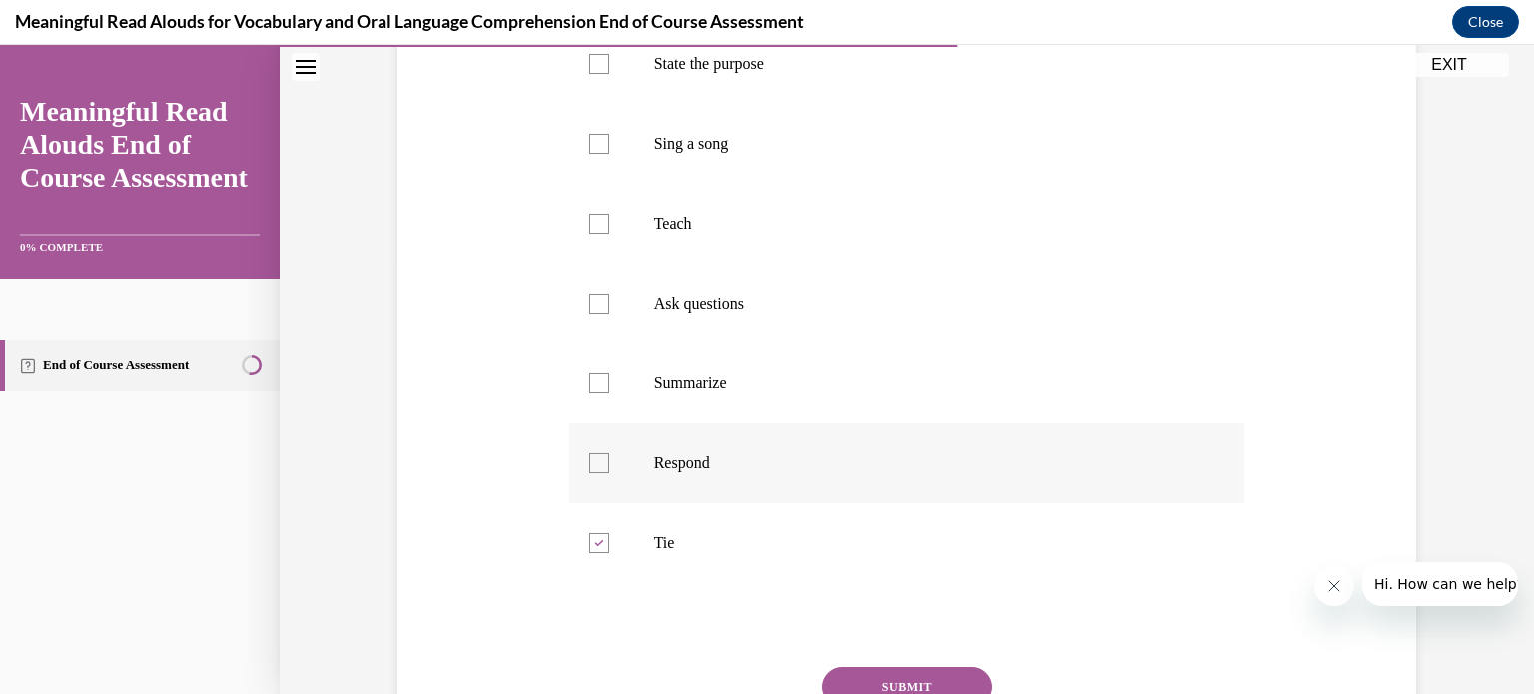
checkbox input "true"
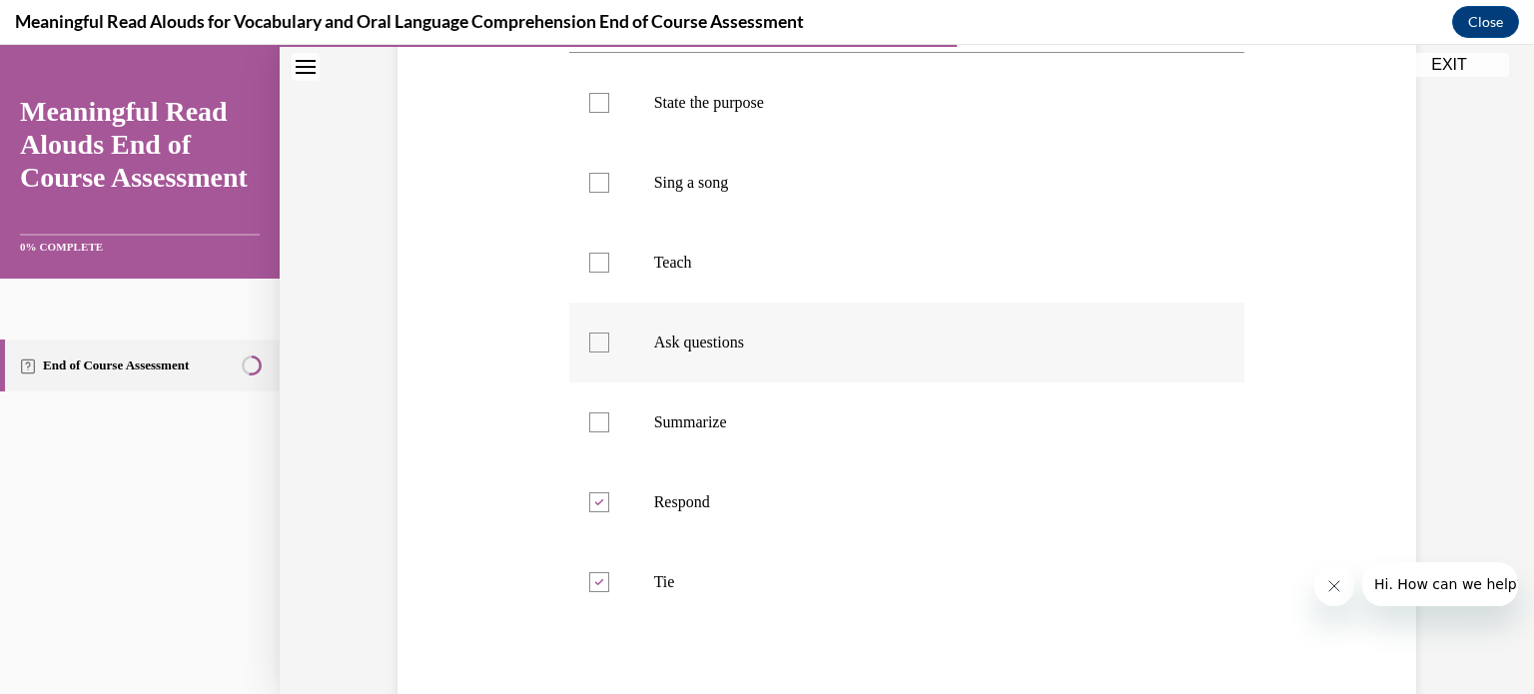
scroll to position [387, 0]
click at [589, 106] on div at bounding box center [599, 104] width 20 height 20
click at [589, 106] on input "State the purpose" at bounding box center [599, 104] width 20 height 20
checkbox input "true"
click at [589, 272] on div at bounding box center [599, 264] width 20 height 20
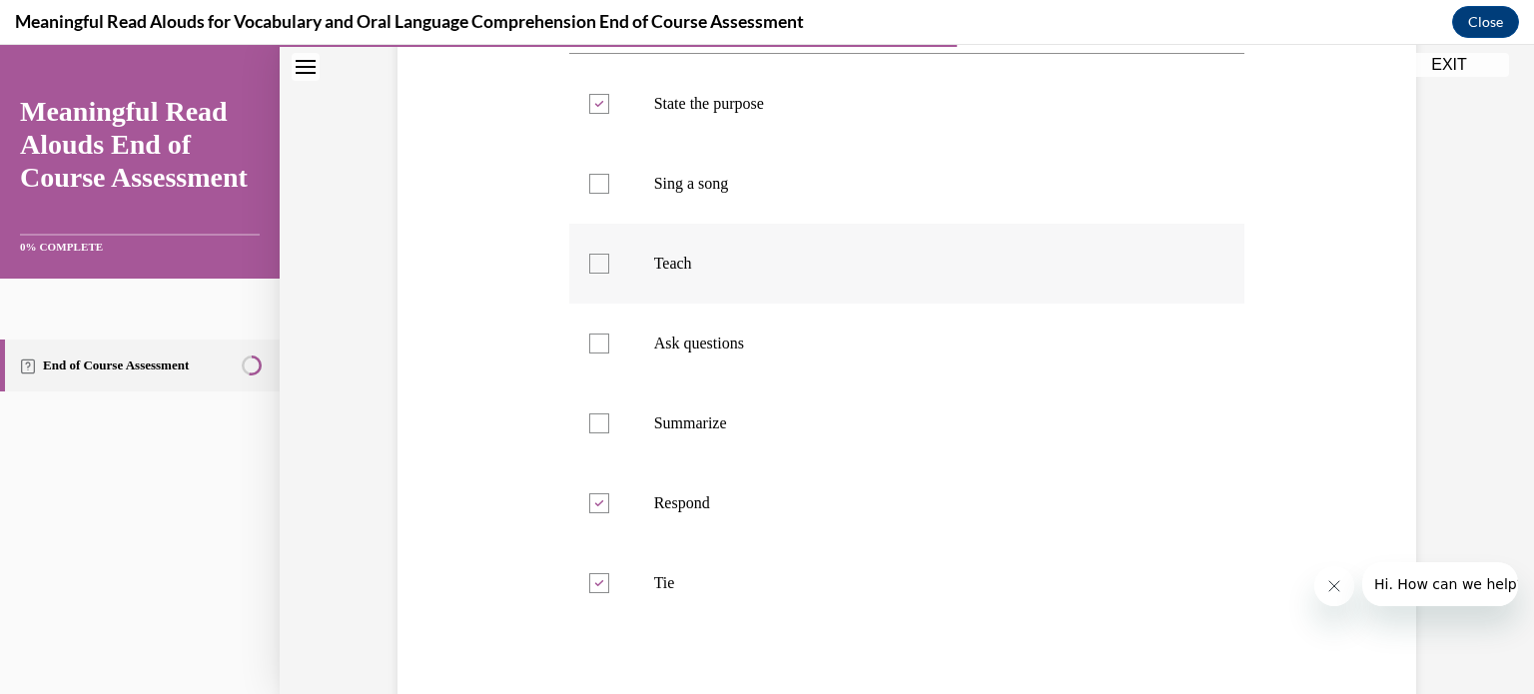
click at [589, 272] on input "Teach" at bounding box center [599, 264] width 20 height 20
checkbox input "true"
click at [596, 342] on div at bounding box center [599, 343] width 20 height 20
click at [596, 342] on input "Ask questions" at bounding box center [599, 343] width 20 height 20
checkbox input "true"
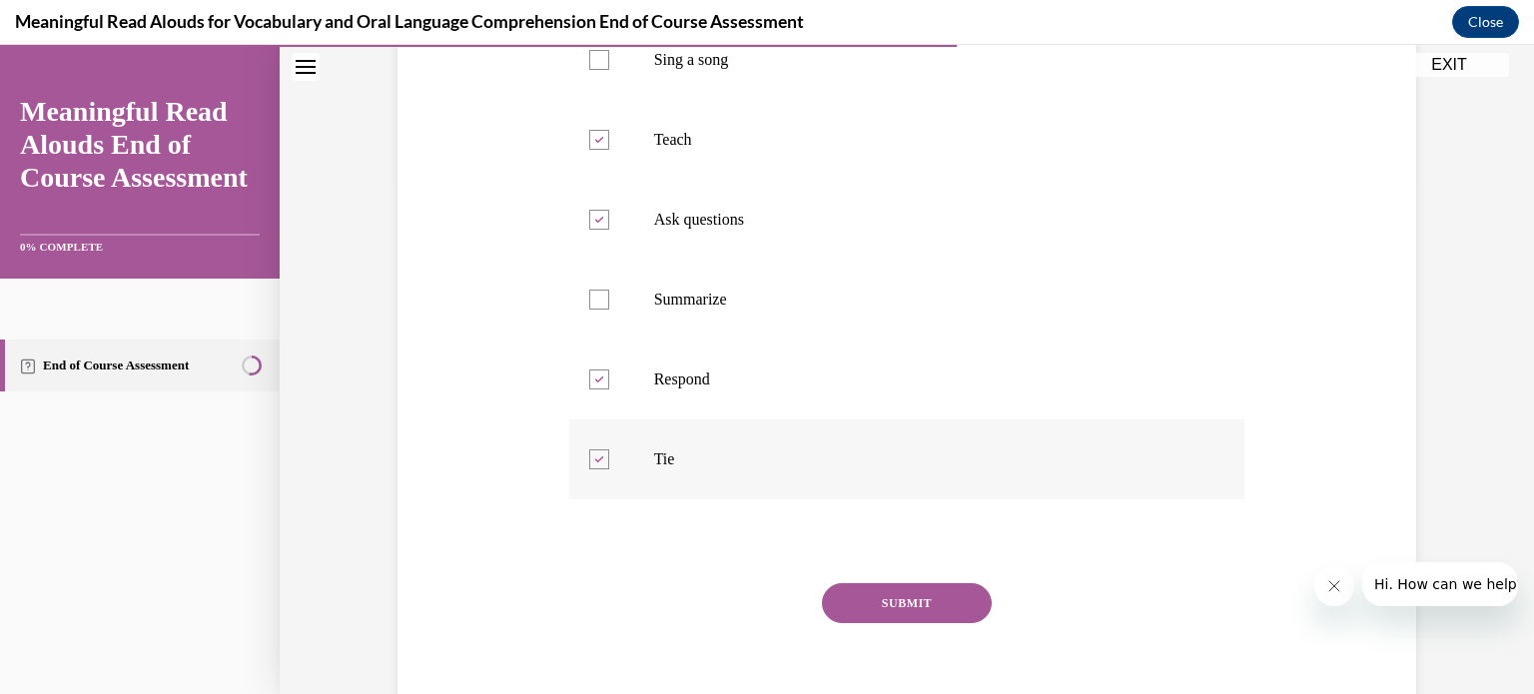
scroll to position [535, 0]
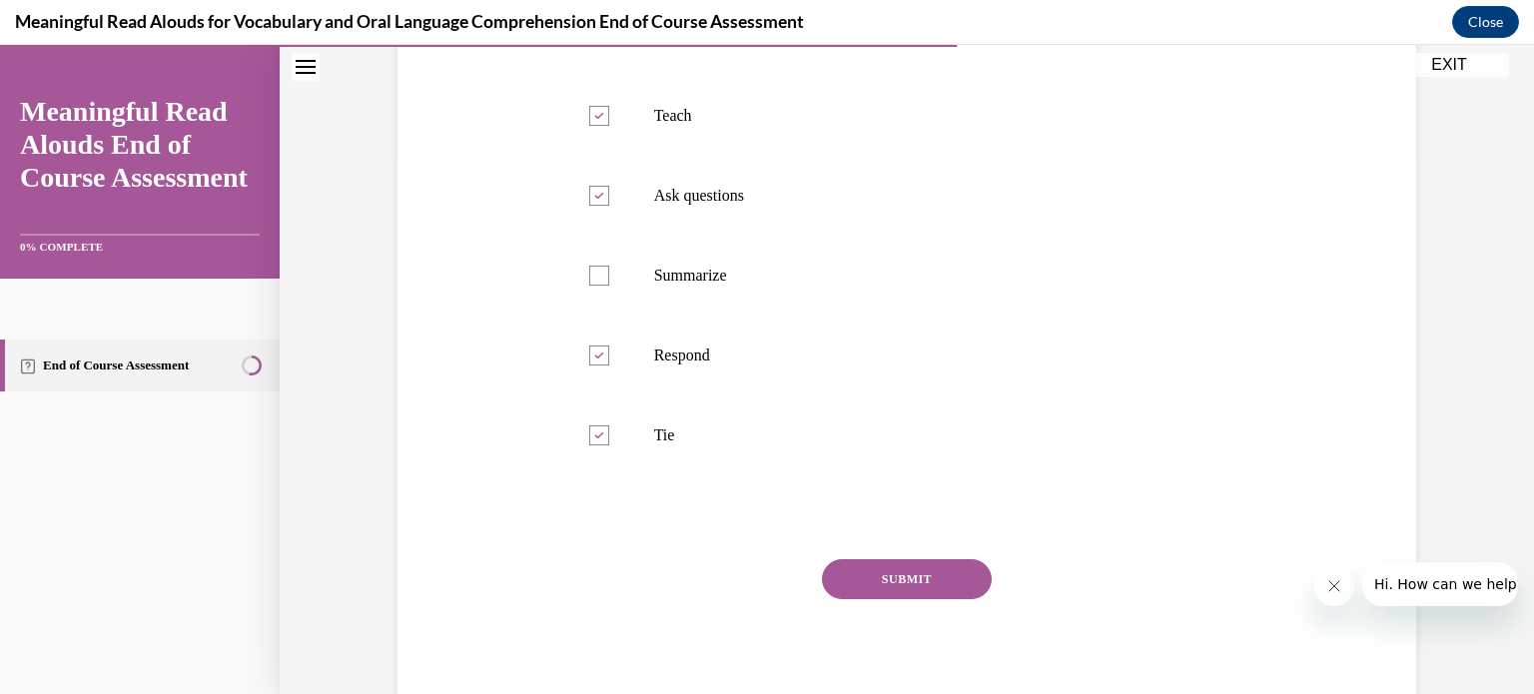
click at [946, 585] on button "SUBMIT" at bounding box center [907, 579] width 170 height 40
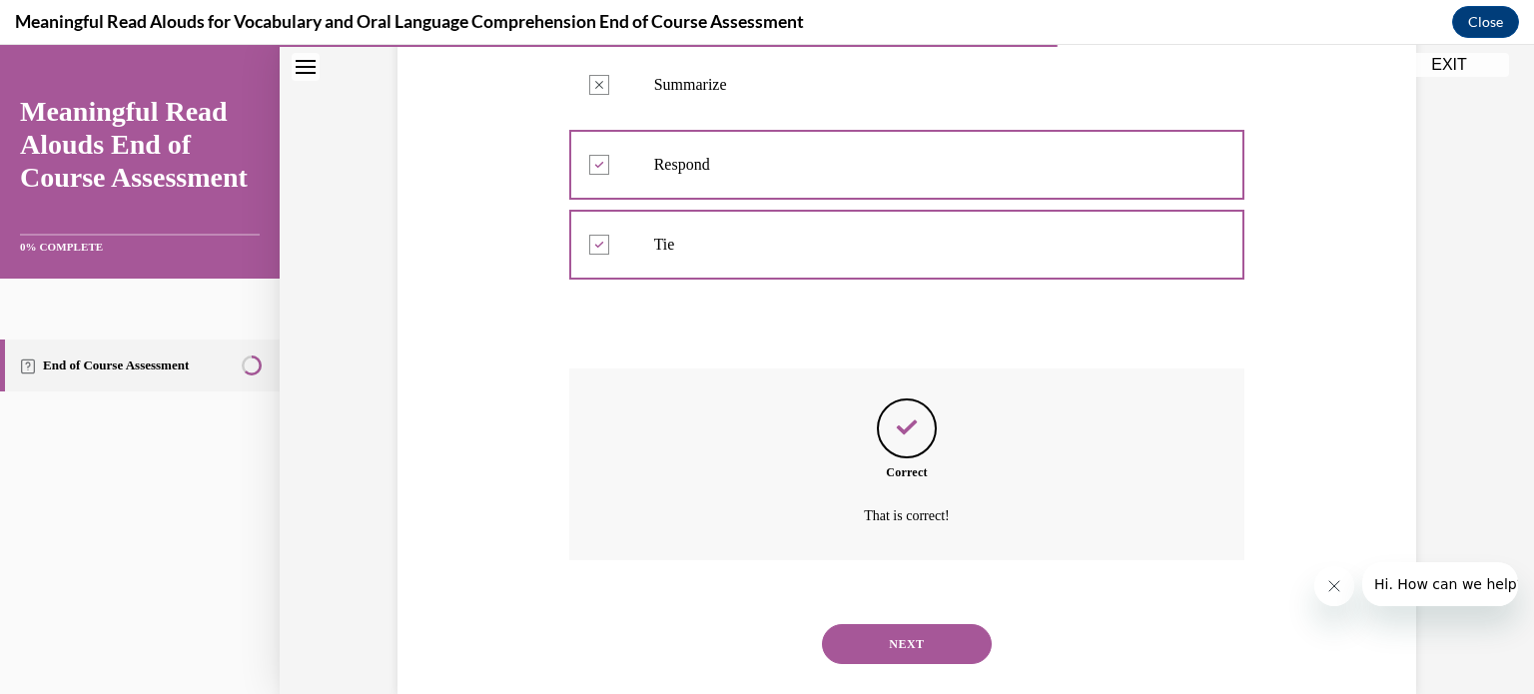
scroll to position [765, 0]
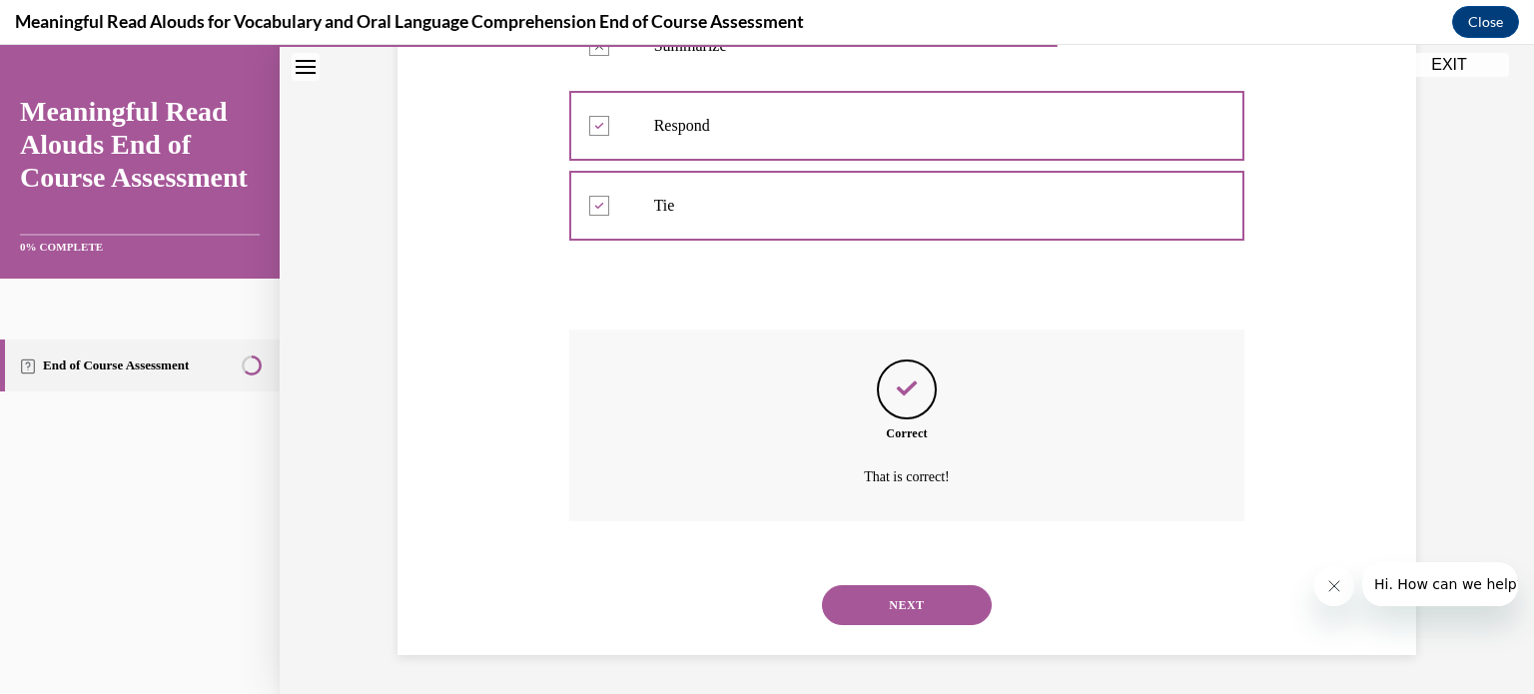
click at [875, 603] on button "NEXT" at bounding box center [907, 605] width 170 height 40
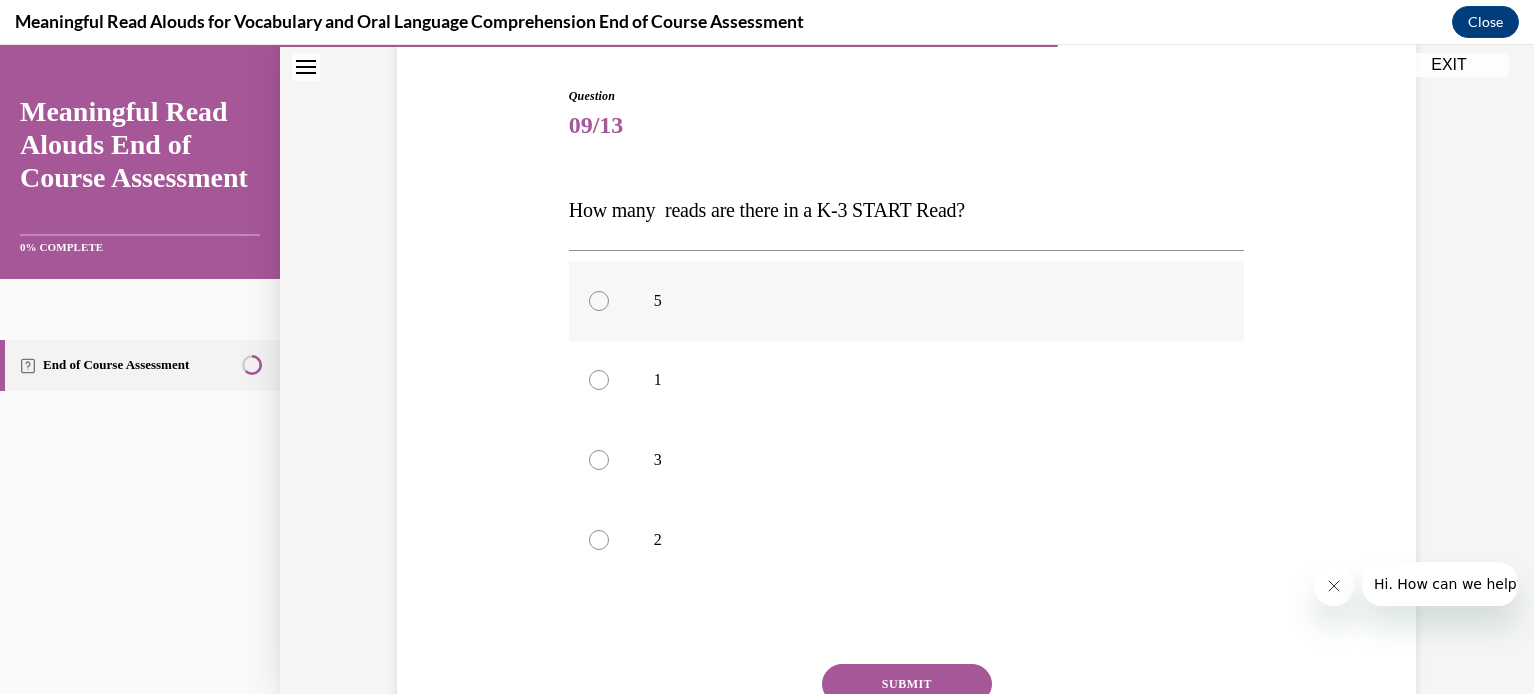
scroll to position [189, 0]
click at [589, 307] on div at bounding box center [599, 303] width 20 height 20
click at [589, 307] on input "5" at bounding box center [599, 303] width 20 height 20
radio input "true"
click at [925, 676] on button "SUBMIT" at bounding box center [907, 686] width 170 height 40
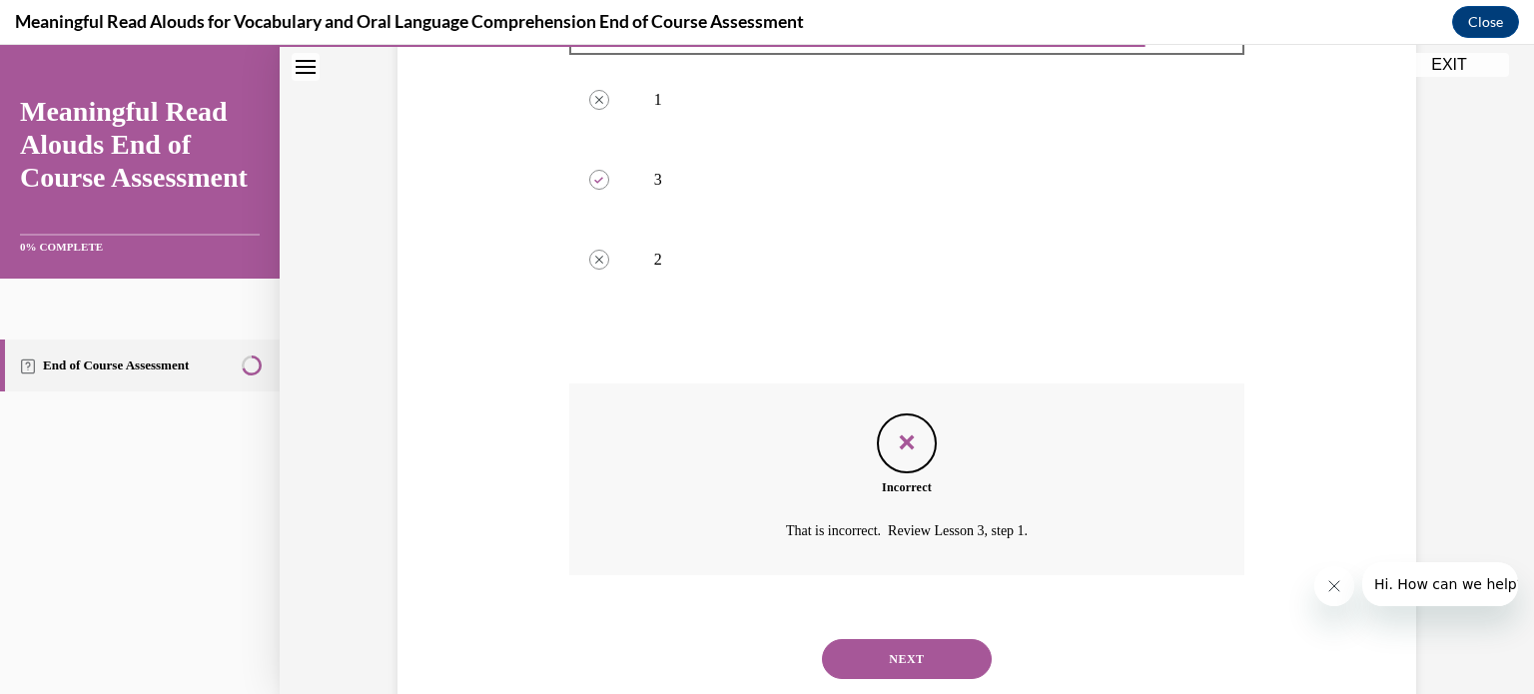
scroll to position [525, 0]
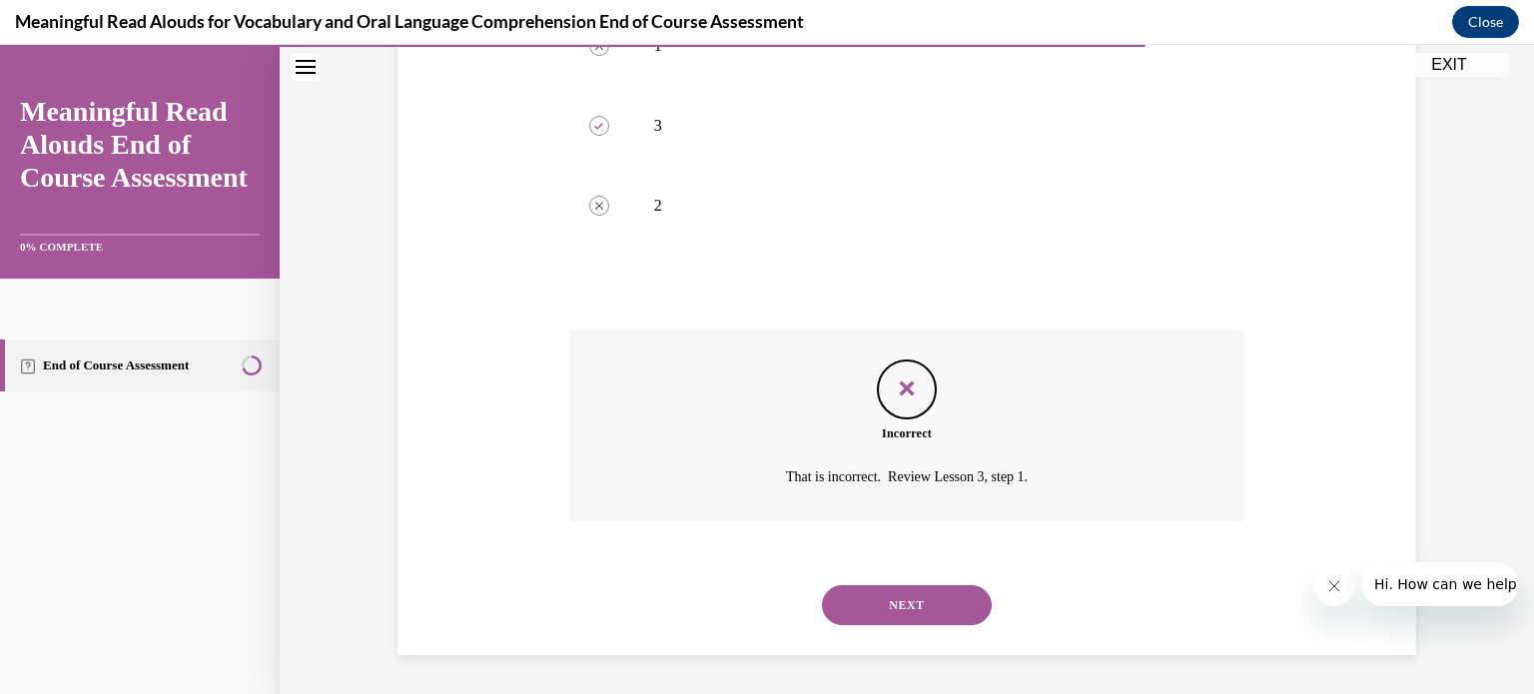
click at [931, 597] on button "NEXT" at bounding box center [907, 605] width 170 height 40
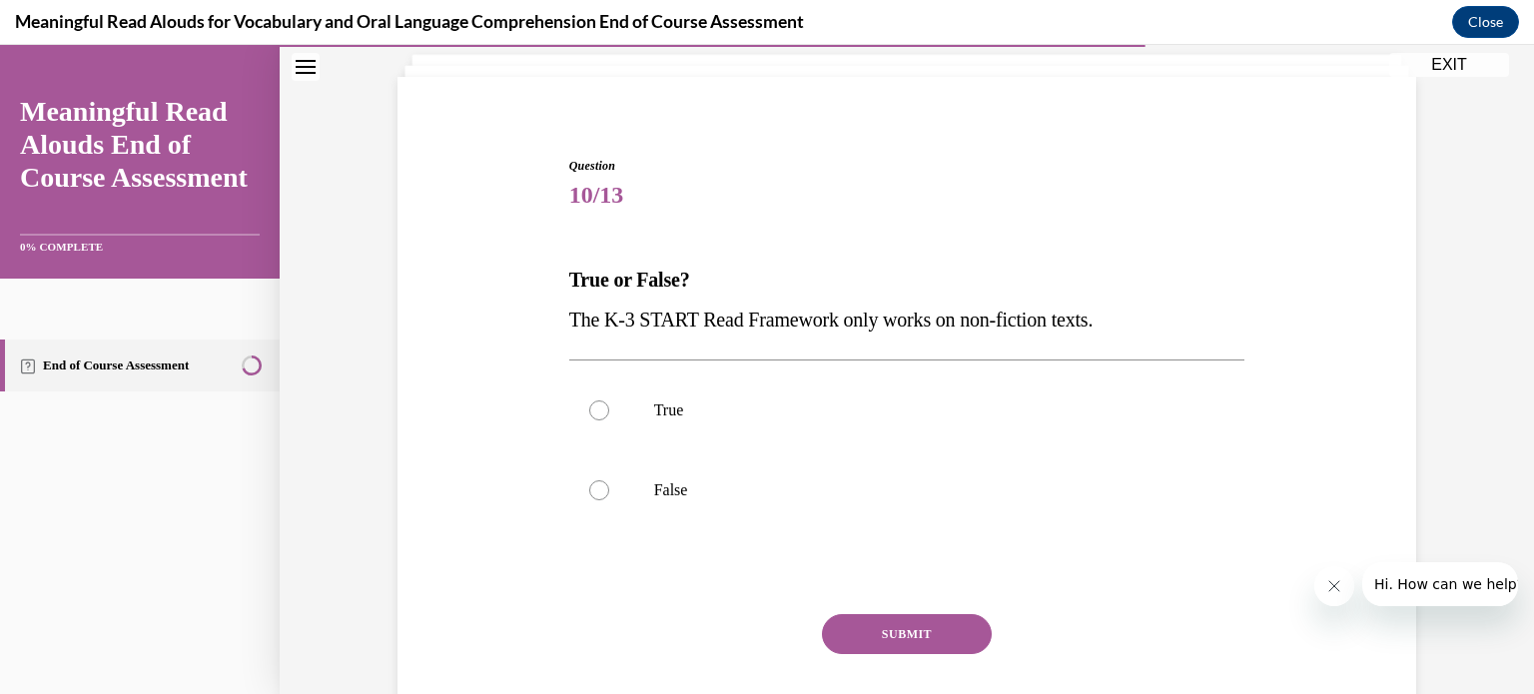
scroll to position [128, 0]
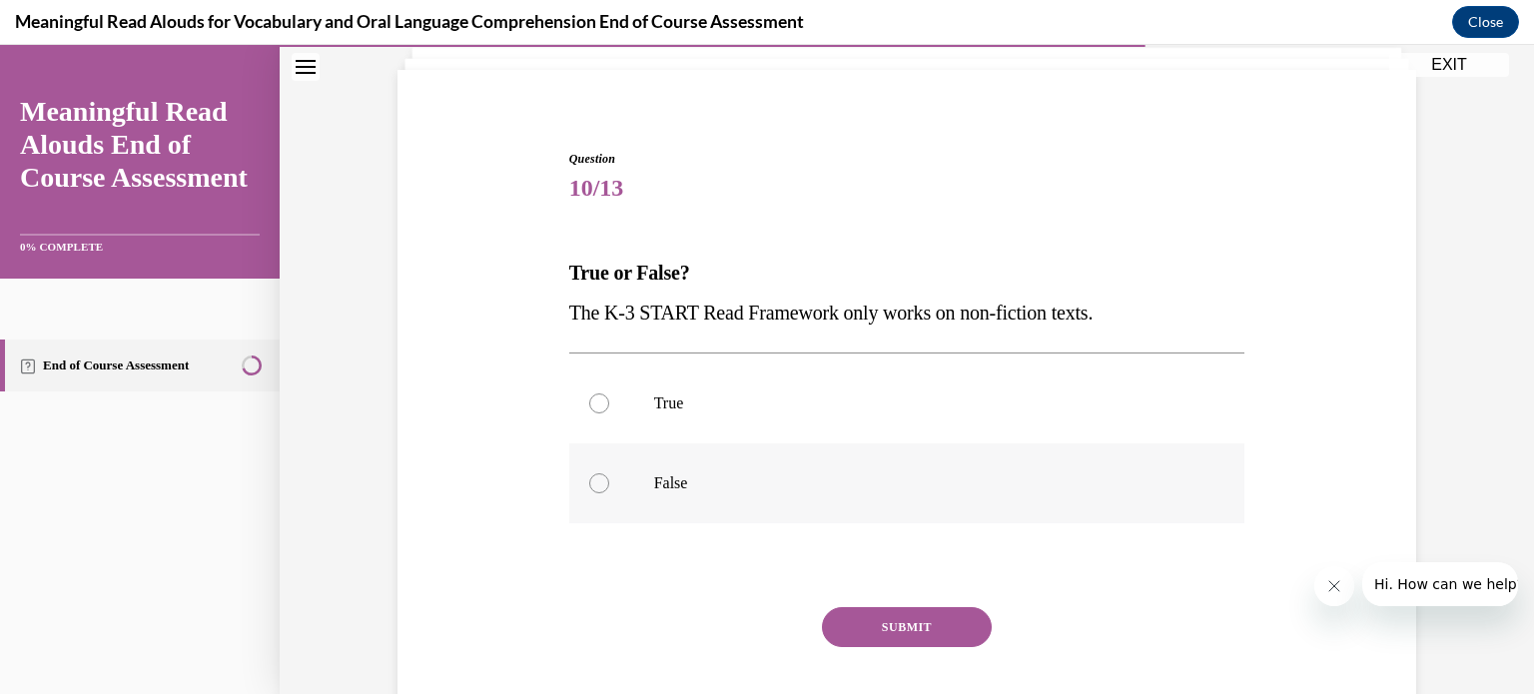
click at [666, 486] on p "False" at bounding box center [924, 483] width 541 height 20
click at [609, 486] on input "False" at bounding box center [599, 483] width 20 height 20
radio input "true"
click at [896, 633] on button "SUBMIT" at bounding box center [907, 627] width 170 height 40
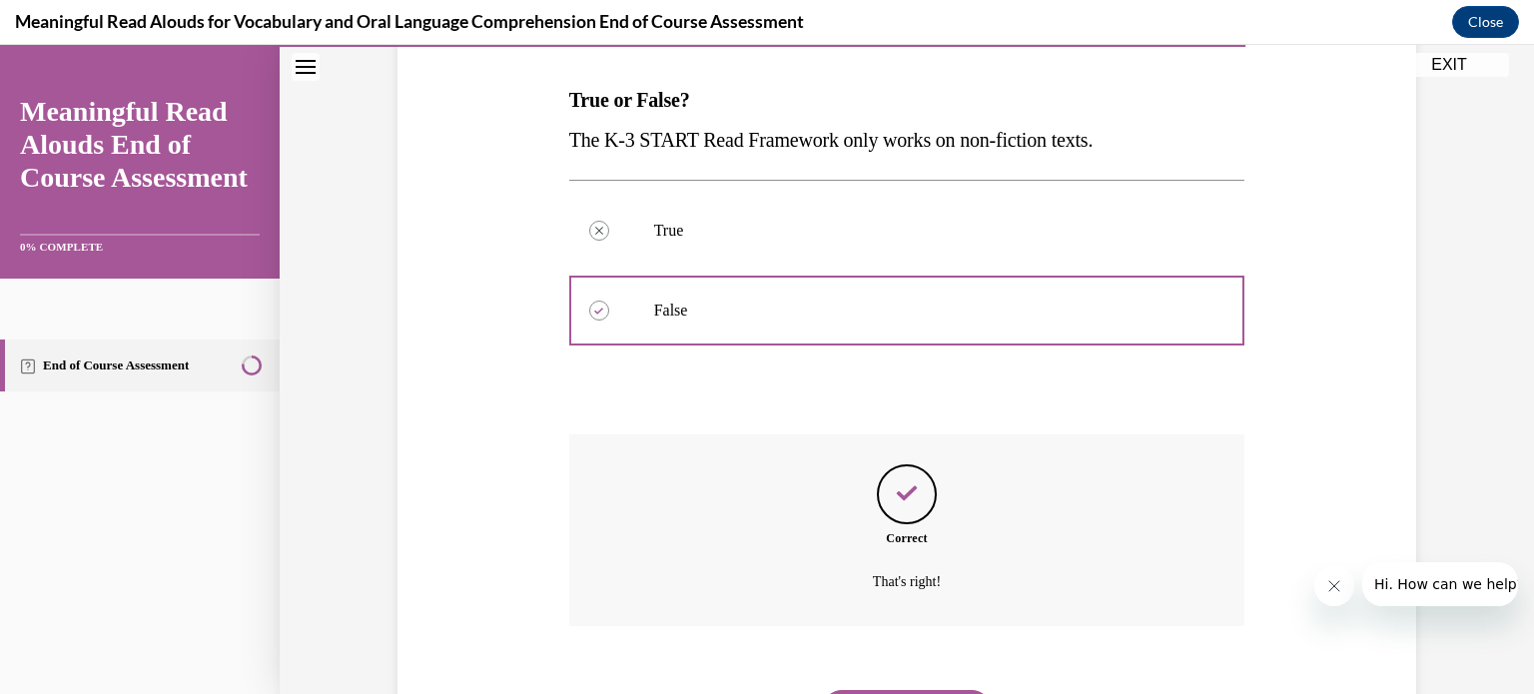
scroll to position [405, 0]
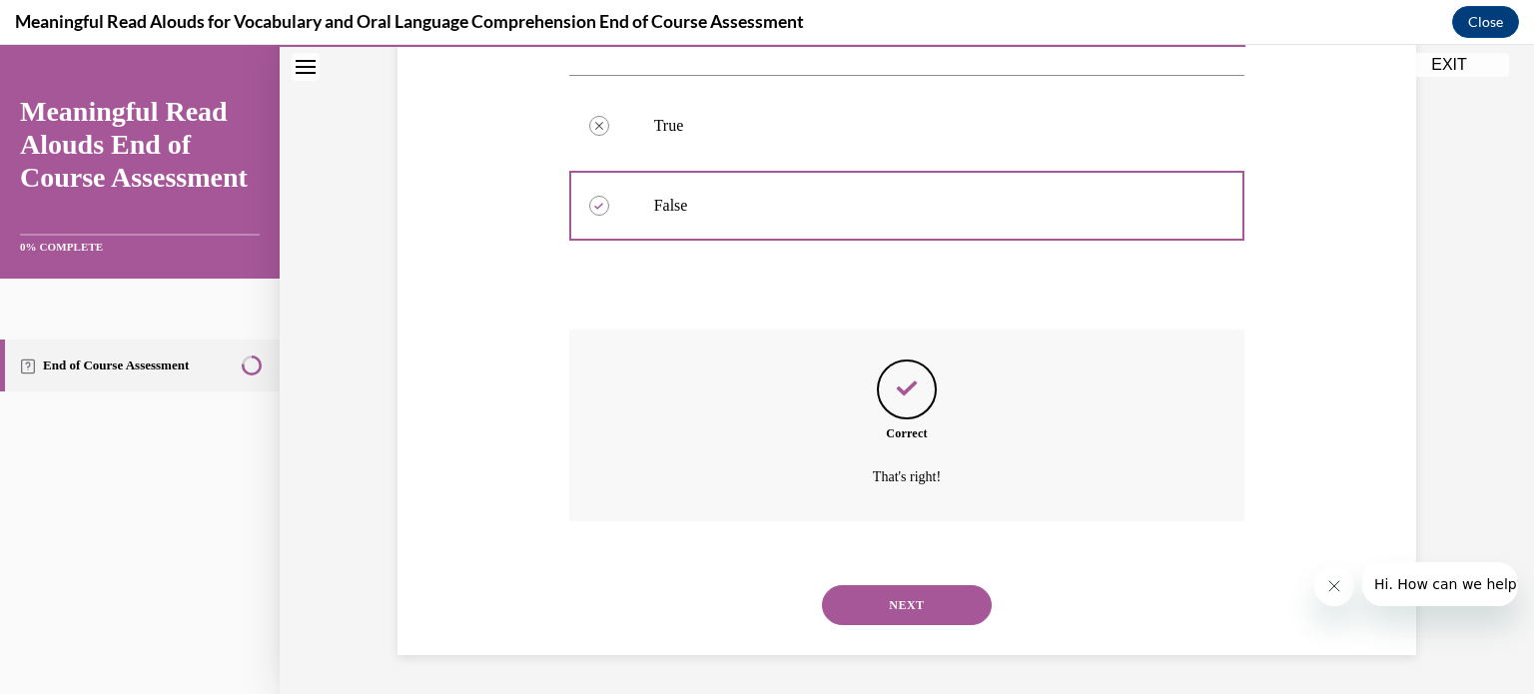
click at [895, 602] on button "NEXT" at bounding box center [907, 605] width 170 height 40
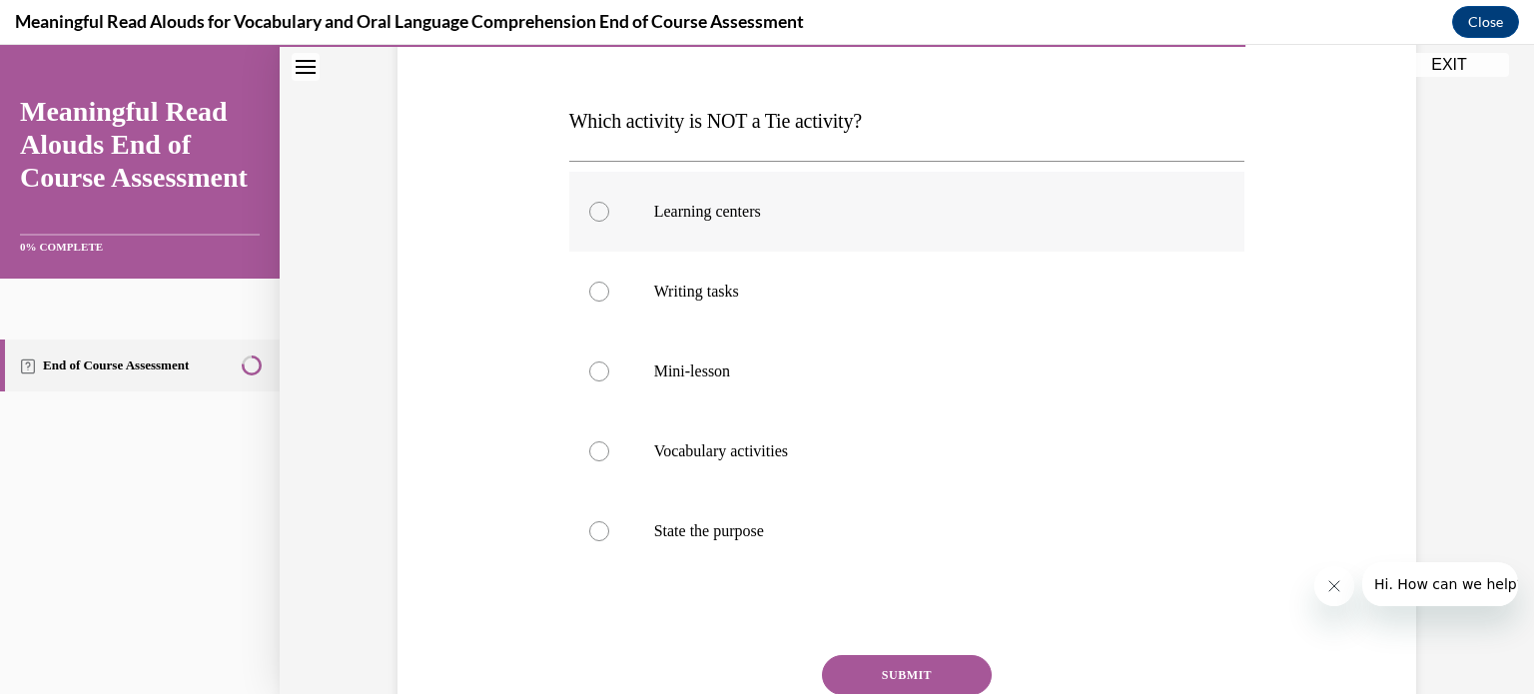
scroll to position [280, 0]
drag, startPoint x: 750, startPoint y: 520, endPoint x: 735, endPoint y: 538, distance: 23.4
drag, startPoint x: 735, startPoint y: 538, endPoint x: 663, endPoint y: 538, distance: 71.9
click at [663, 538] on p "State the purpose" at bounding box center [924, 531] width 541 height 20
click at [609, 538] on input "State the purpose" at bounding box center [599, 531] width 20 height 20
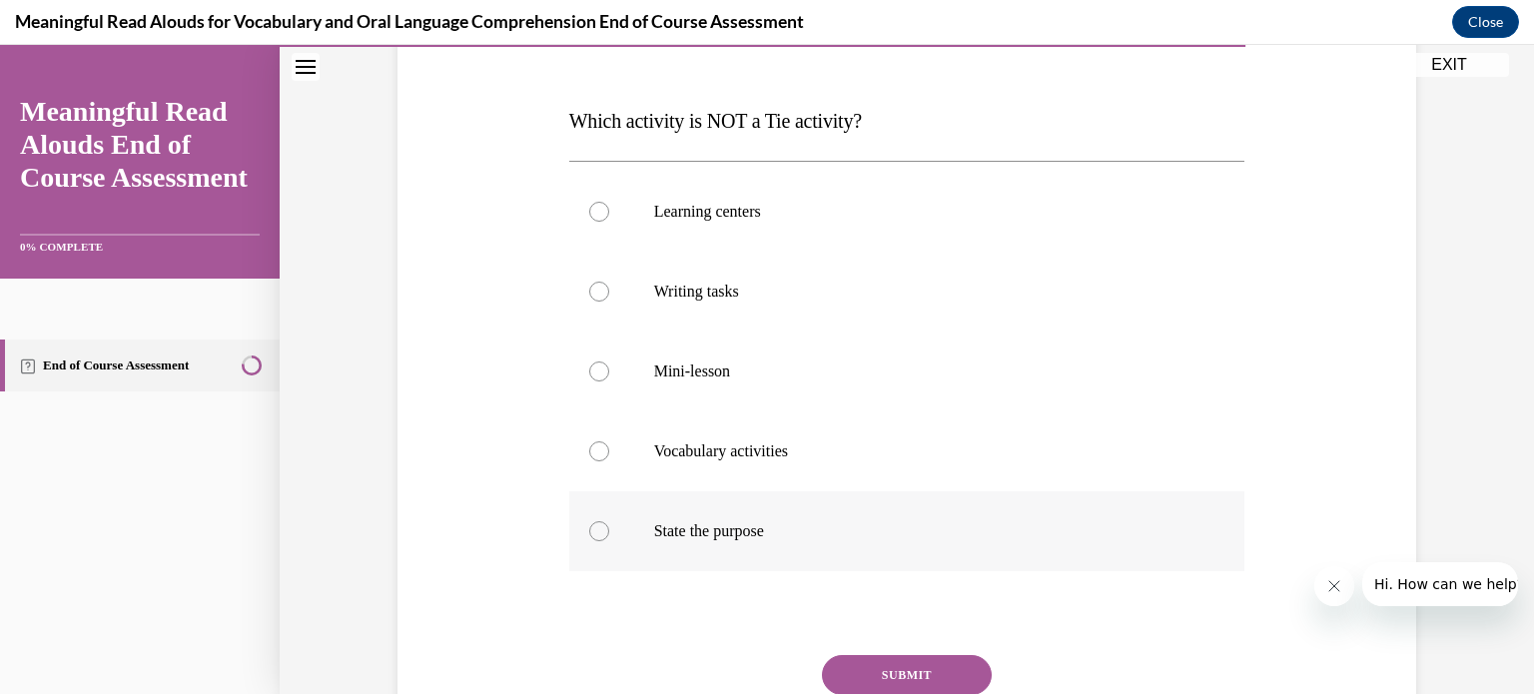
radio input "true"
drag, startPoint x: 895, startPoint y: 683, endPoint x: 879, endPoint y: 674, distance: 18.3
click at [879, 674] on button "SUBMIT" at bounding box center [907, 675] width 170 height 40
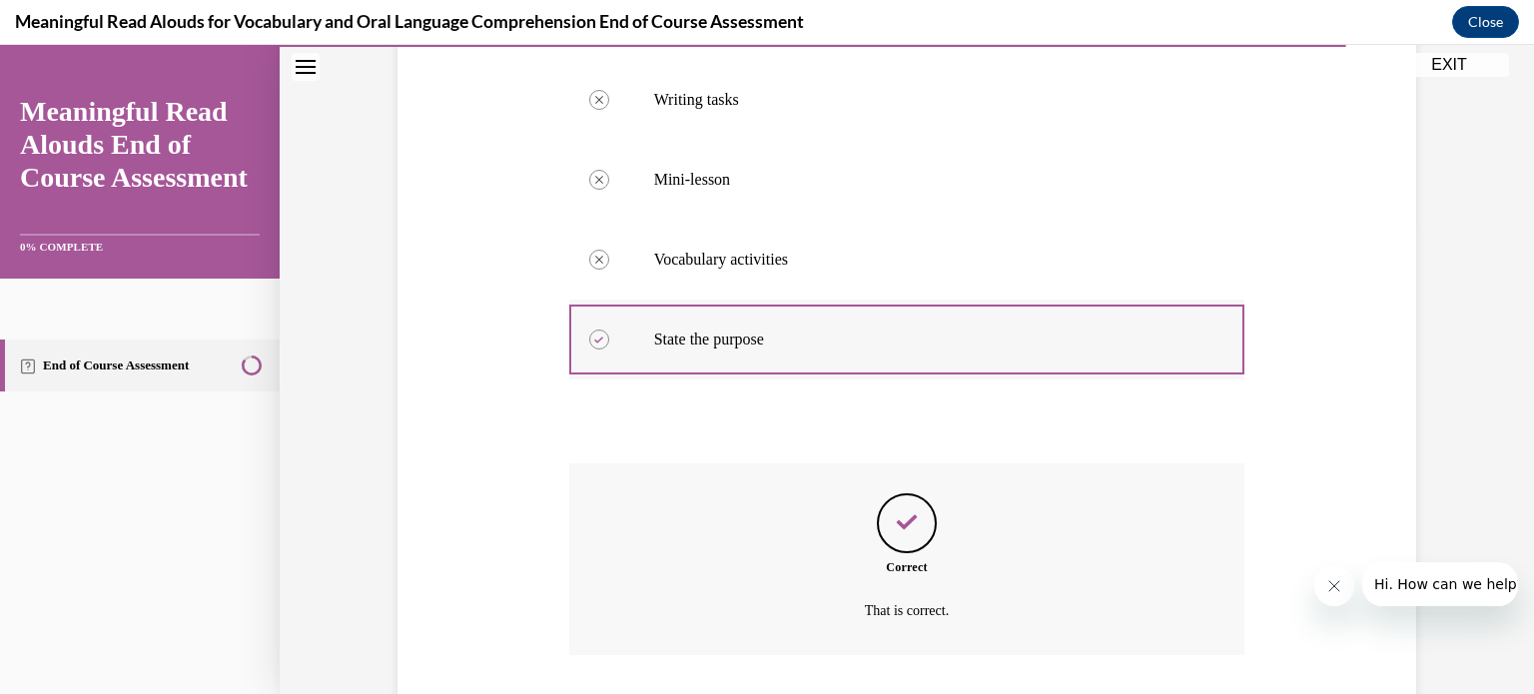
scroll to position [605, 0]
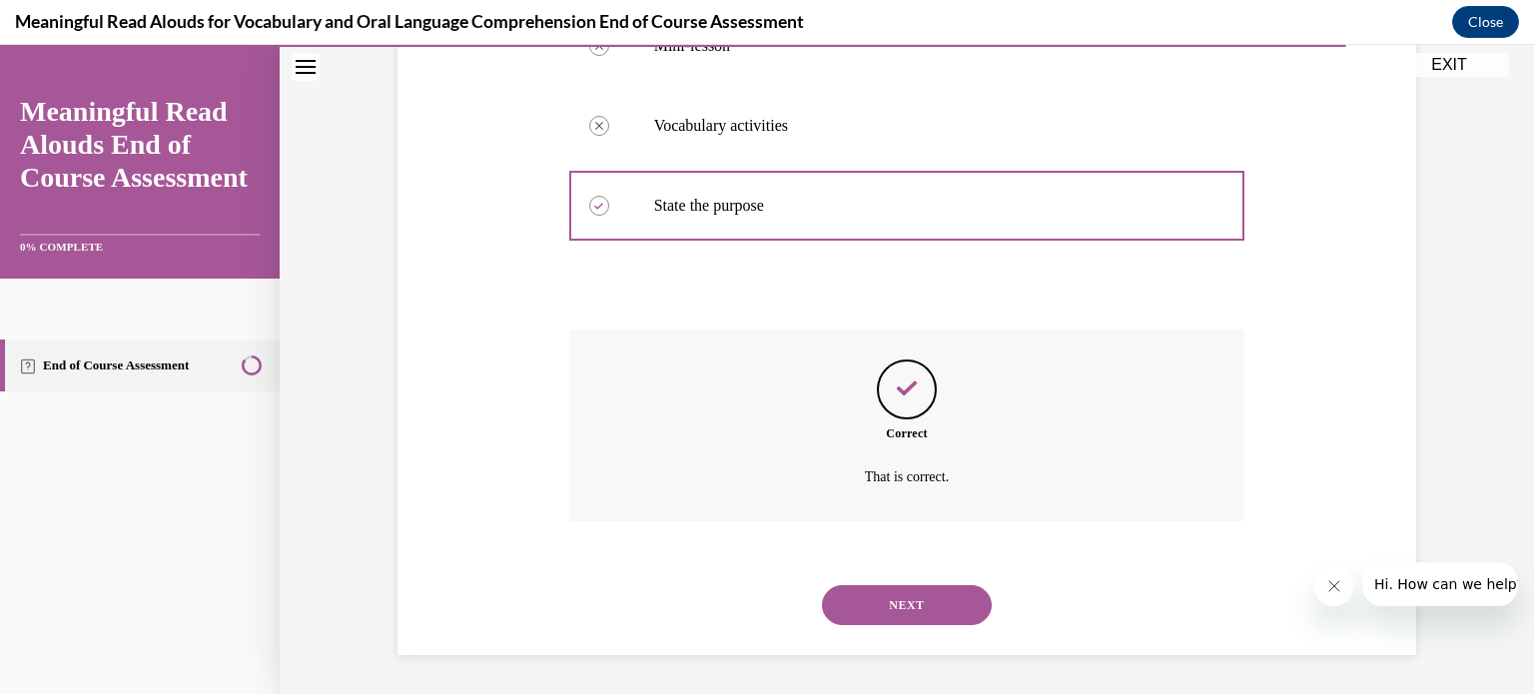
click at [923, 600] on button "NEXT" at bounding box center [907, 605] width 170 height 40
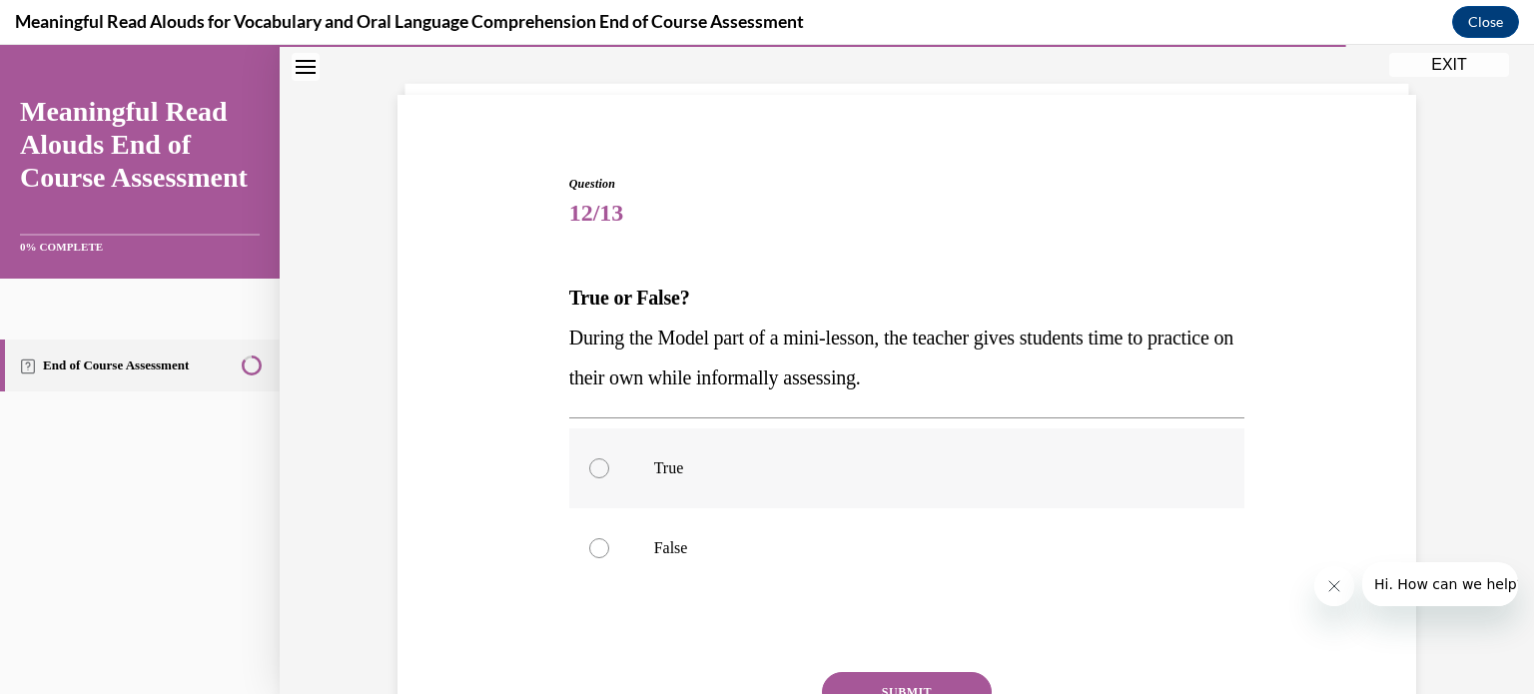
scroll to position [108, 0]
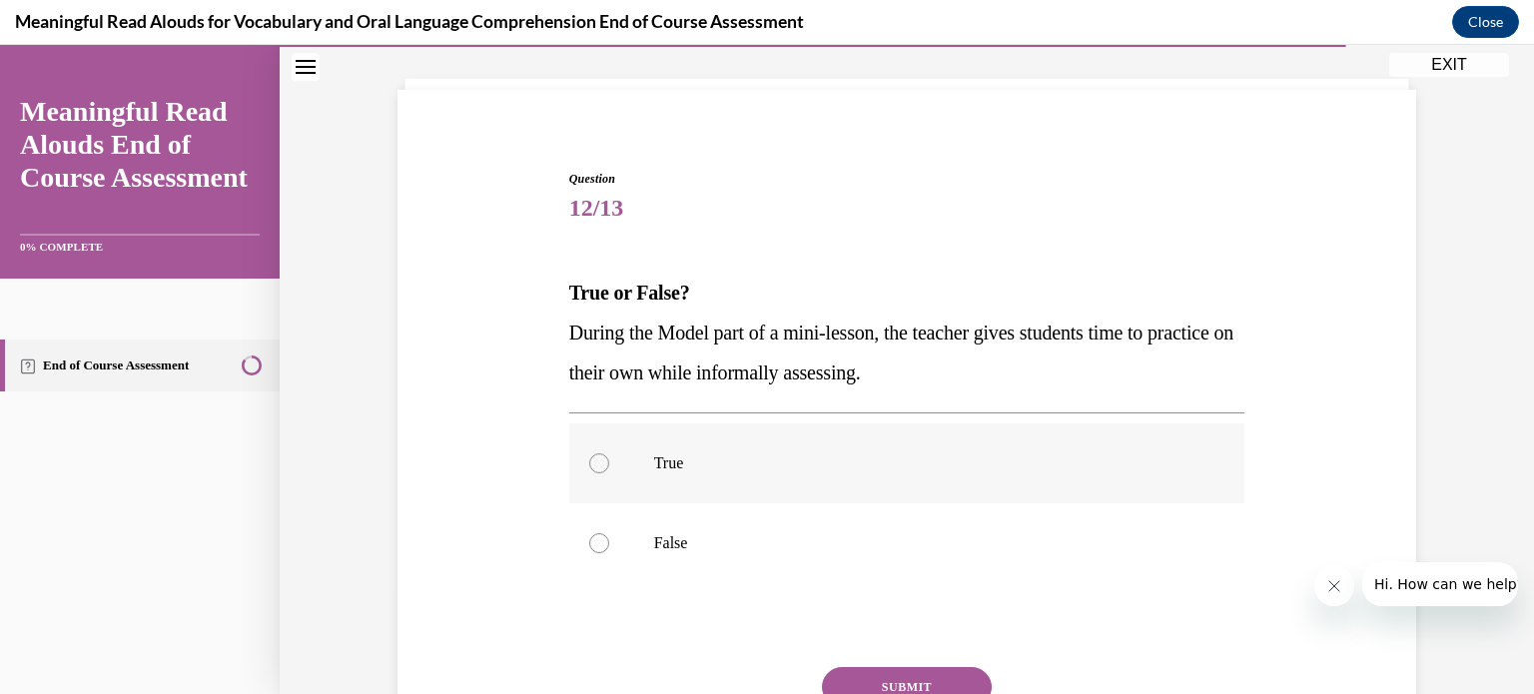
drag, startPoint x: 779, startPoint y: 477, endPoint x: 724, endPoint y: 469, distance: 55.5
click at [724, 469] on p "True" at bounding box center [924, 463] width 541 height 20
click at [609, 469] on input "True" at bounding box center [599, 463] width 20 height 20
radio input "true"
click at [862, 675] on button "SUBMIT" at bounding box center [907, 687] width 170 height 40
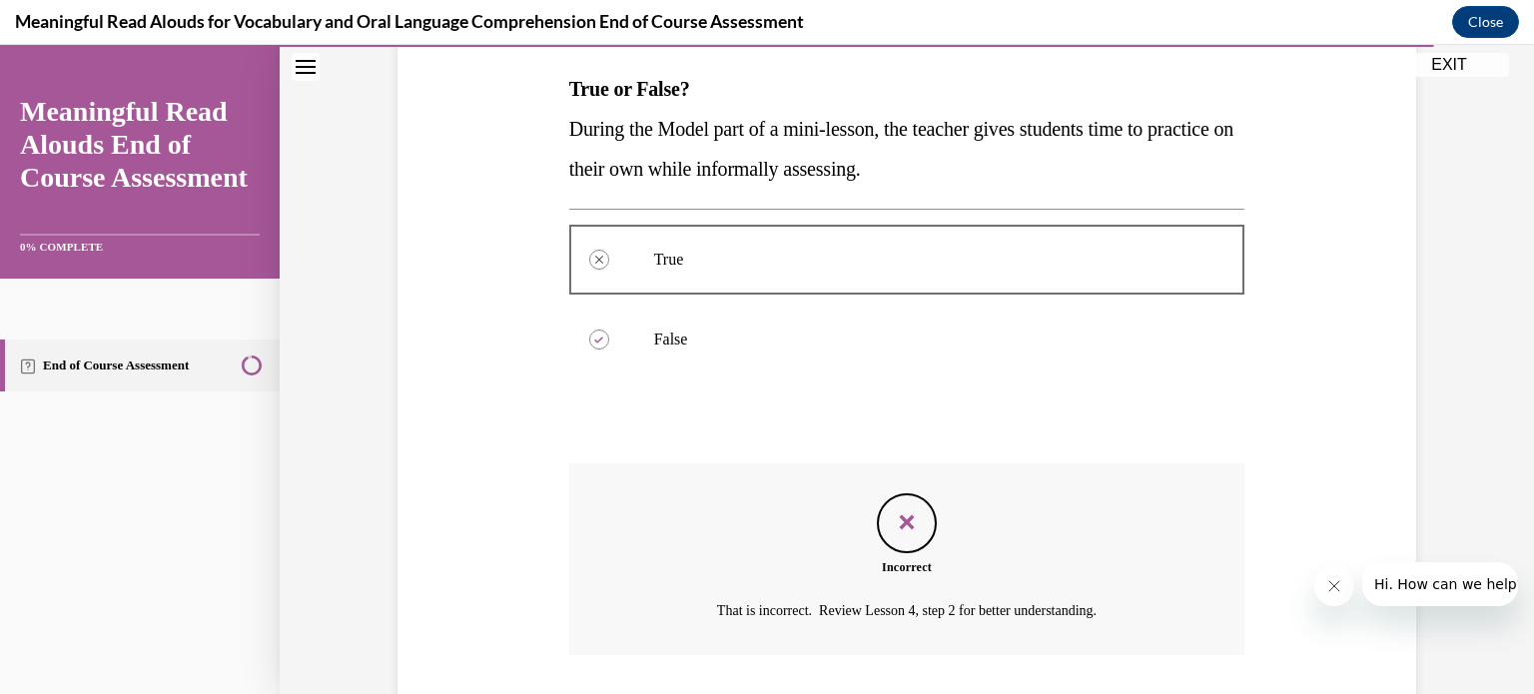
scroll to position [445, 0]
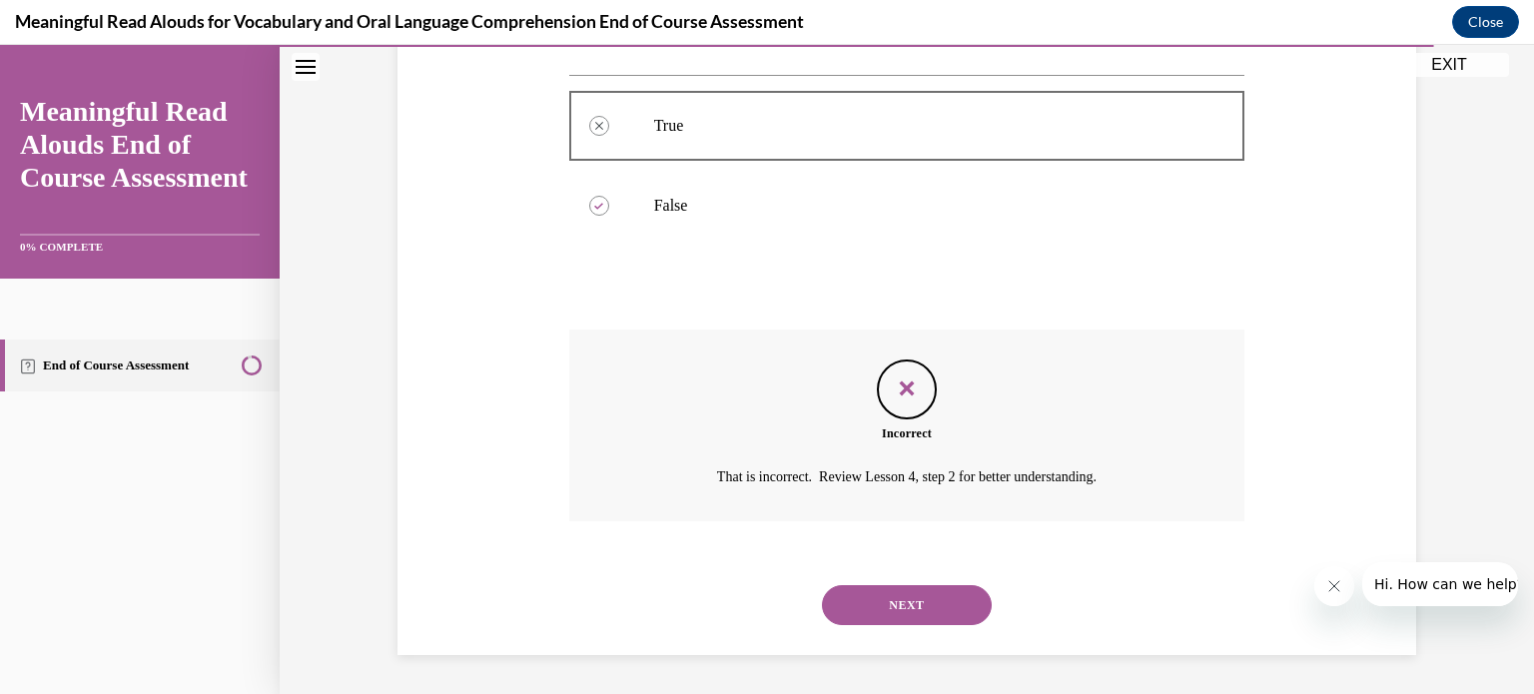
click at [888, 600] on button "NEXT" at bounding box center [907, 605] width 170 height 40
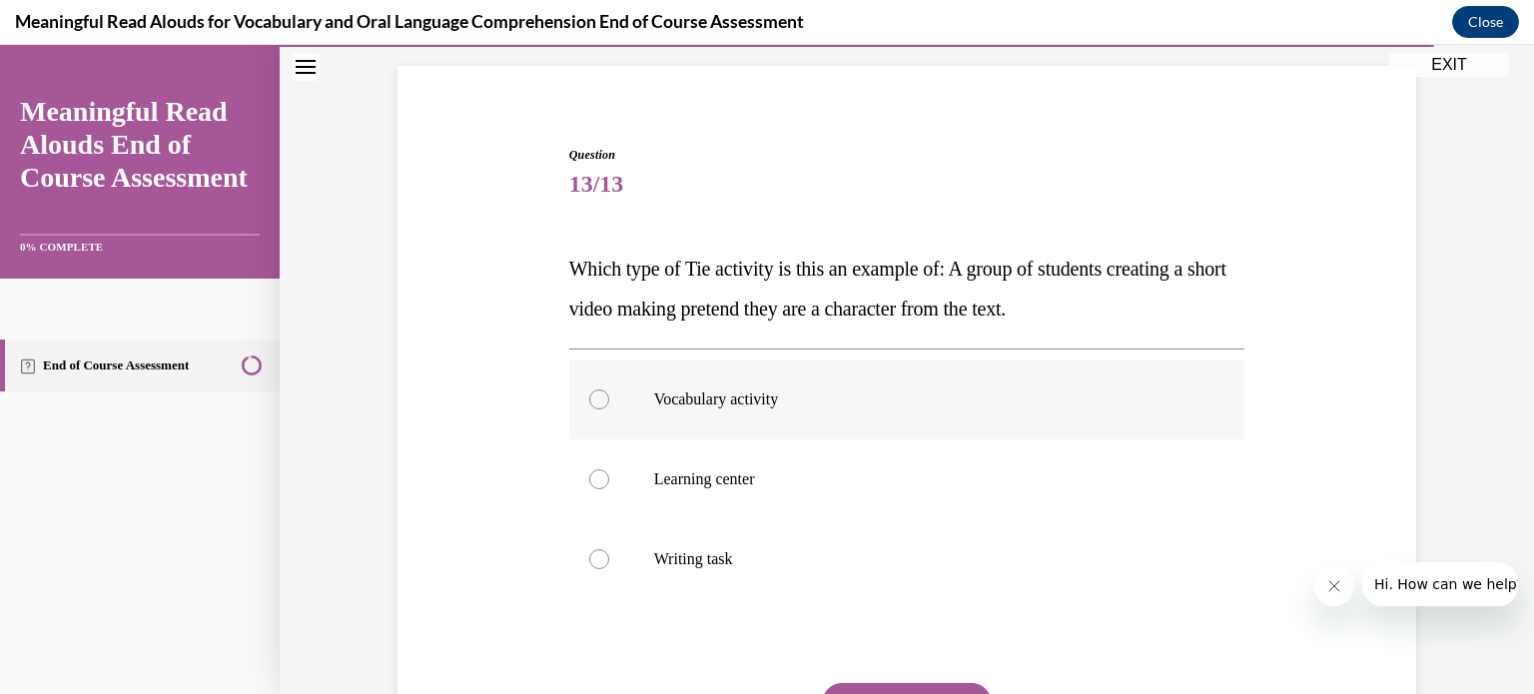
scroll to position [133, 0]
click at [631, 479] on label "Learning center" at bounding box center [907, 478] width 676 height 80
click at [609, 479] on input "Learning center" at bounding box center [599, 478] width 20 height 20
radio input "true"
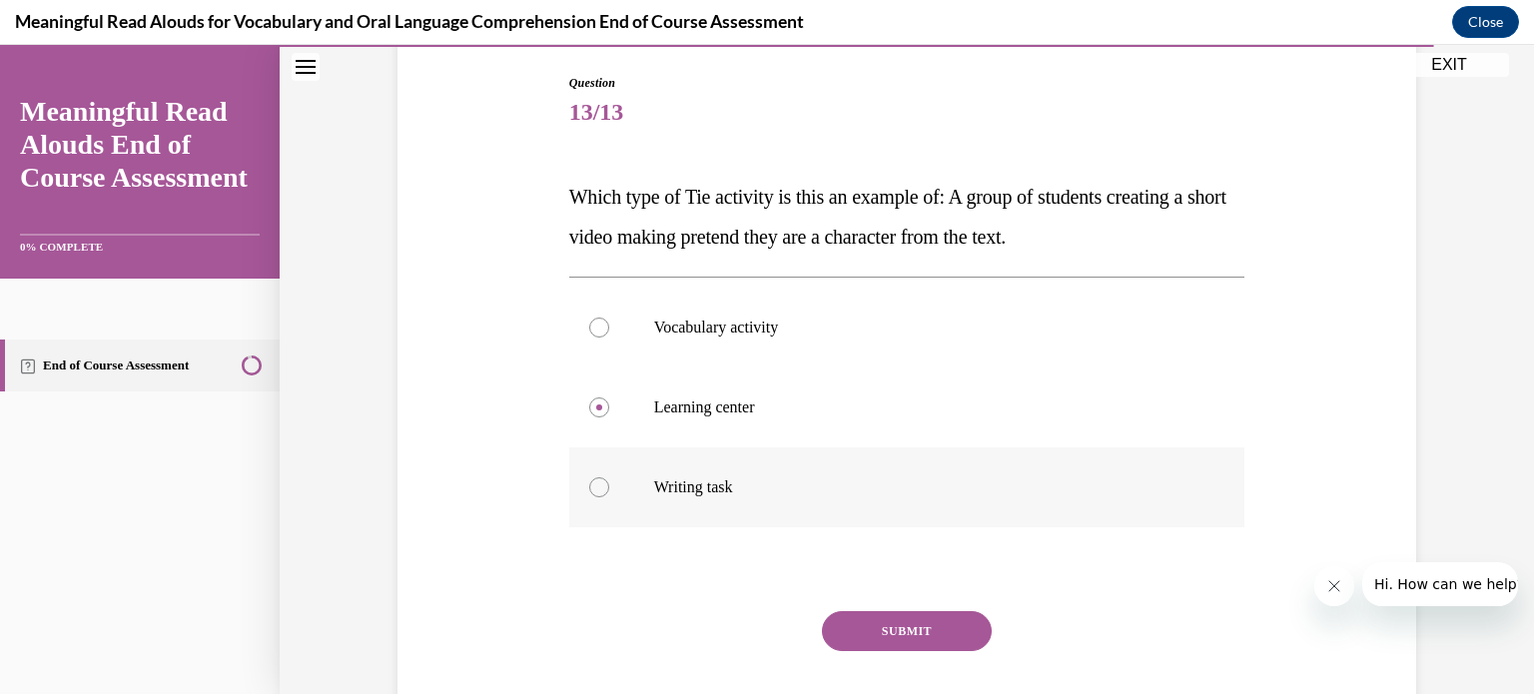
scroll to position [211, 0]
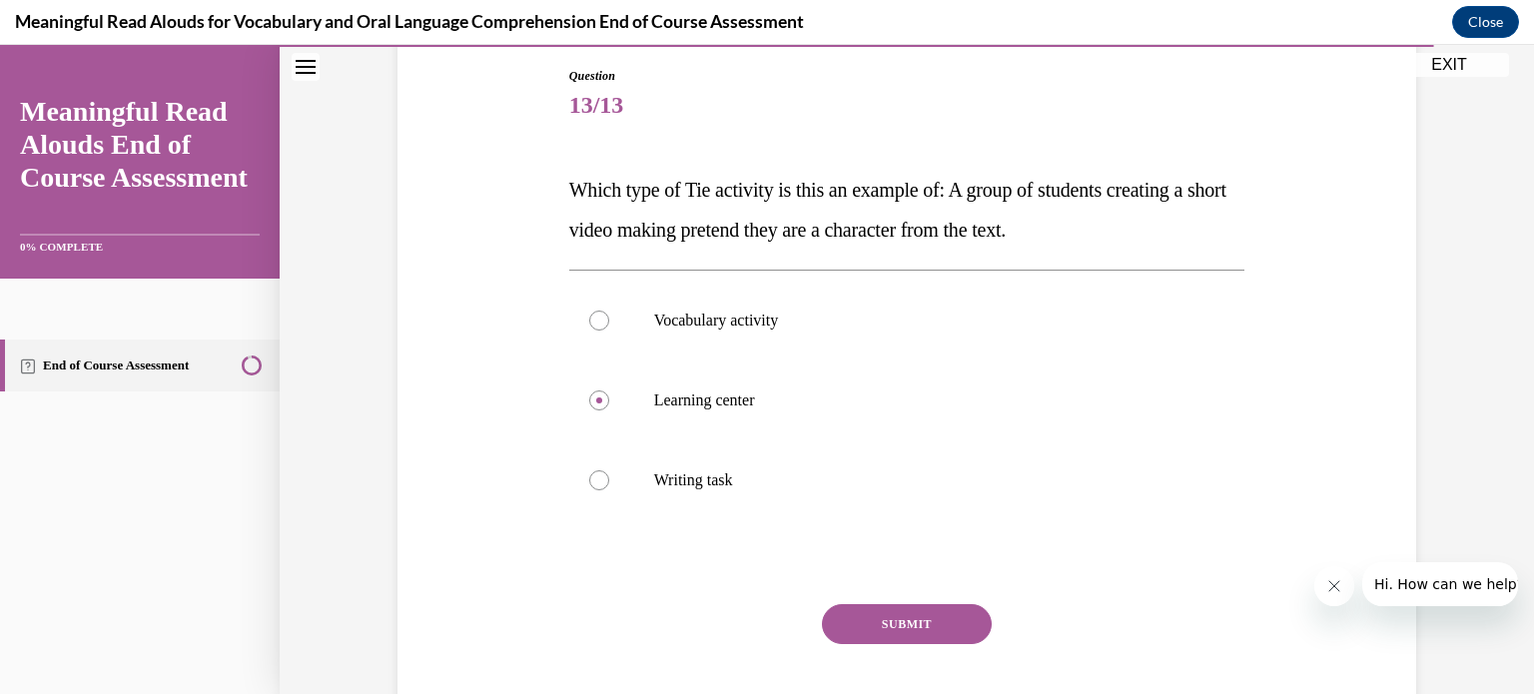
click at [881, 604] on button "SUBMIT" at bounding box center [907, 624] width 170 height 40
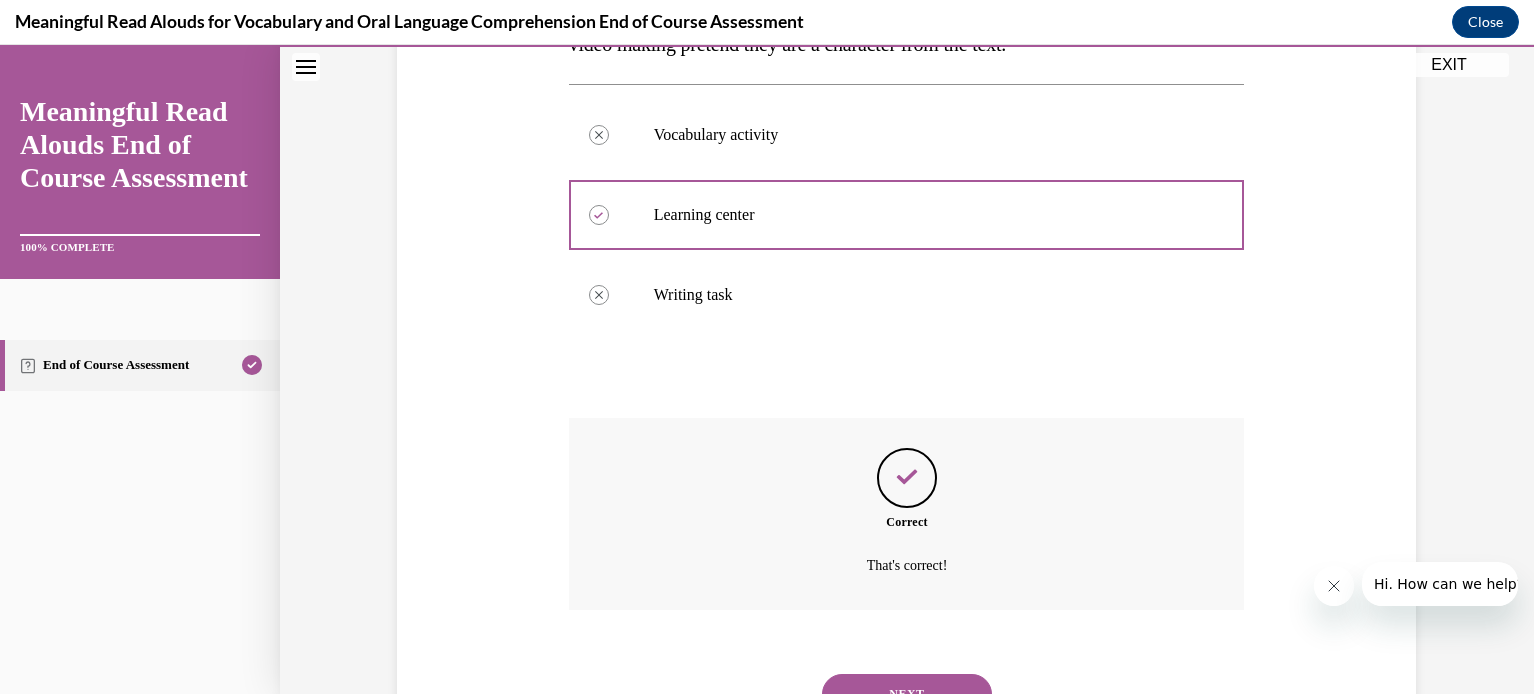
scroll to position [485, 0]
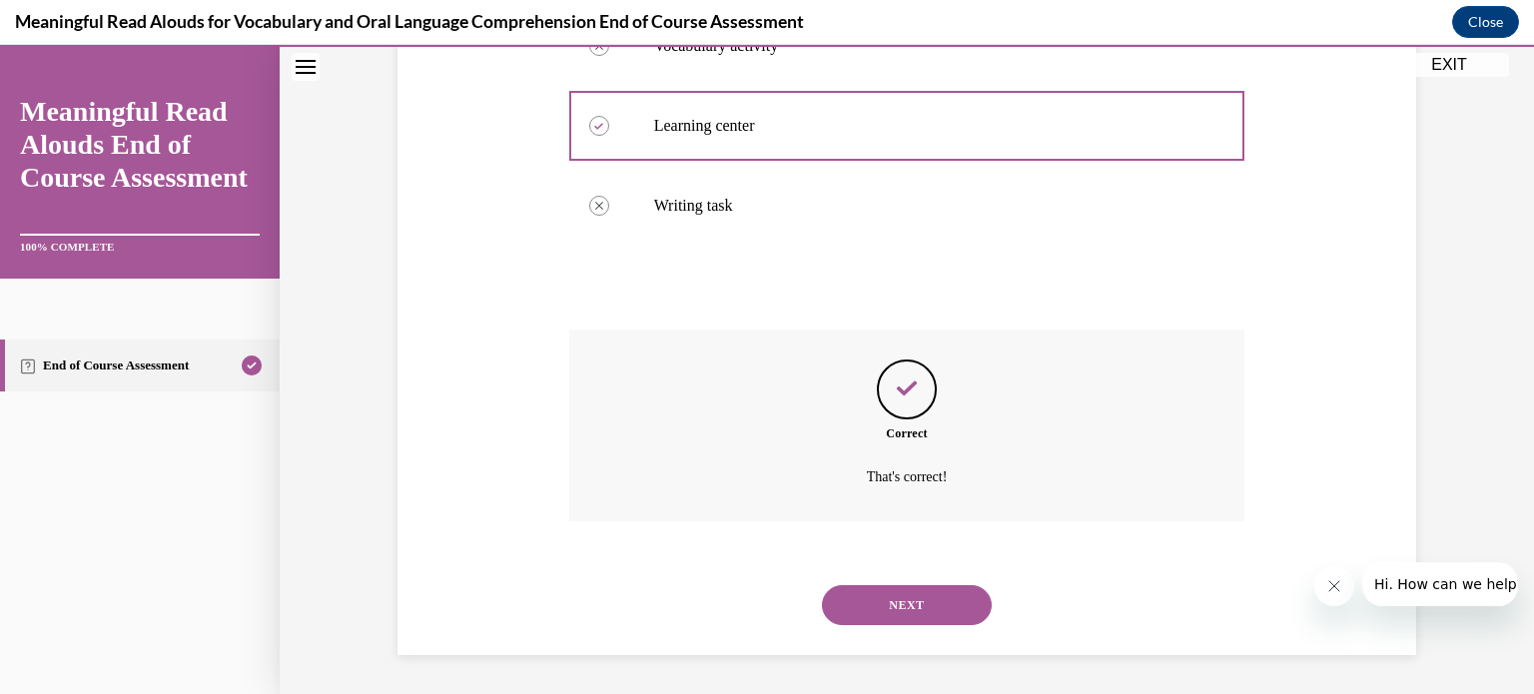
click at [881, 604] on button "NEXT" at bounding box center [907, 605] width 170 height 40
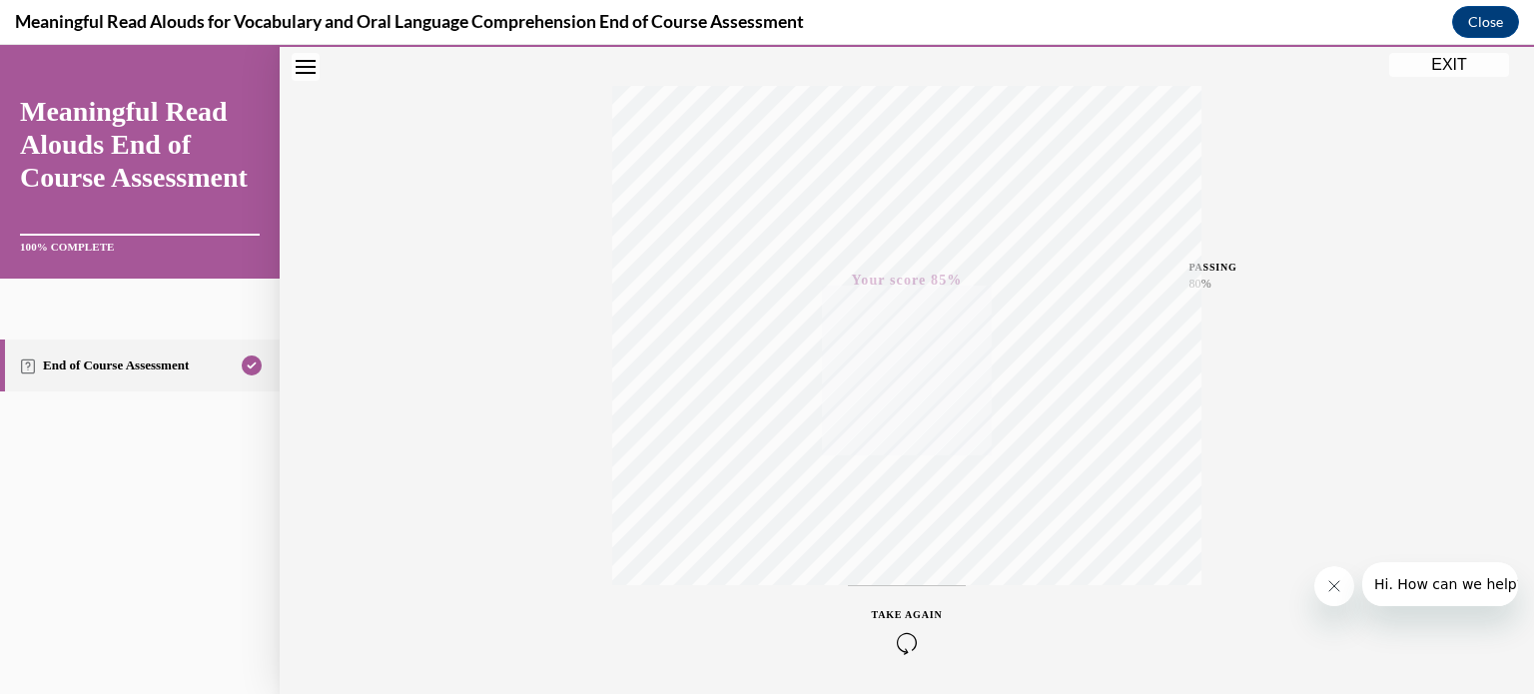
scroll to position [373, 0]
drag, startPoint x: 1437, startPoint y: 57, endPoint x: 1038, endPoint y: 631, distance: 698.8
drag, startPoint x: 1038, startPoint y: 631, endPoint x: 973, endPoint y: 673, distance: 77.3
click at [973, 673] on div "Quiz Results PASSING 80% Your score 85% Passed PASSING 80% Your score Your scor…" at bounding box center [907, 214] width 1254 height 961
click at [1464, 64] on button "EXIT" at bounding box center [1449, 65] width 120 height 24
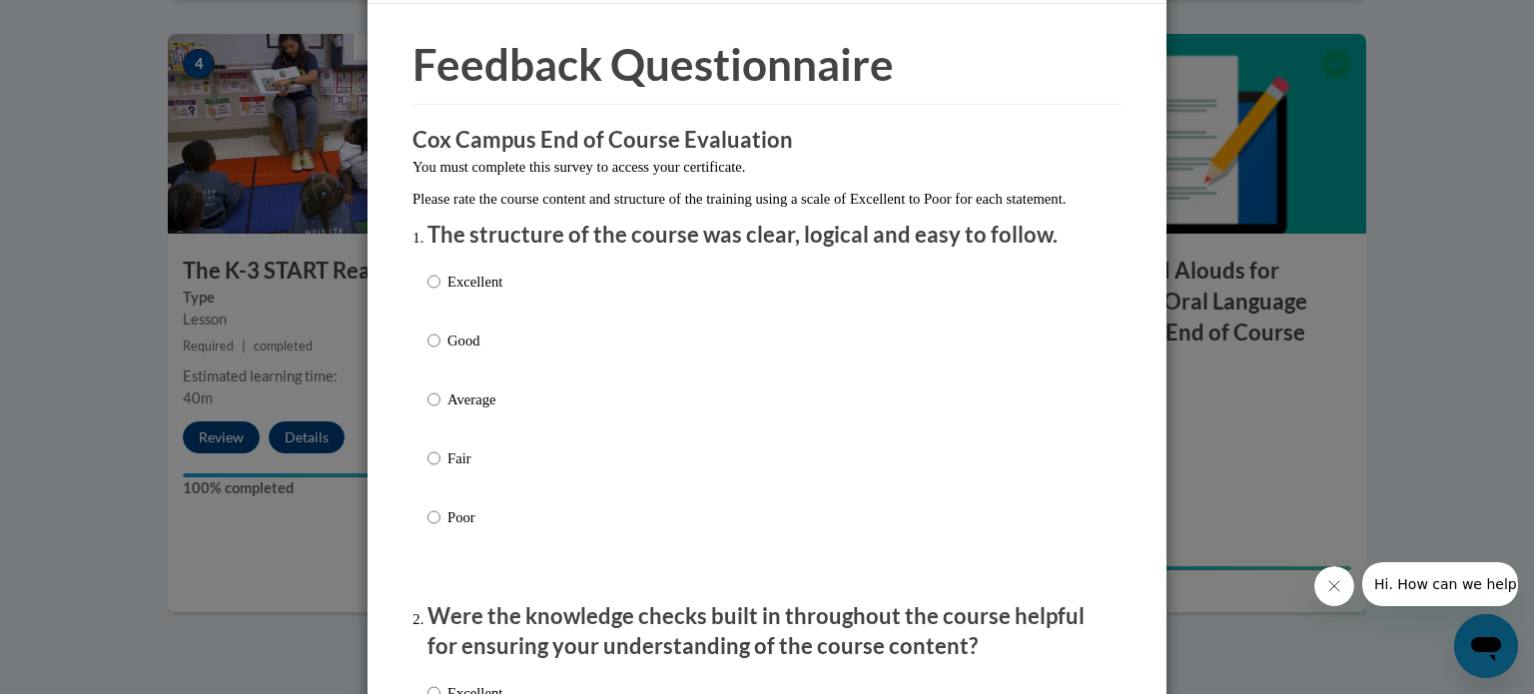
scroll to position [60, 0]
drag, startPoint x: 417, startPoint y: 307, endPoint x: 771, endPoint y: 348, distance: 355.9
drag, startPoint x: 771, startPoint y: 348, endPoint x: 435, endPoint y: 301, distance: 338.9
click at [427, 292] on input "Excellent" at bounding box center [433, 281] width 13 height 22
radio input "true"
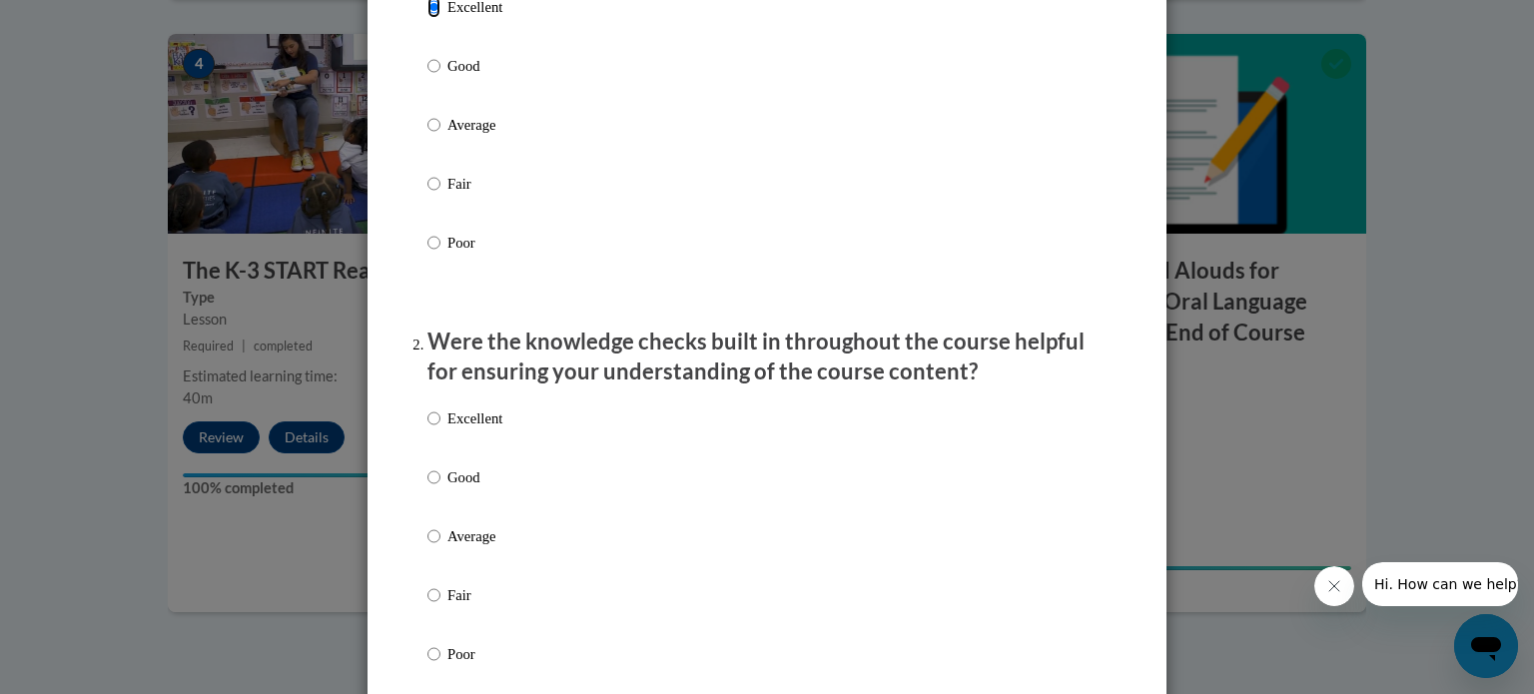
scroll to position [343, 0]
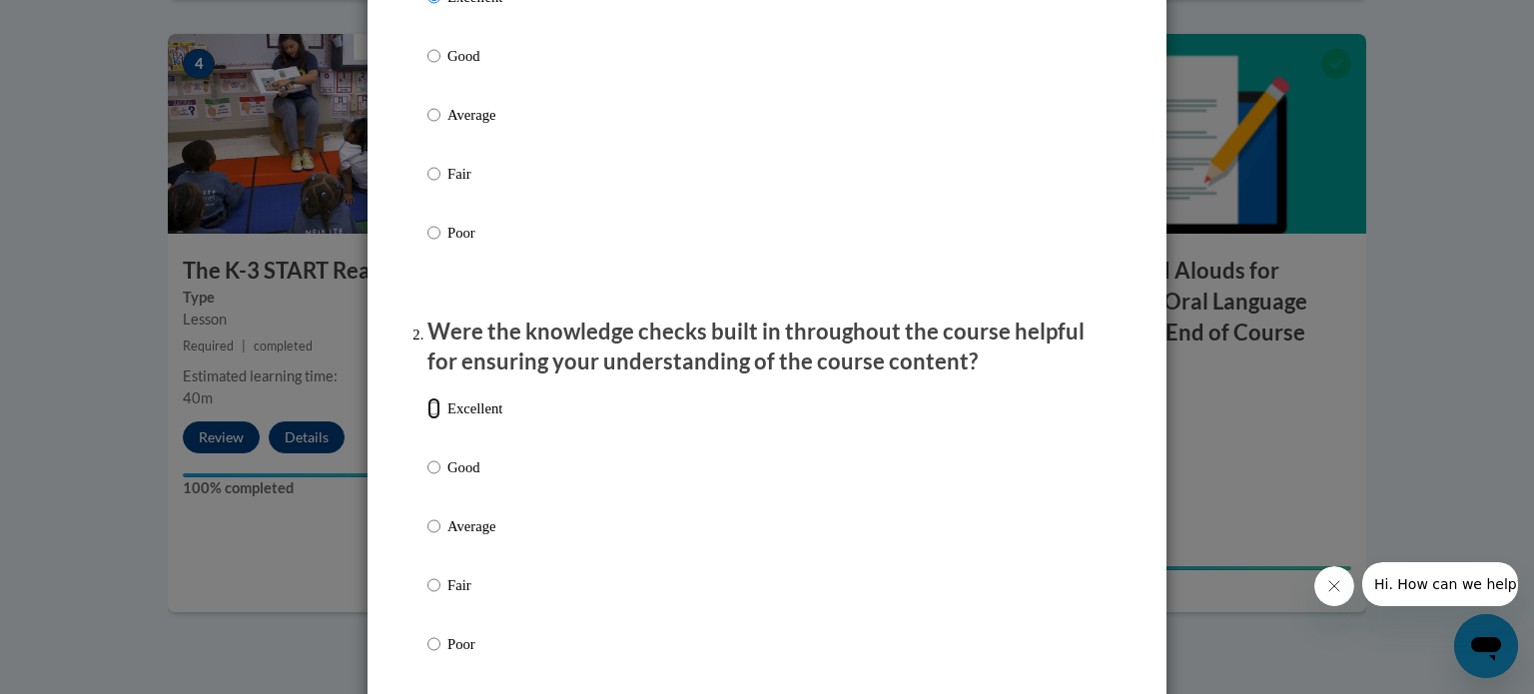
click at [427, 419] on input "Excellent" at bounding box center [433, 408] width 13 height 22
radio input "true"
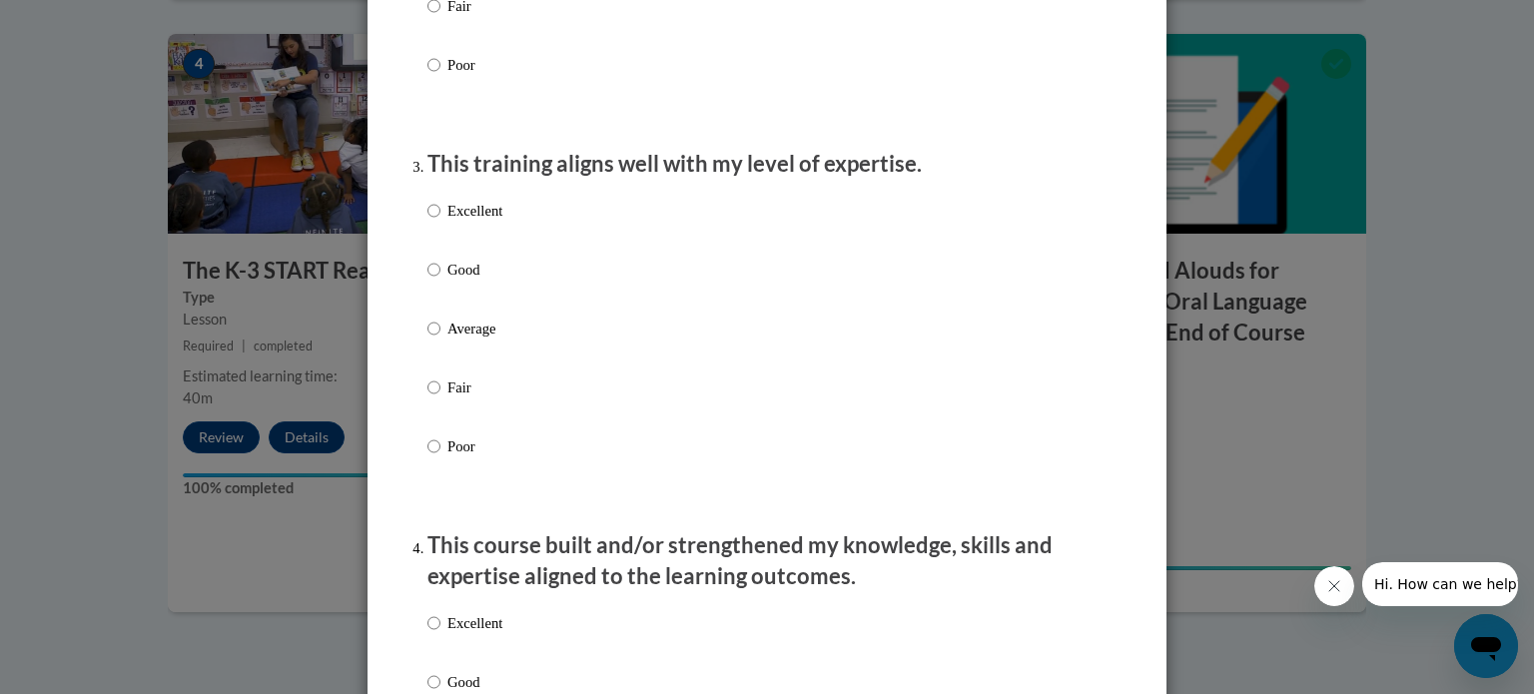
scroll to position [926, 0]
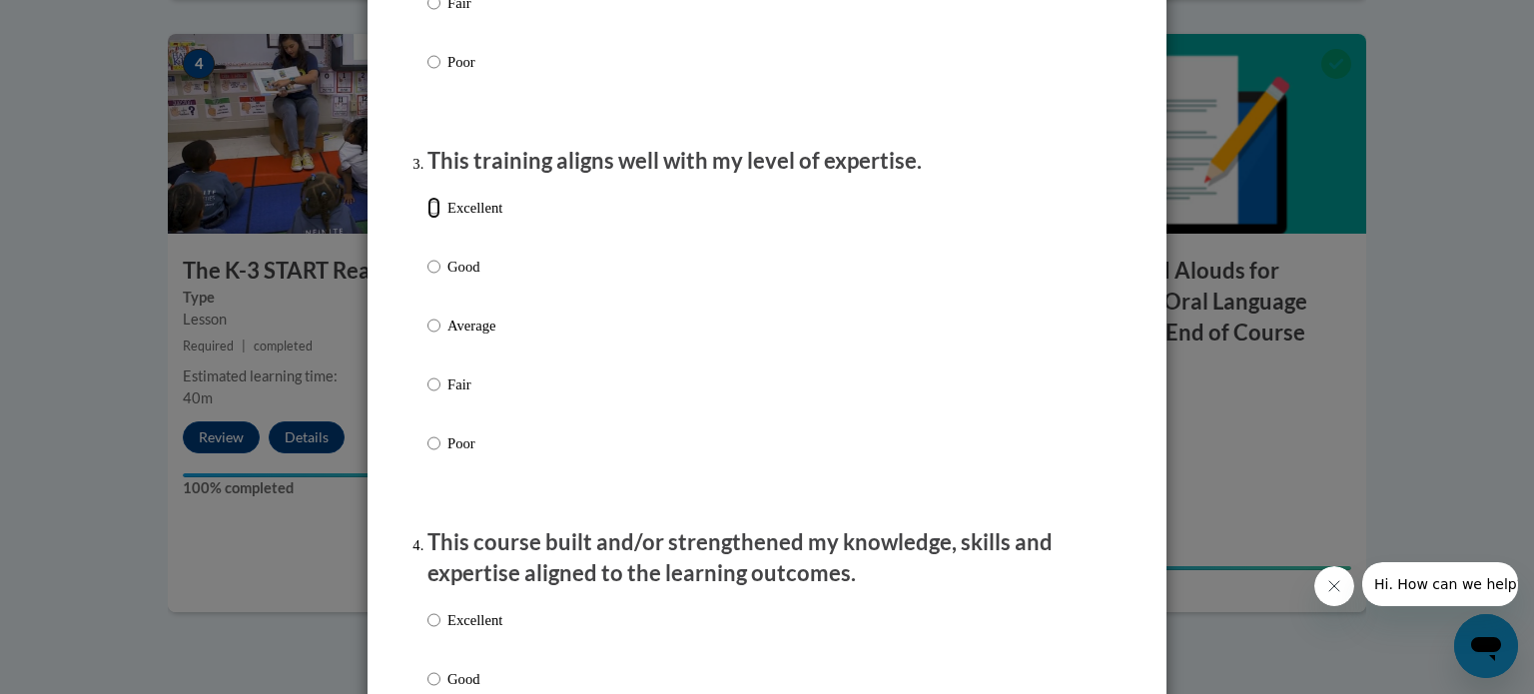
click at [427, 219] on input "Excellent" at bounding box center [433, 208] width 13 height 22
radio input "true"
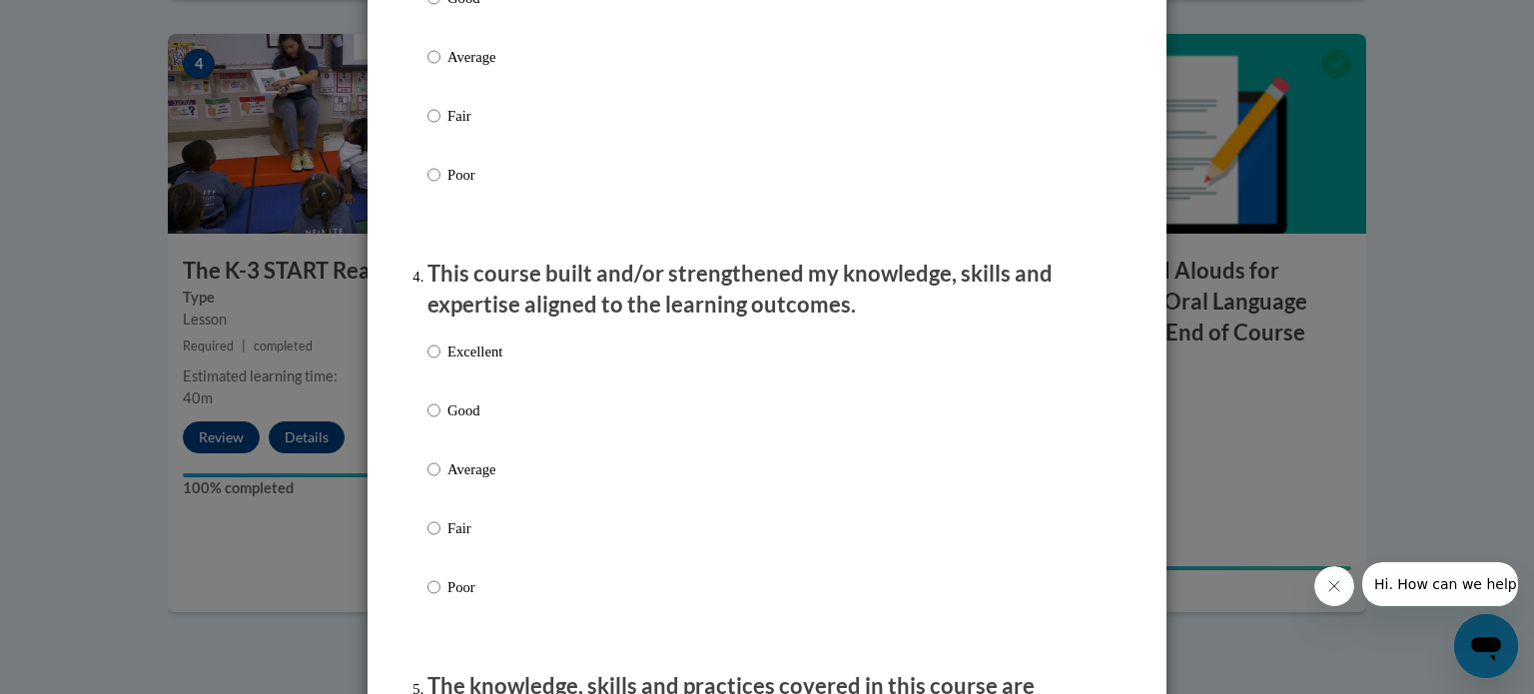
scroll to position [1197, 0]
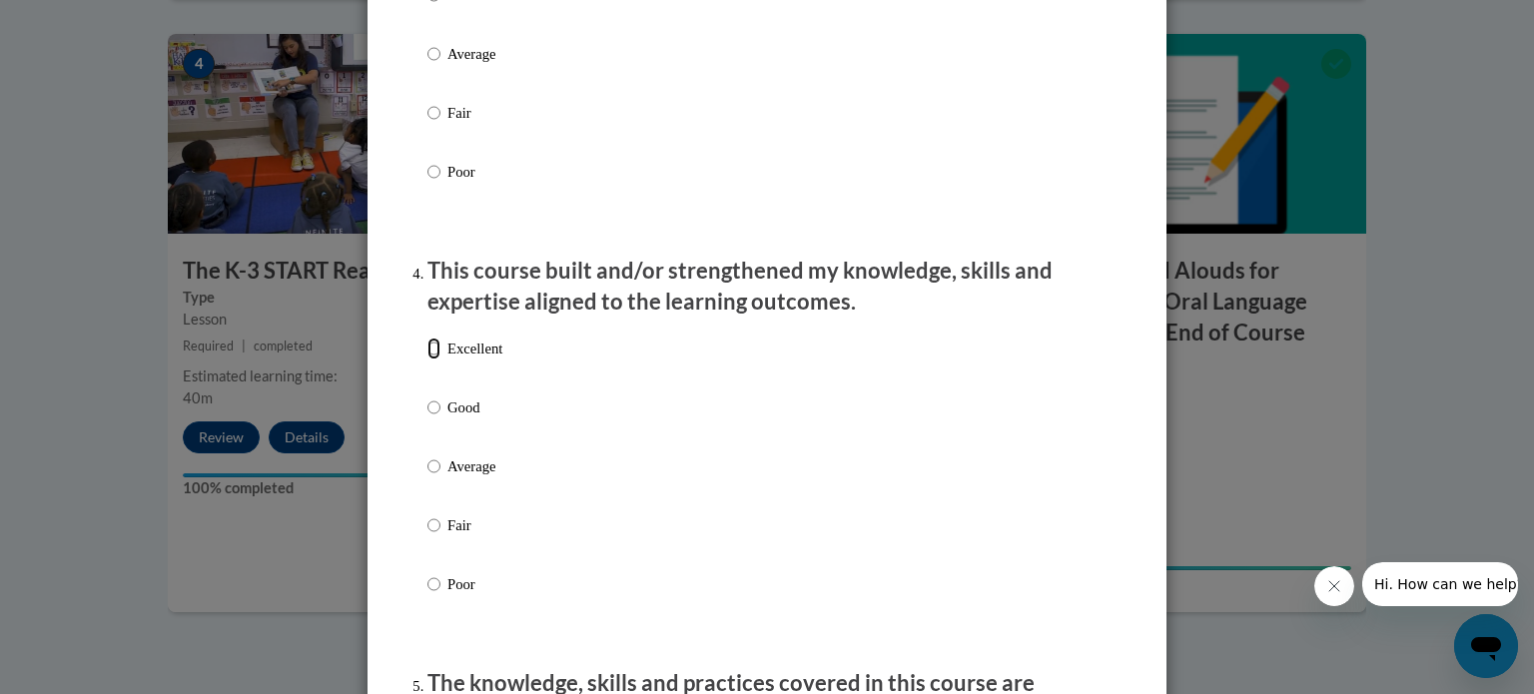
click at [427, 359] on input "Excellent" at bounding box center [433, 348] width 13 height 22
radio input "true"
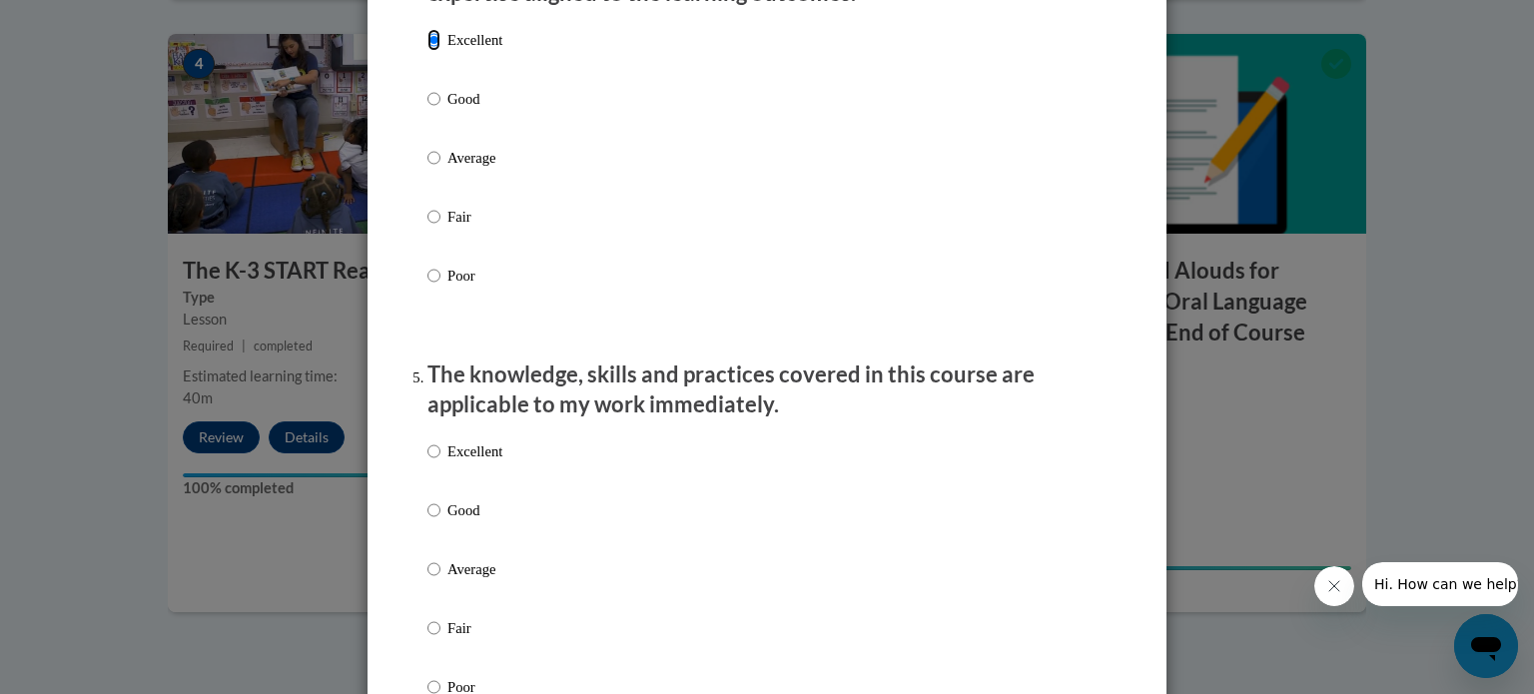
scroll to position [1518, 0]
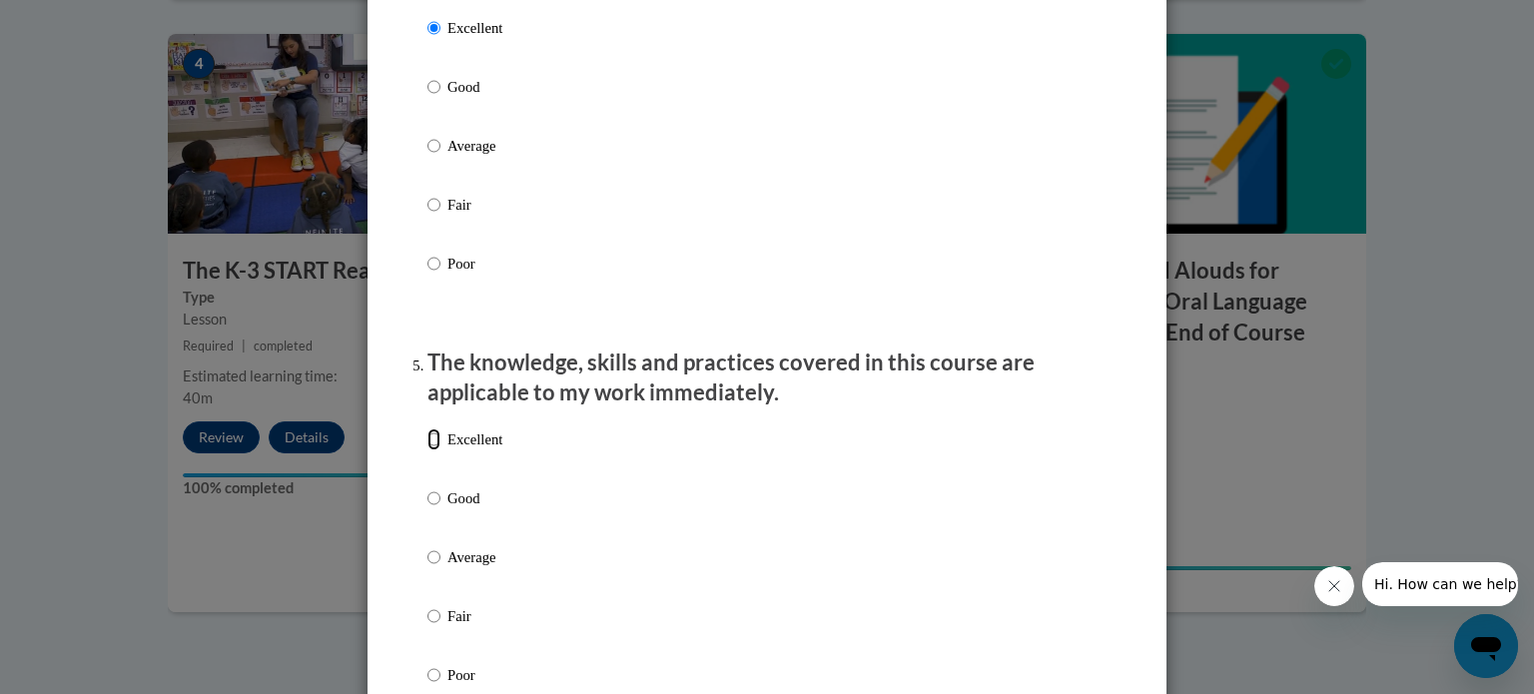
click at [427, 450] on input "Excellent" at bounding box center [433, 439] width 13 height 22
radio input "true"
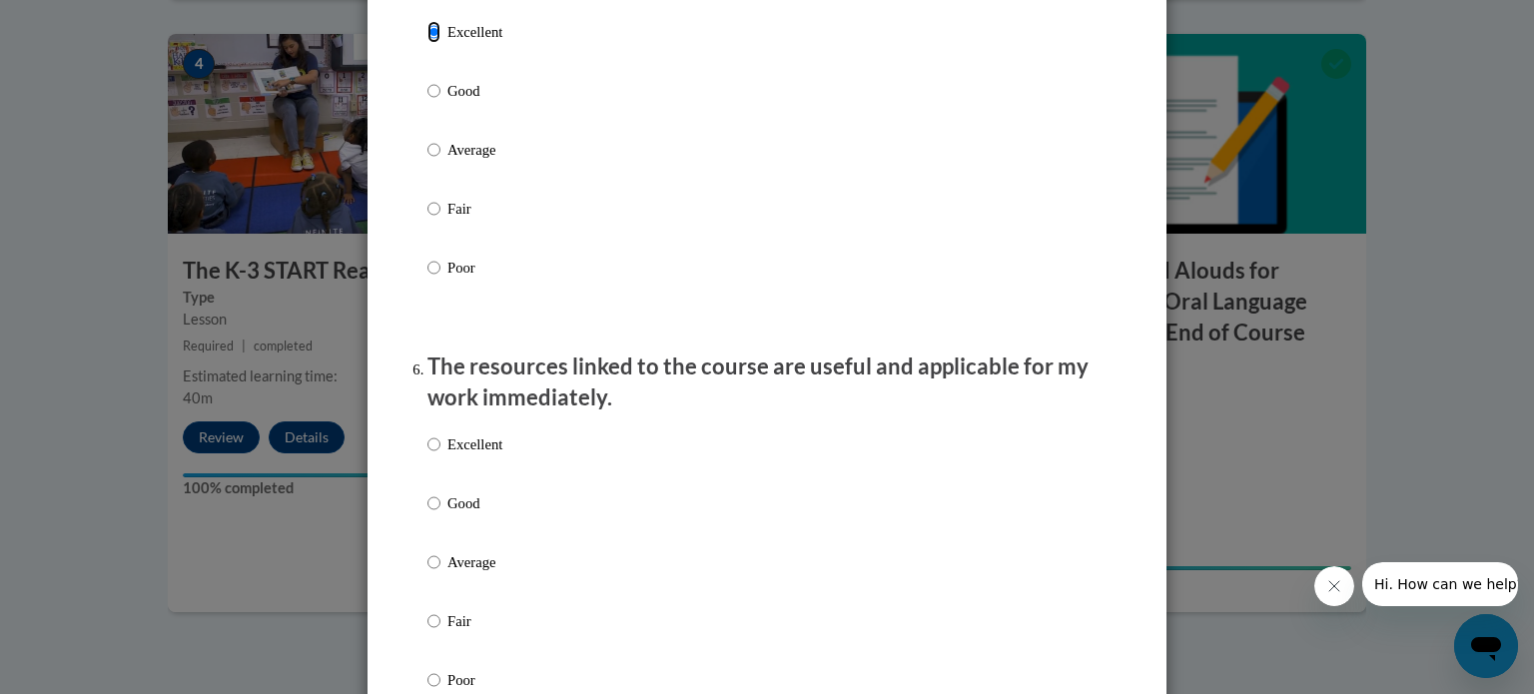
scroll to position [1932, 0]
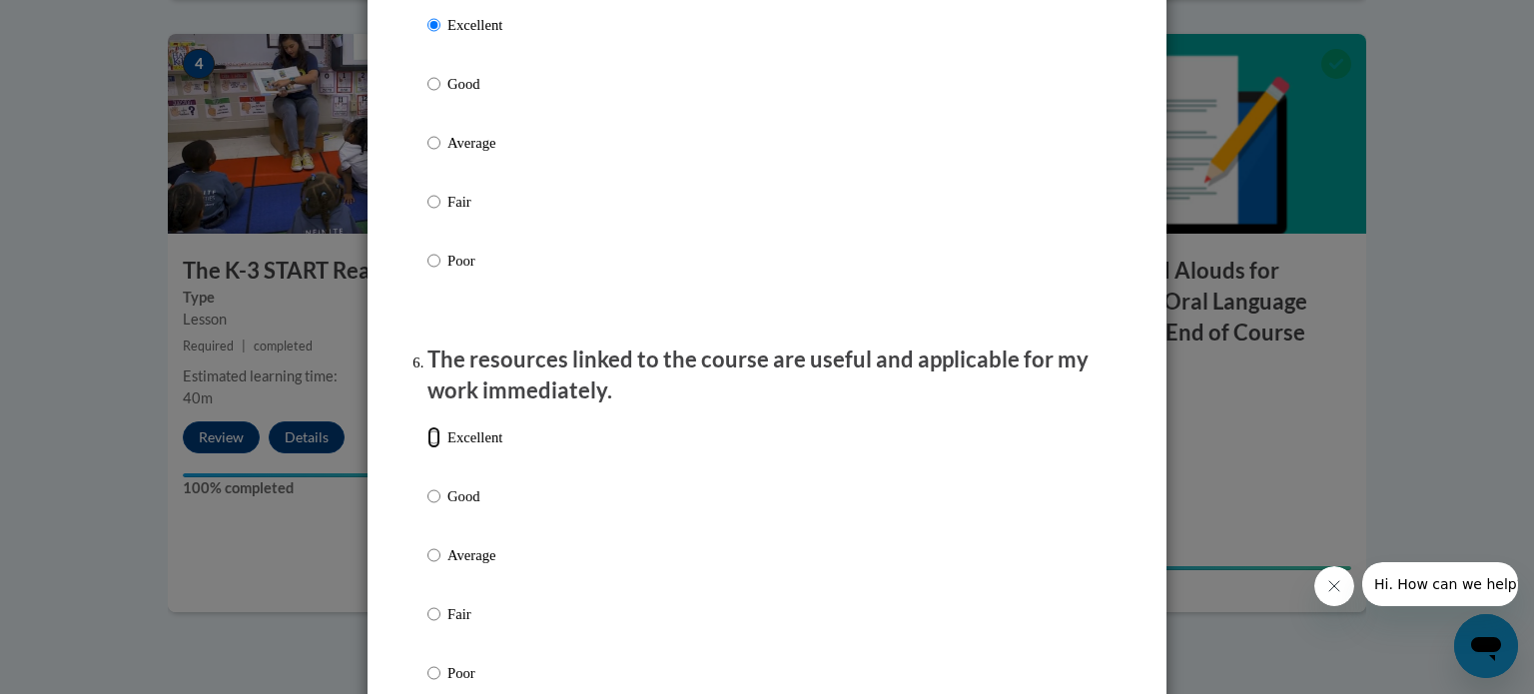
click at [430, 448] on input "Excellent" at bounding box center [433, 437] width 13 height 22
radio input "true"
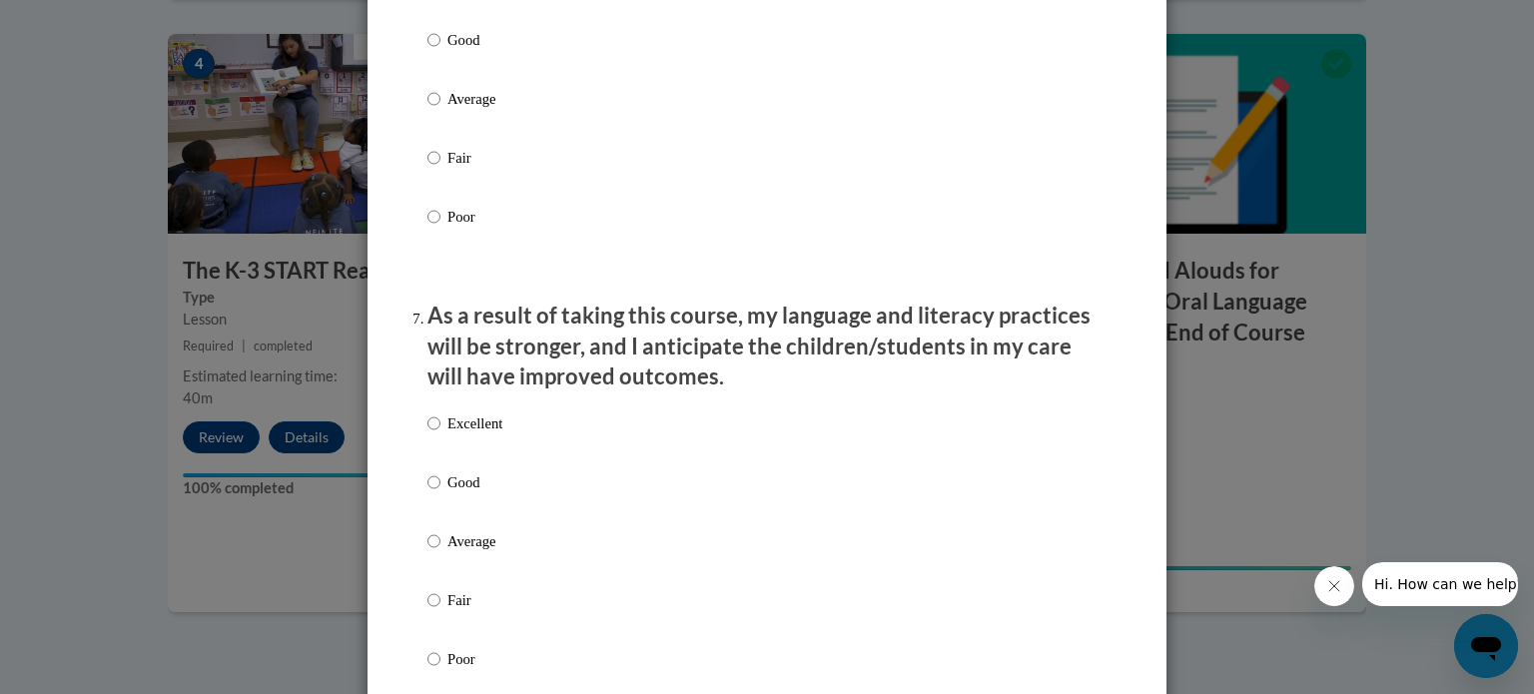
scroll to position [2392, 0]
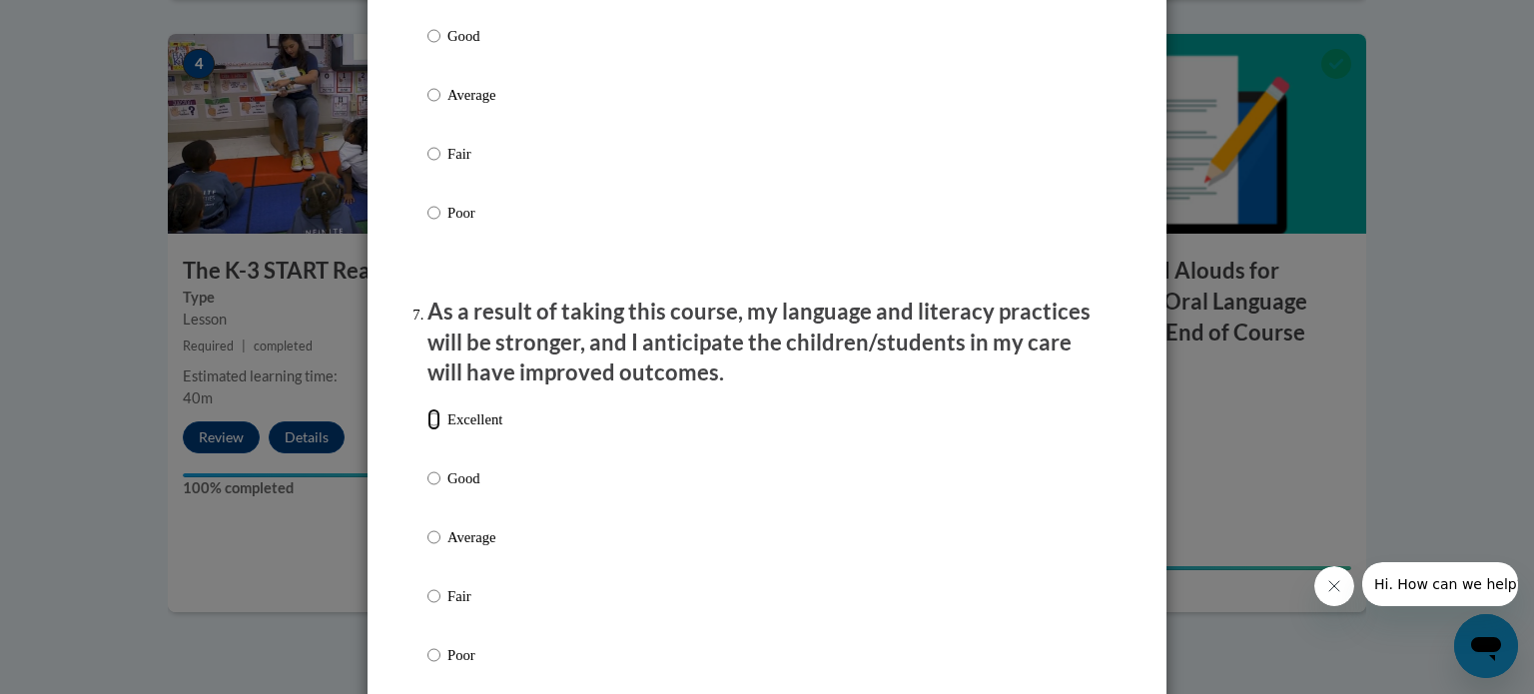
click at [427, 430] on input "Excellent" at bounding box center [433, 419] width 13 height 22
radio input "true"
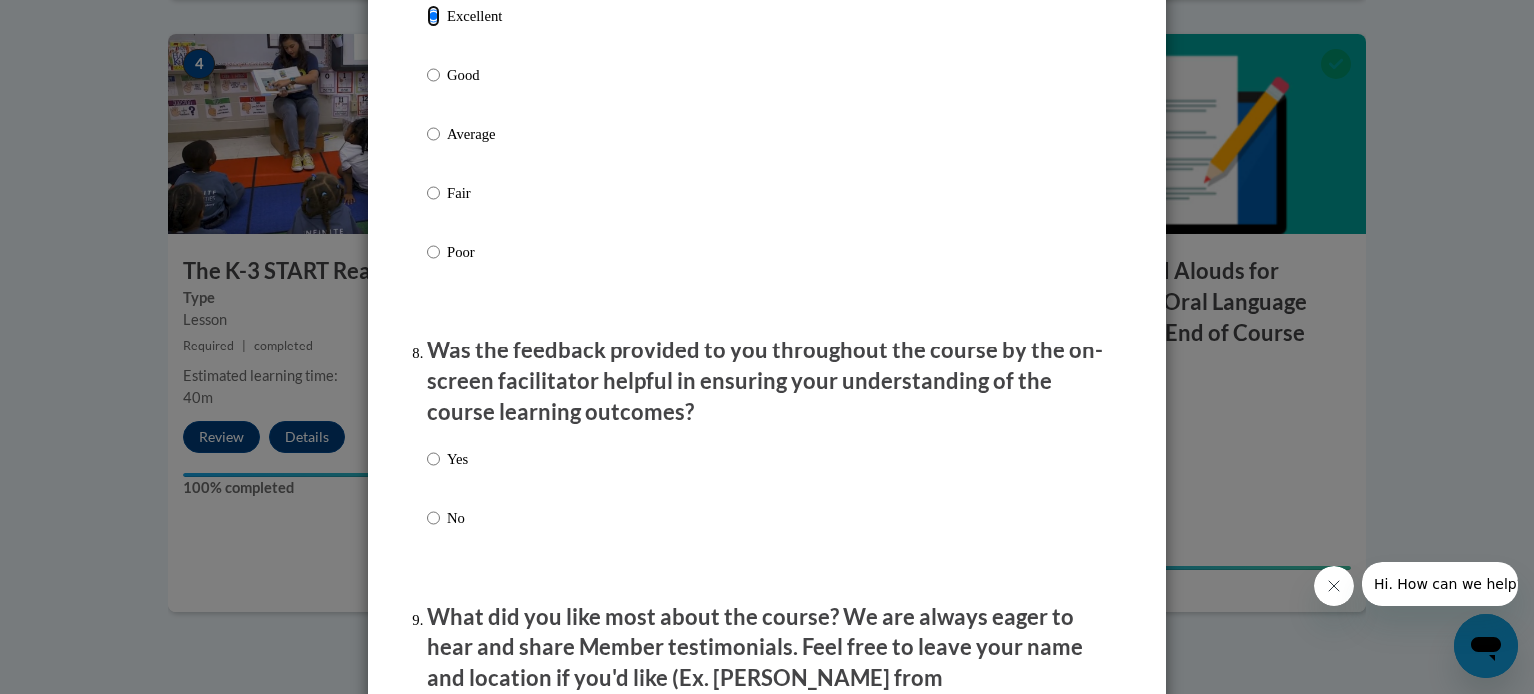
scroll to position [2808, 0]
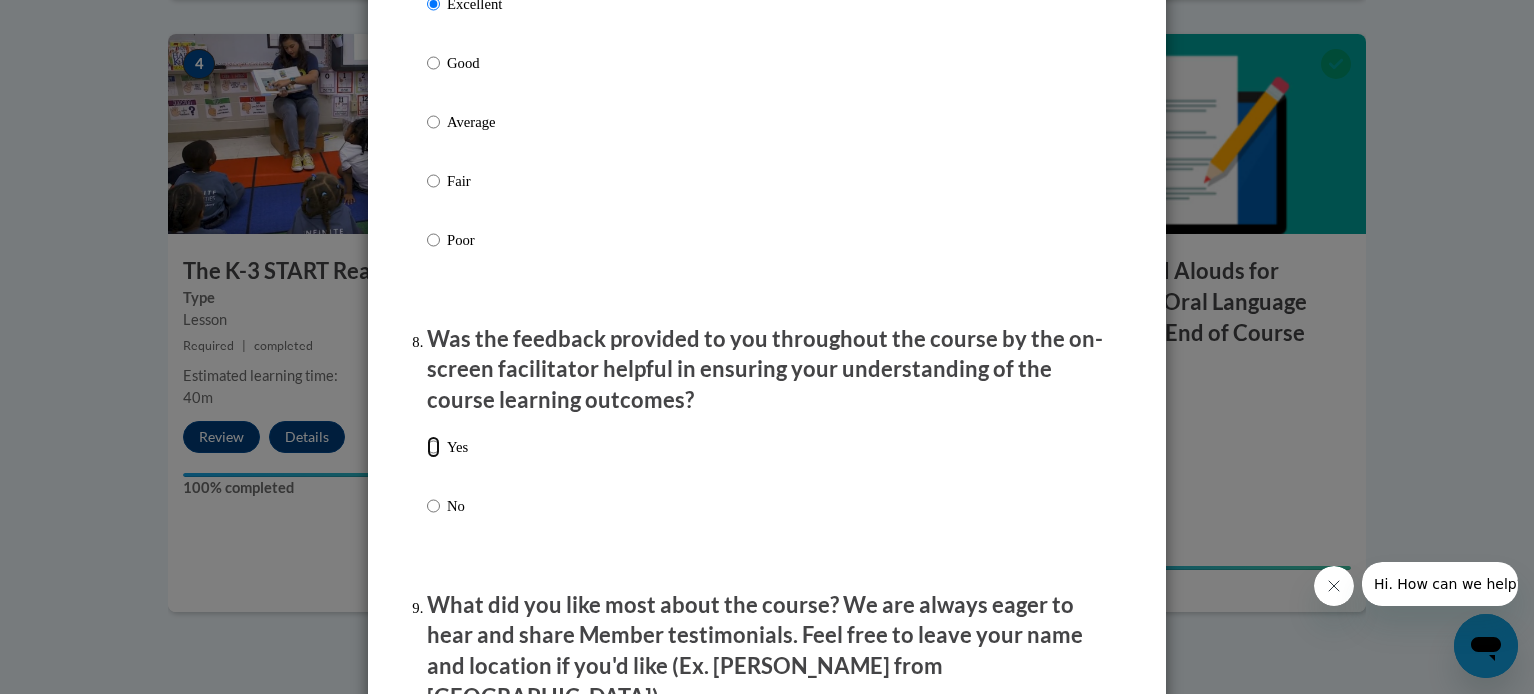
click at [427, 458] on input "Yes" at bounding box center [433, 447] width 13 height 22
radio input "true"
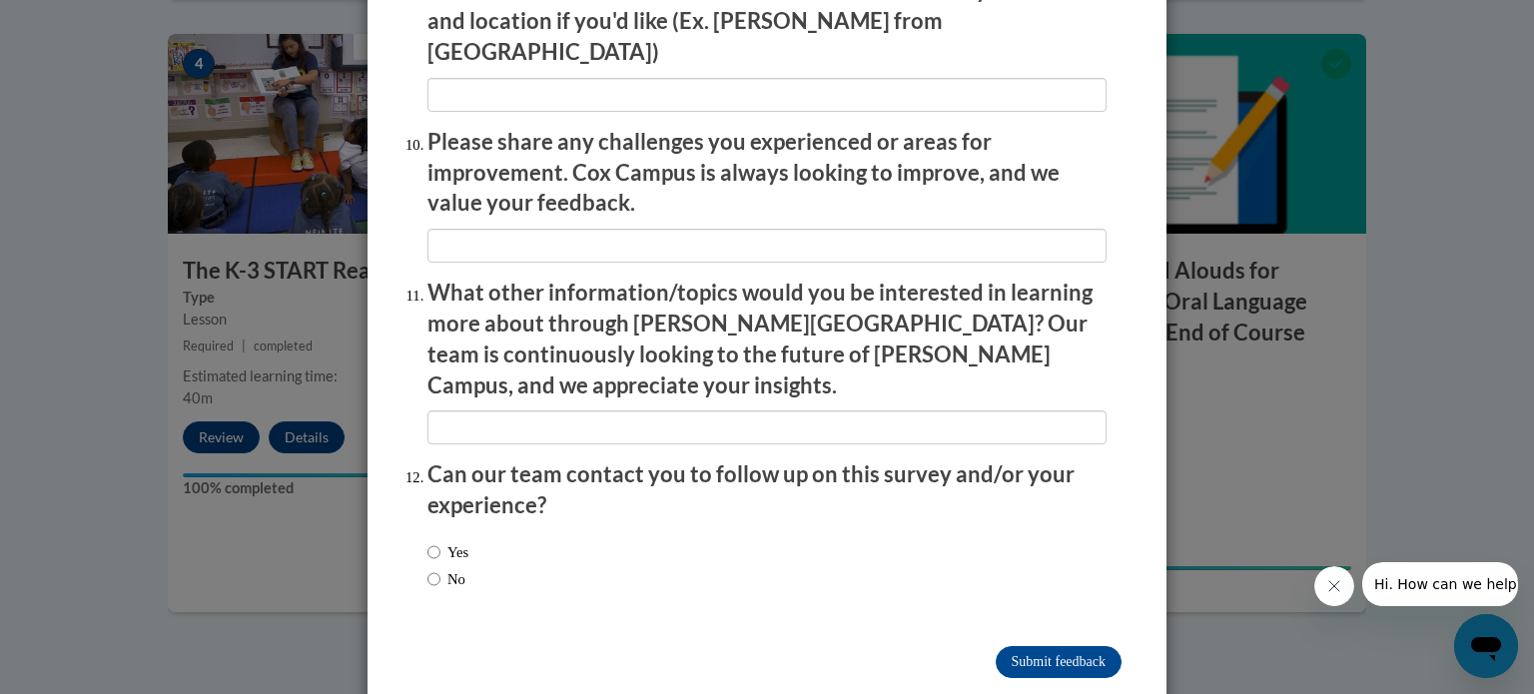
scroll to position [3464, 0]
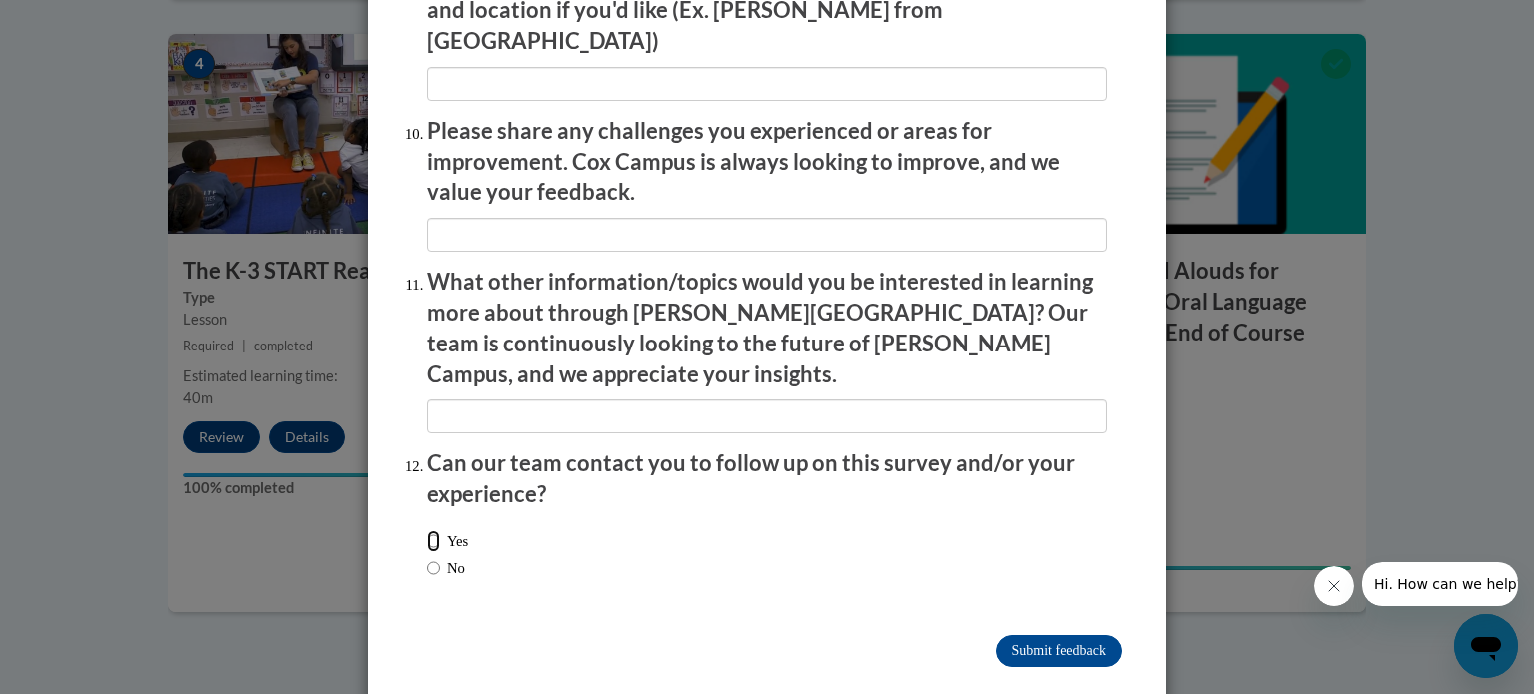
click at [431, 530] on input "Yes" at bounding box center [433, 541] width 13 height 22
radio input "true"
drag, startPoint x: 1026, startPoint y: 614, endPoint x: 427, endPoint y: 529, distance: 605.1
click at [427, 557] on input "No" at bounding box center [433, 568] width 13 height 22
radio input "true"
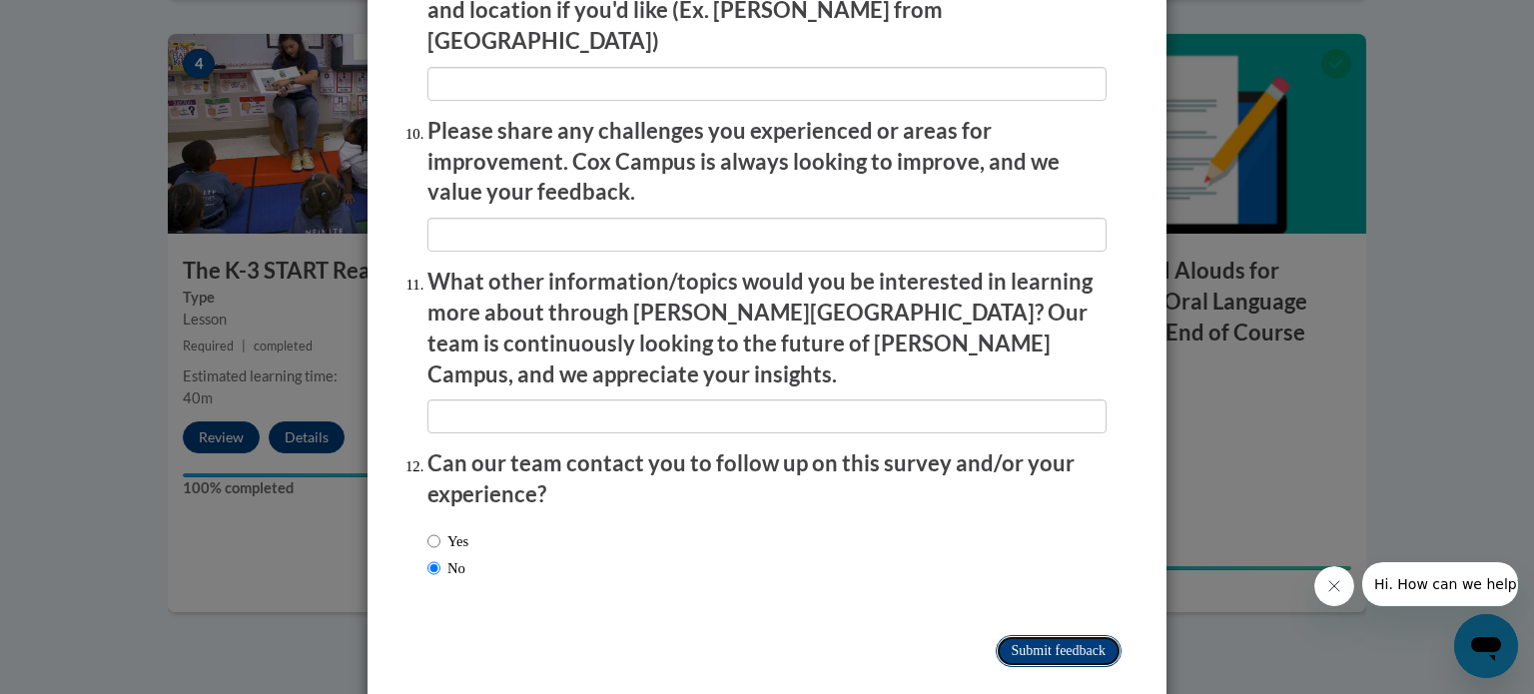
click at [1045, 635] on input "Submit feedback" at bounding box center [1058, 651] width 126 height 32
click at [1045, 635] on input "Submitting" at bounding box center [1058, 651] width 126 height 32
